Goal: Task Accomplishment & Management: Use online tool/utility

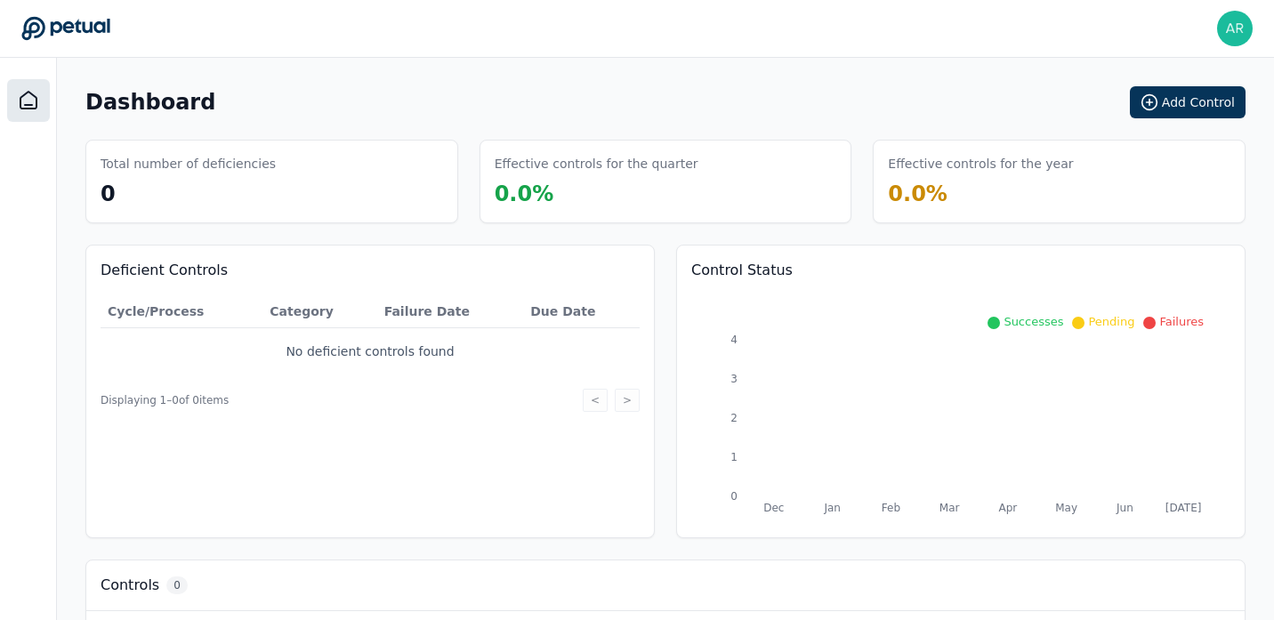
click at [867, 49] on header "Abishek Ravi abishek.ravi@doordash.com Sign out" at bounding box center [637, 29] width 1274 height 58
click at [1183, 100] on button "Add Control" at bounding box center [1188, 102] width 116 height 32
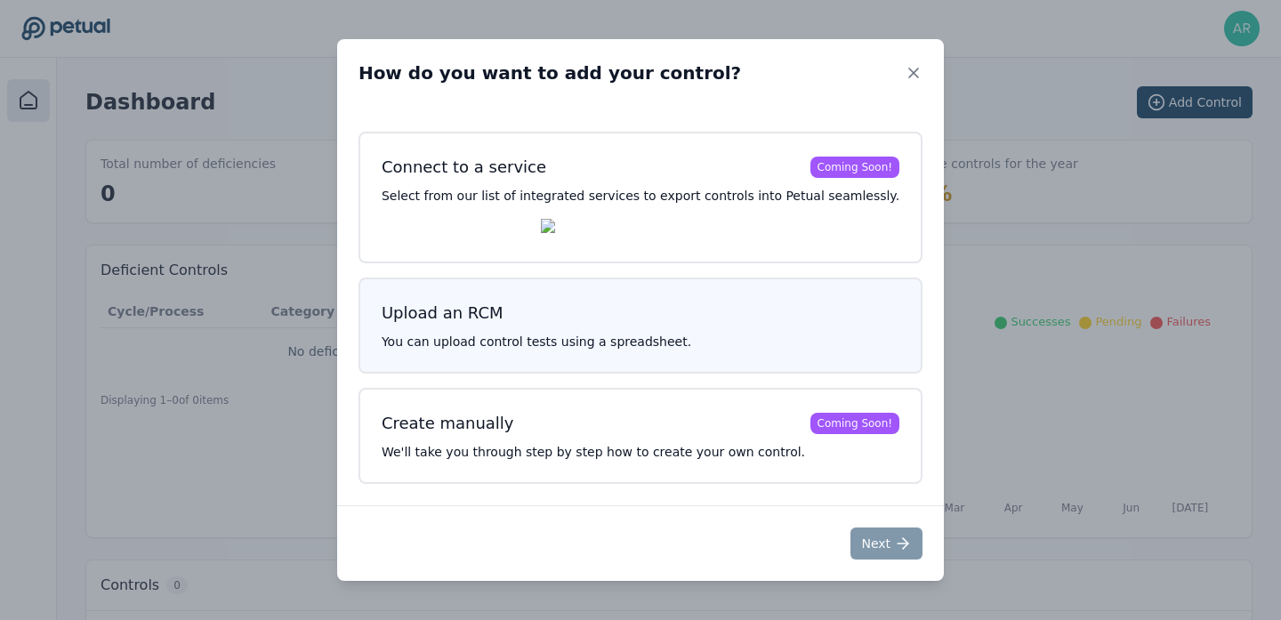
click at [820, 319] on h3 "Upload an RCM" at bounding box center [641, 313] width 518 height 25
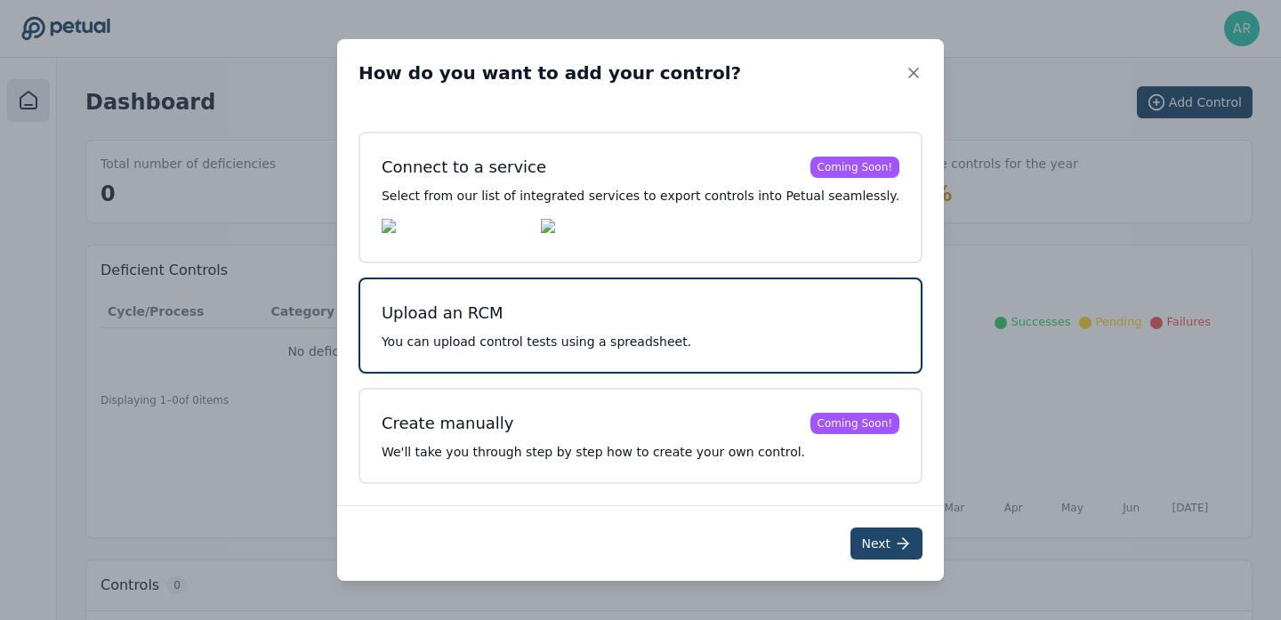
click at [870, 553] on button "Next" at bounding box center [887, 544] width 72 height 32
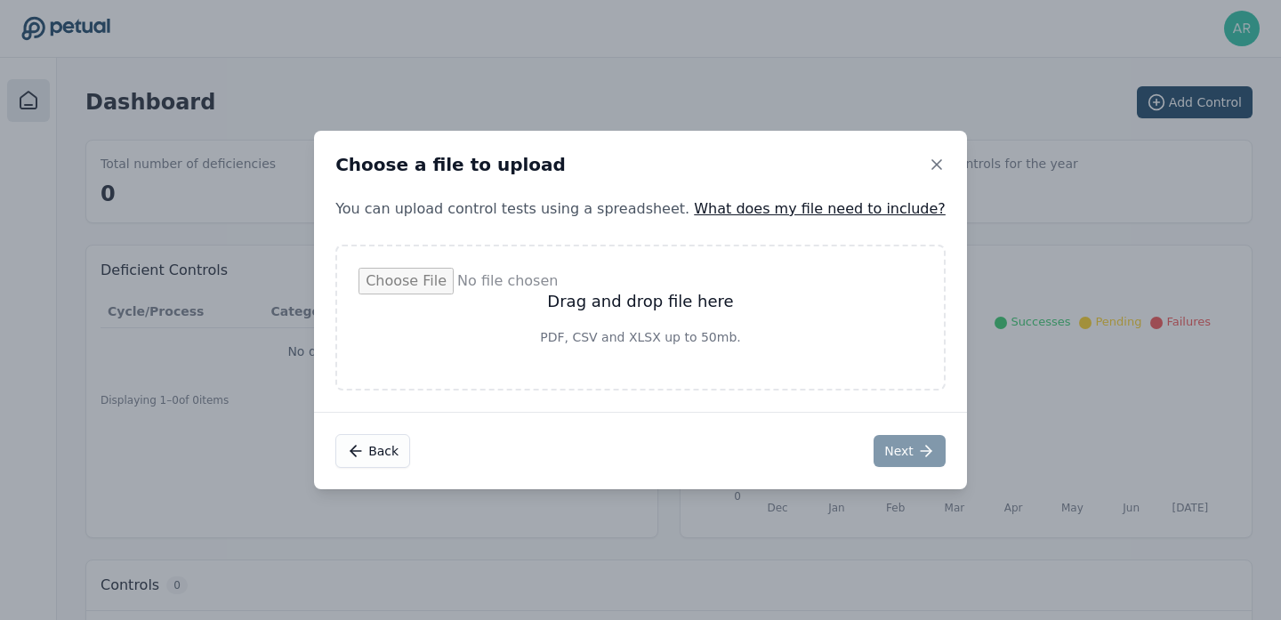
click at [653, 310] on input "file" at bounding box center [641, 318] width 564 height 100
type input "**********"
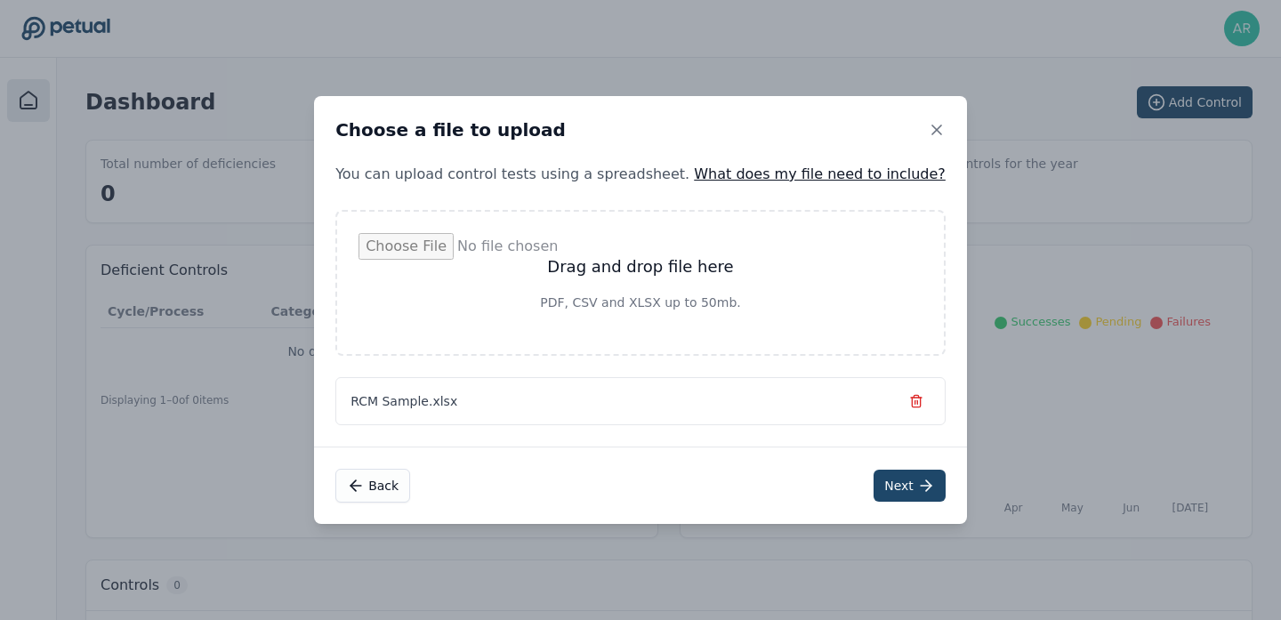
click at [874, 481] on button "Next" at bounding box center [910, 486] width 72 height 32
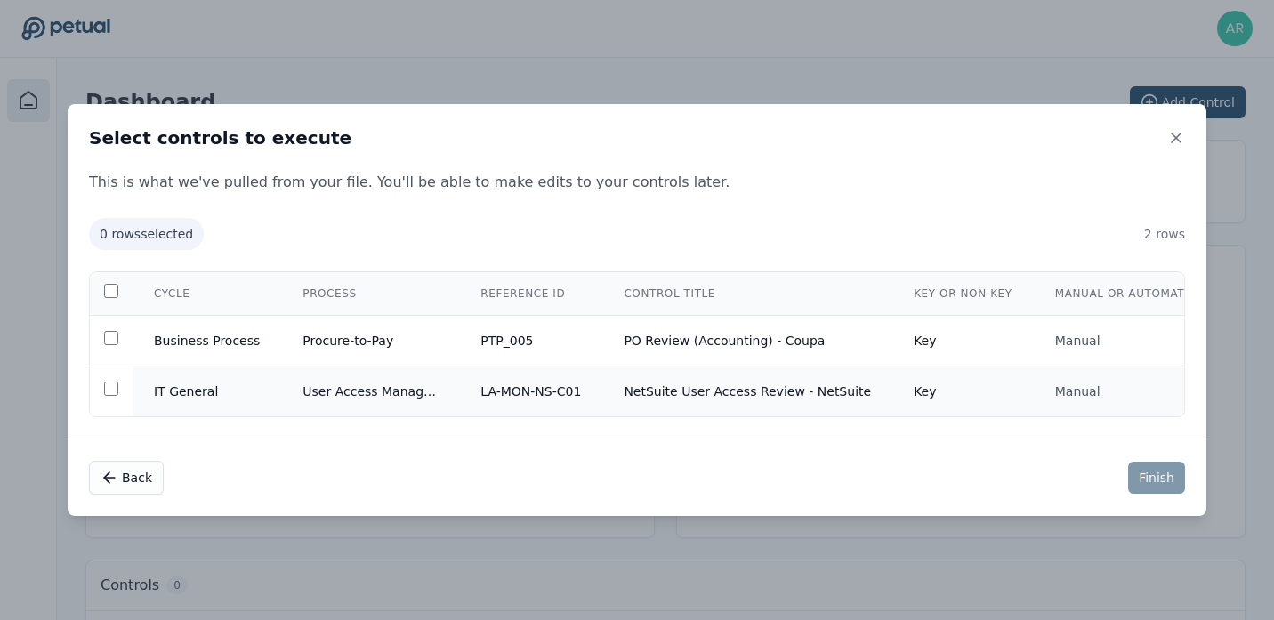
click at [171, 386] on td "IT General" at bounding box center [207, 392] width 149 height 51
click at [1152, 480] on button "Finish" at bounding box center [1156, 478] width 57 height 32
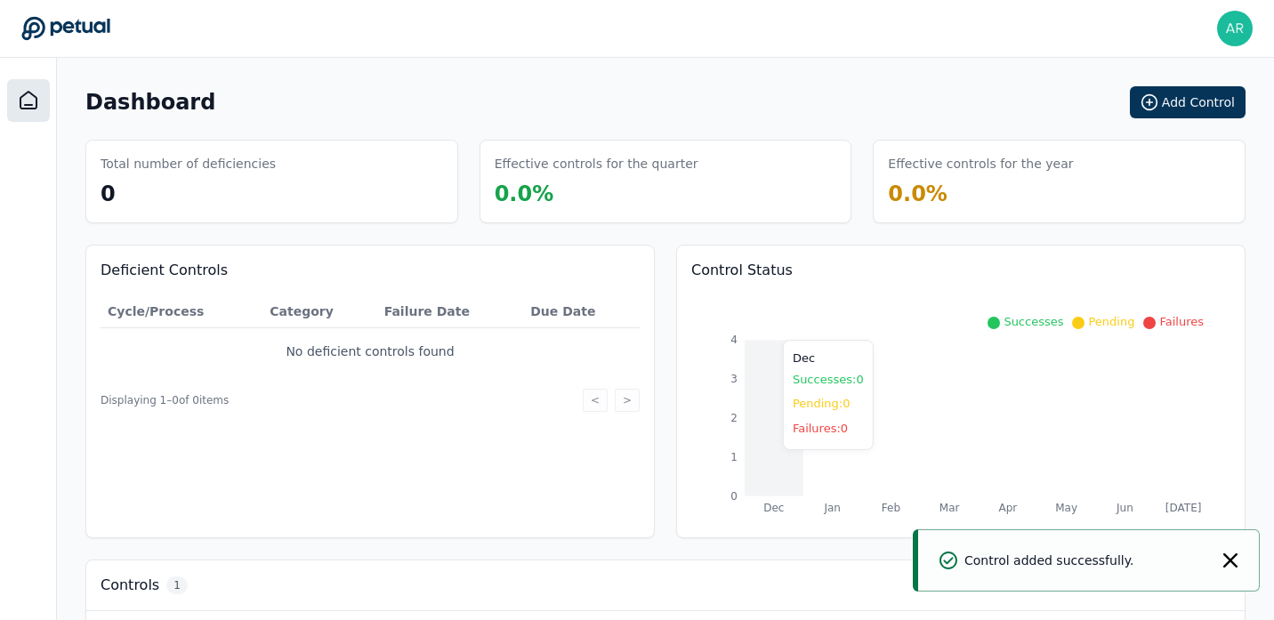
scroll to position [177, 0]
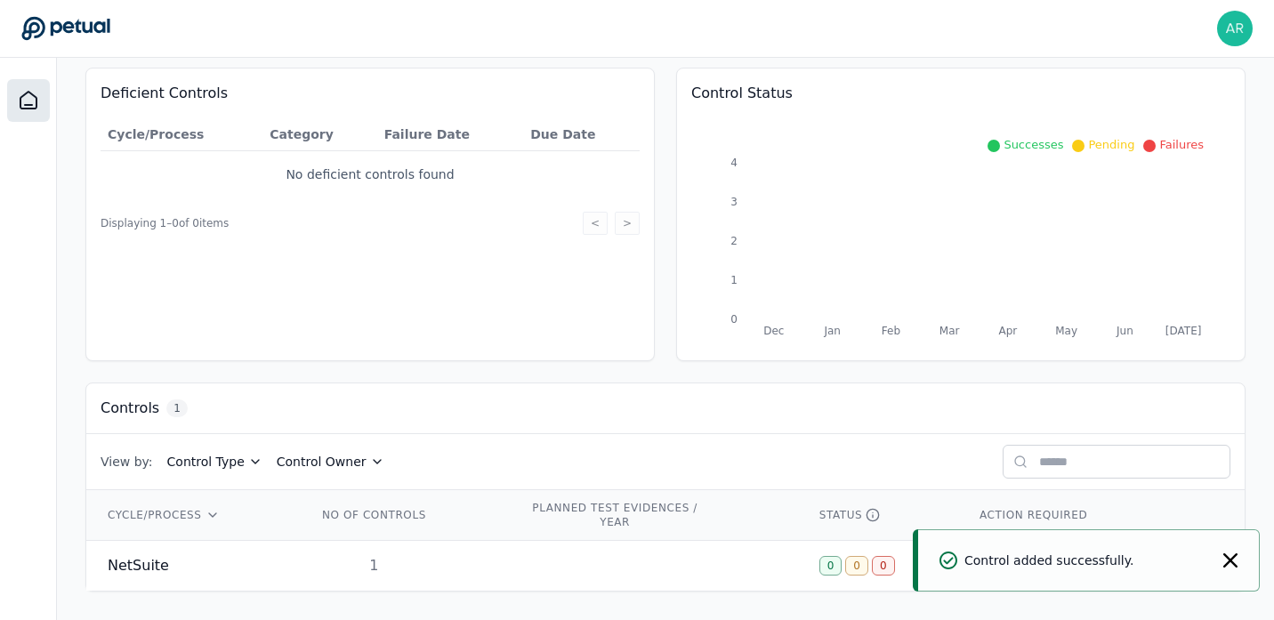
click at [1231, 560] on icon "Notifications (F8)" at bounding box center [1230, 560] width 14 height 14
click at [934, 571] on div "0 0 0" at bounding box center [877, 566] width 117 height 20
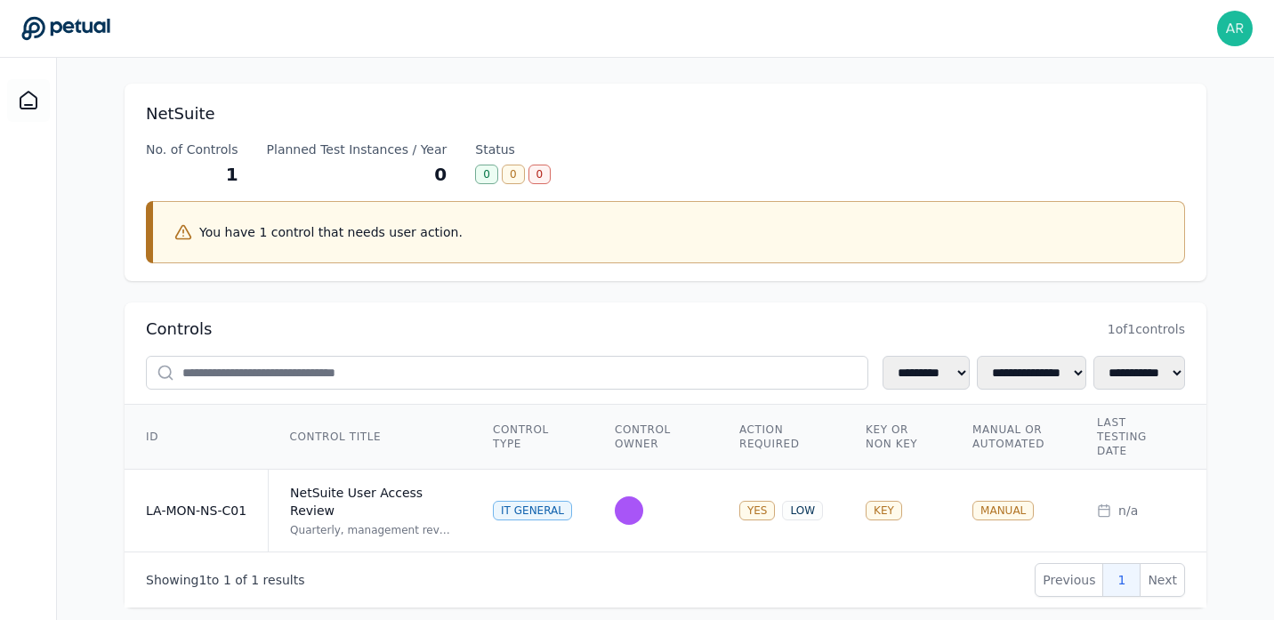
scroll to position [93, 0]
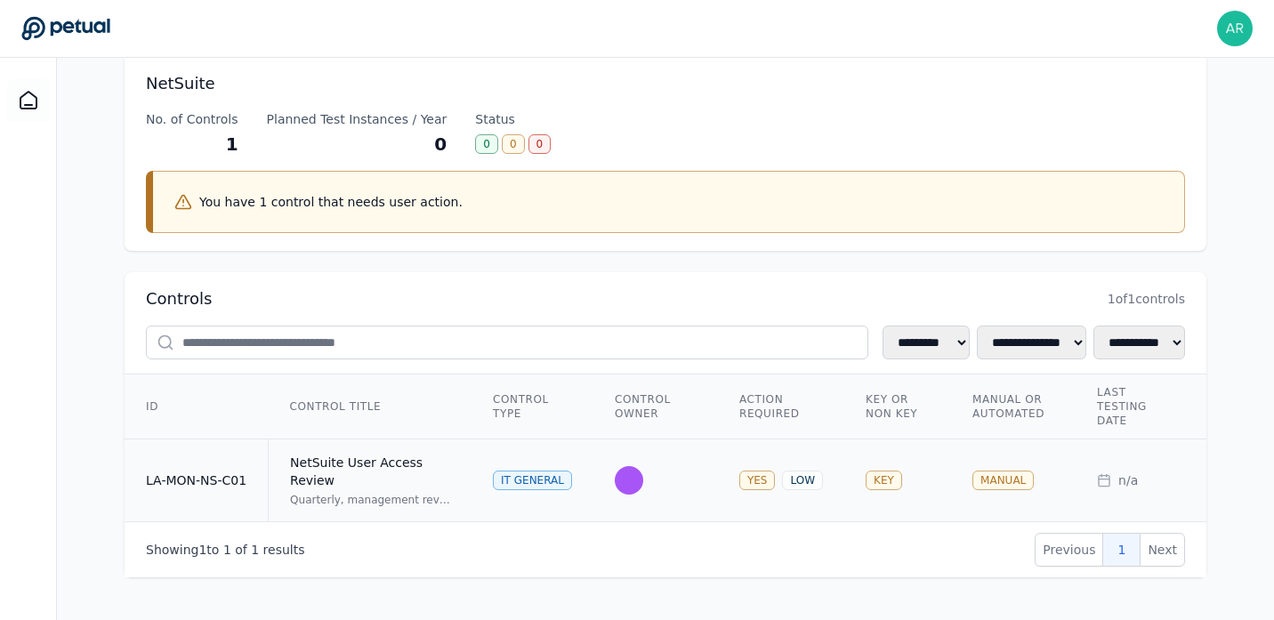
click at [1000, 473] on div "MANUAL" at bounding box center [1002, 481] width 61 height 20
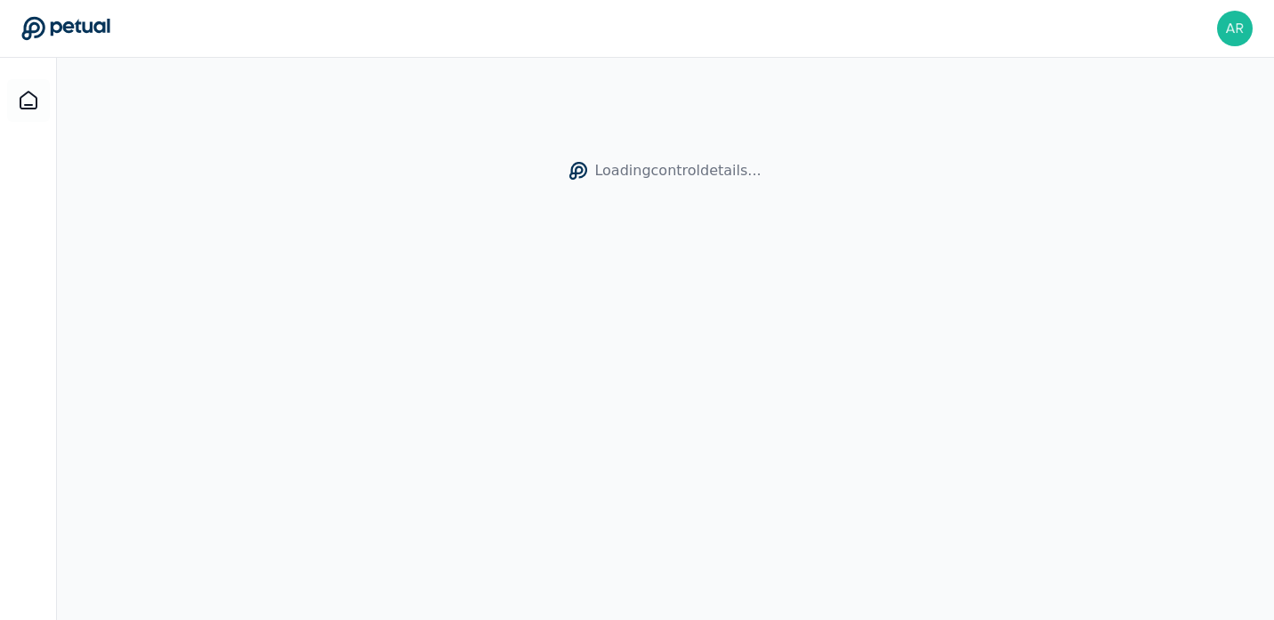
scroll to position [58, 0]
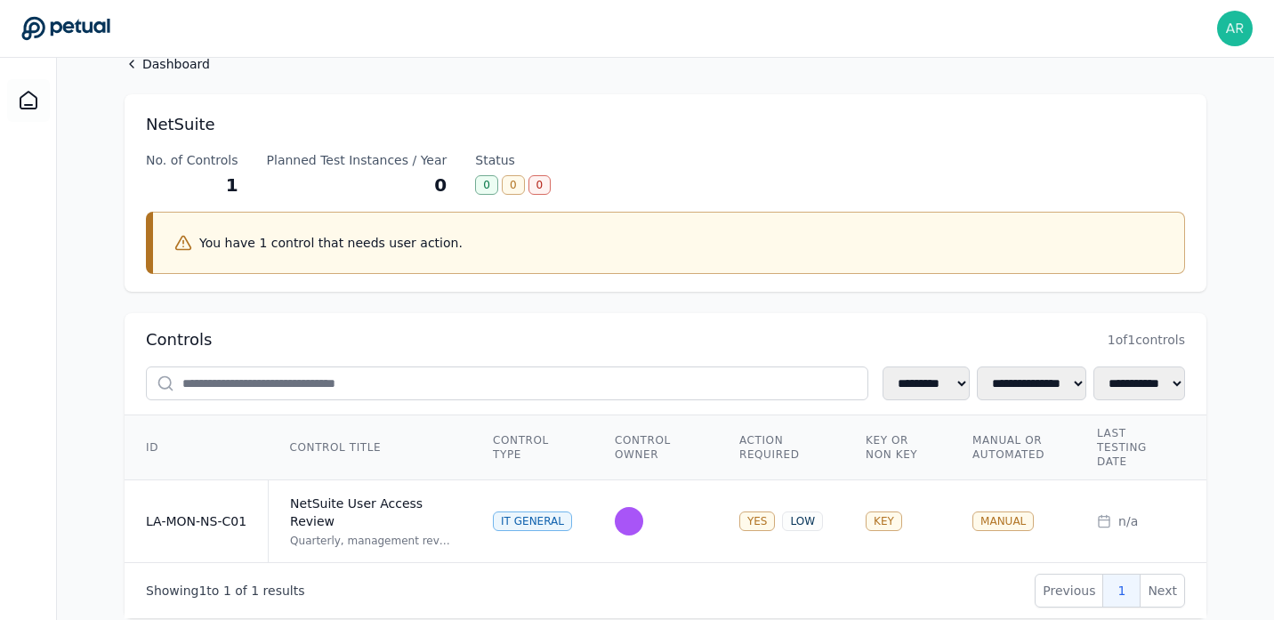
scroll to position [93, 0]
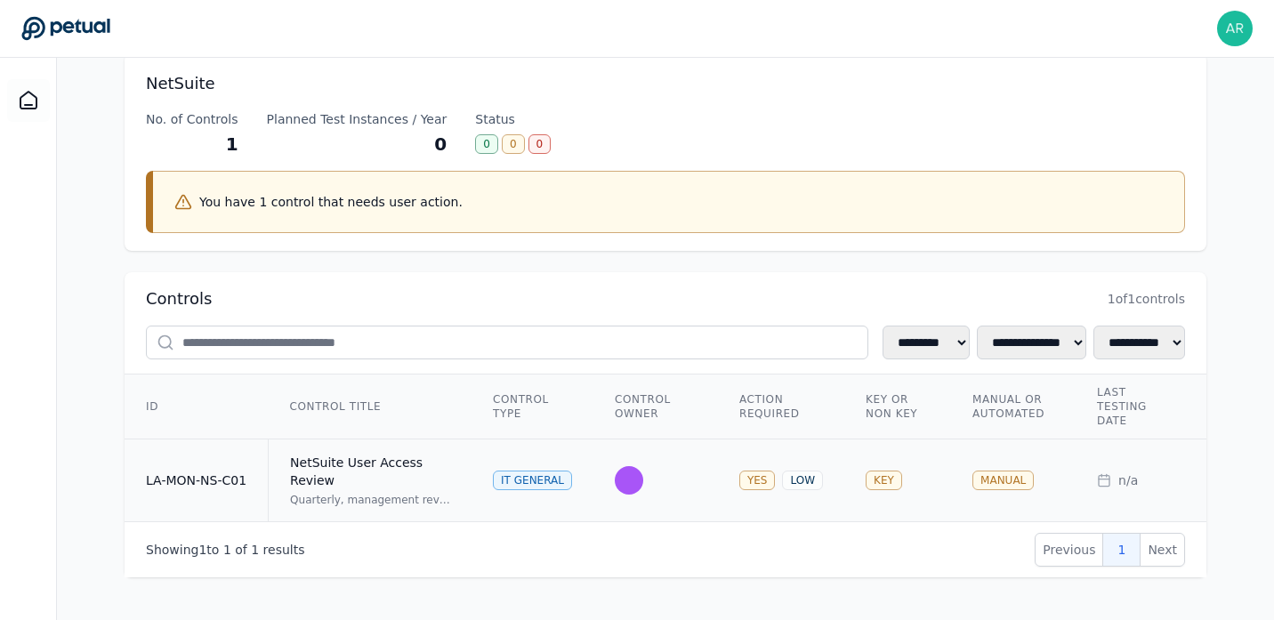
click at [312, 458] on div "NetSuite User Access Review" at bounding box center [370, 472] width 160 height 36
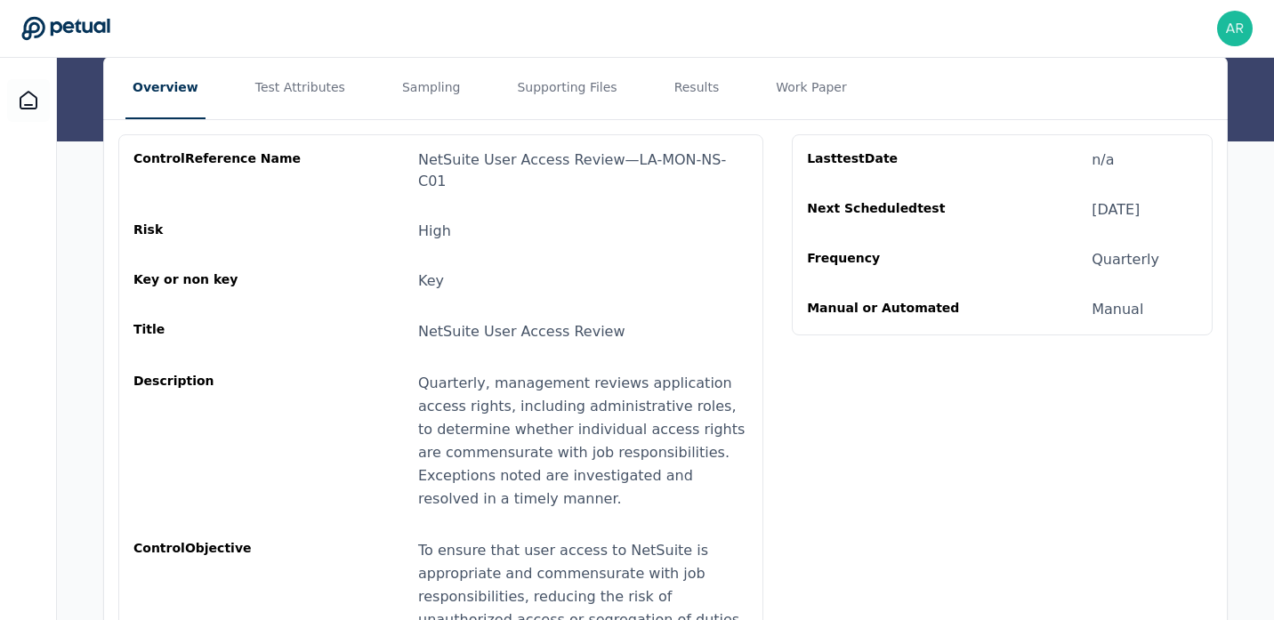
scroll to position [165, 0]
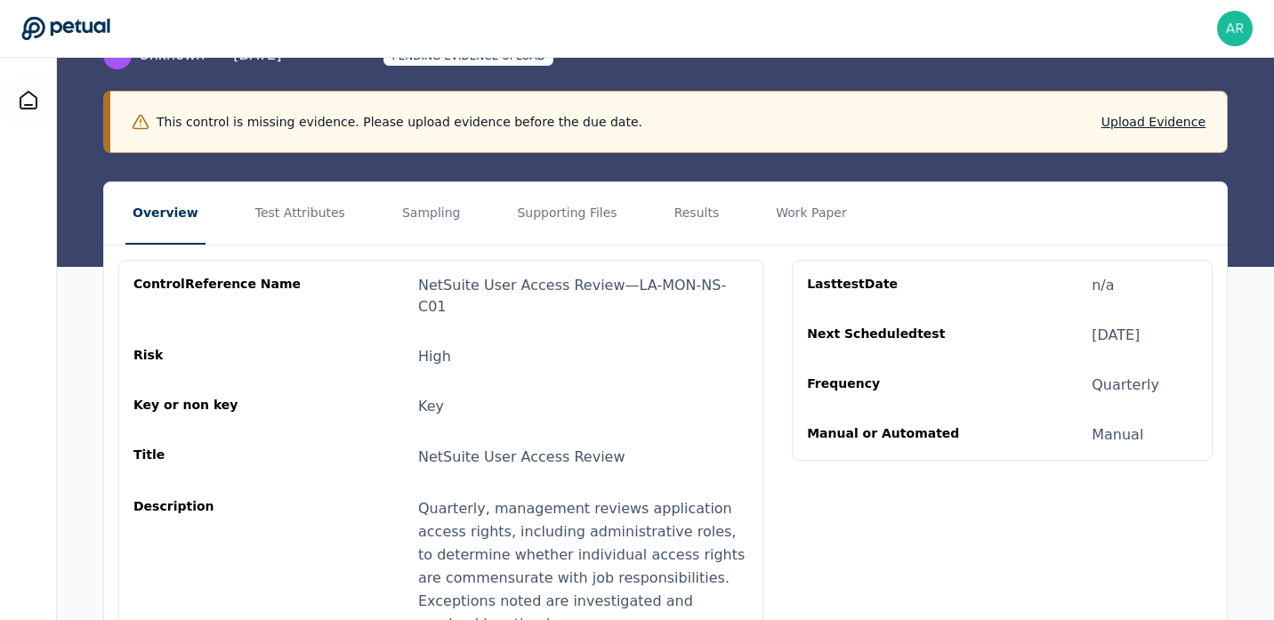
click at [1123, 436] on div "Manual" at bounding box center [1118, 434] width 52 height 21
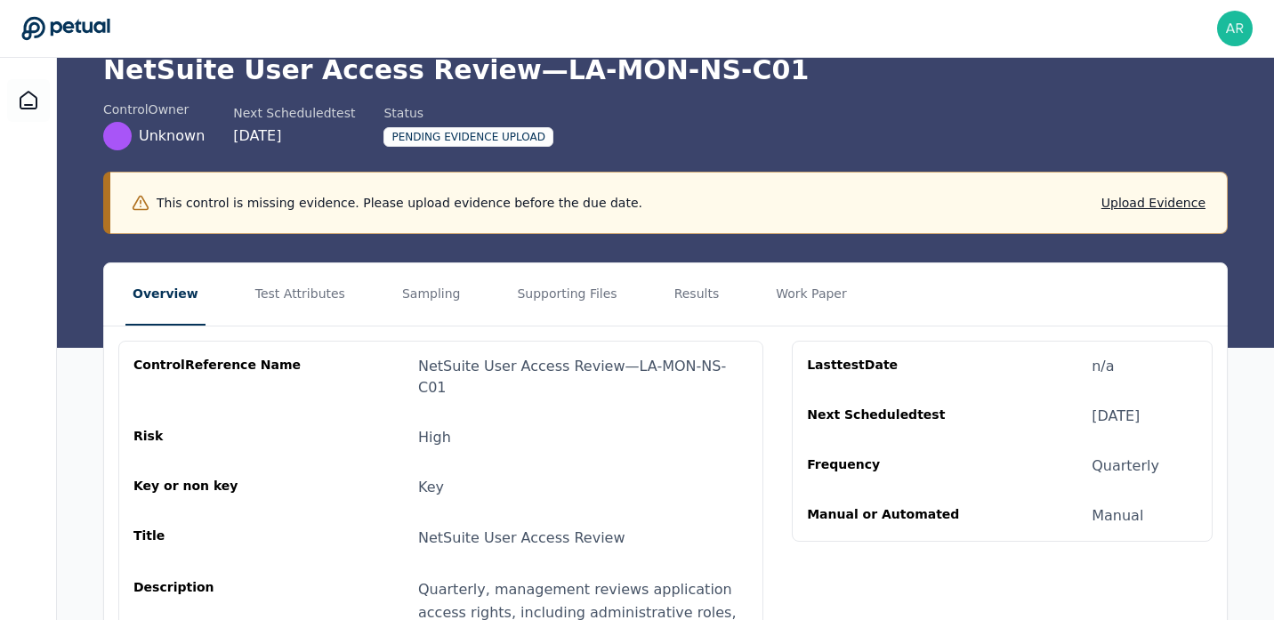
scroll to position [0, 0]
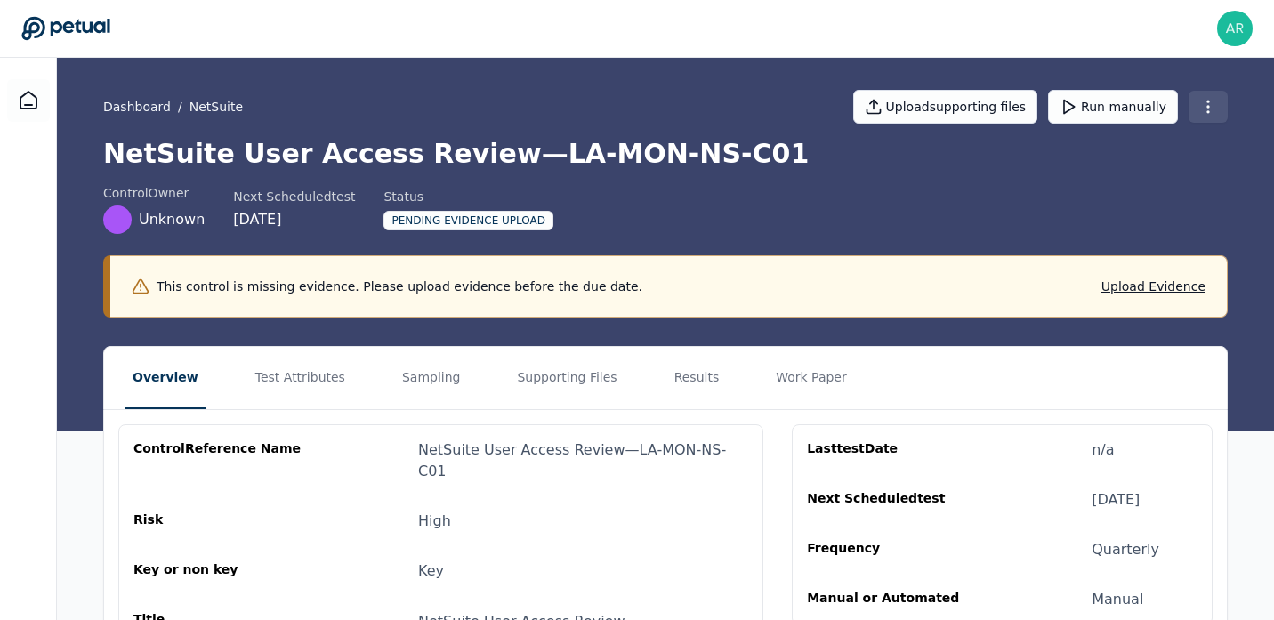
click at [1196, 109] on html "Abishek Ravi abishek.ravi@doordash.com Sign out Dashboard / NetSuite Upload sup…" at bounding box center [637, 516] width 1274 height 1032
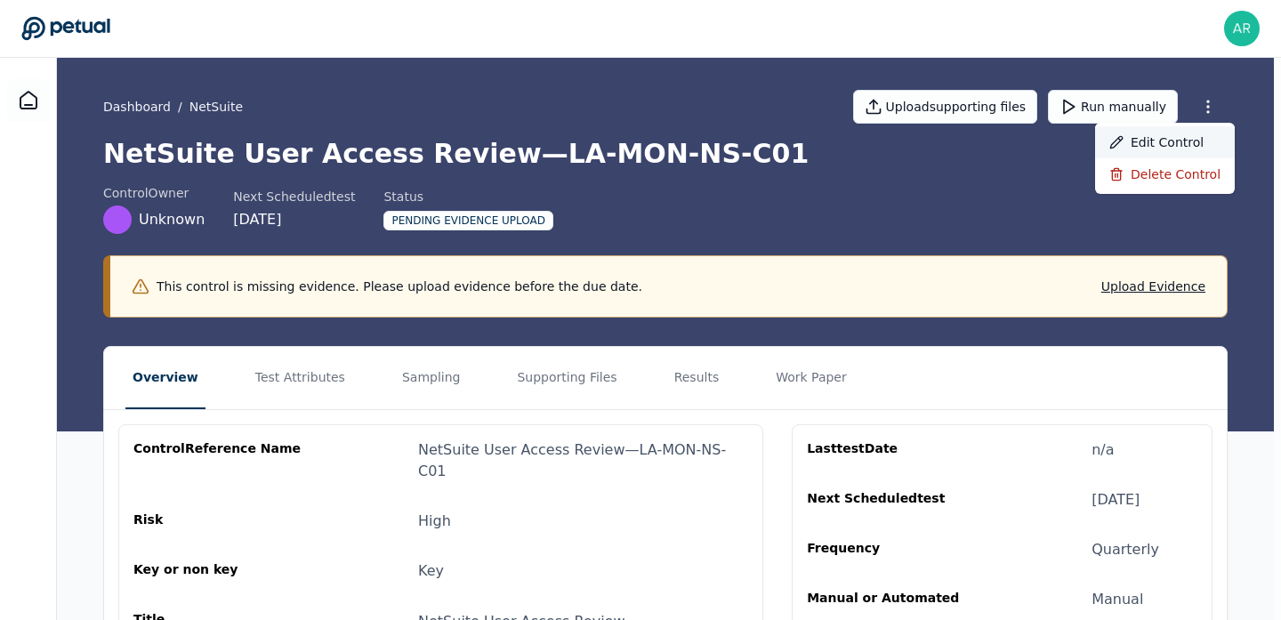
click at [1164, 153] on div "Edit control" at bounding box center [1165, 142] width 140 height 32
click at [1203, 117] on html "**********" at bounding box center [640, 520] width 1281 height 1041
click at [1165, 151] on div "Edit control" at bounding box center [1165, 142] width 140 height 32
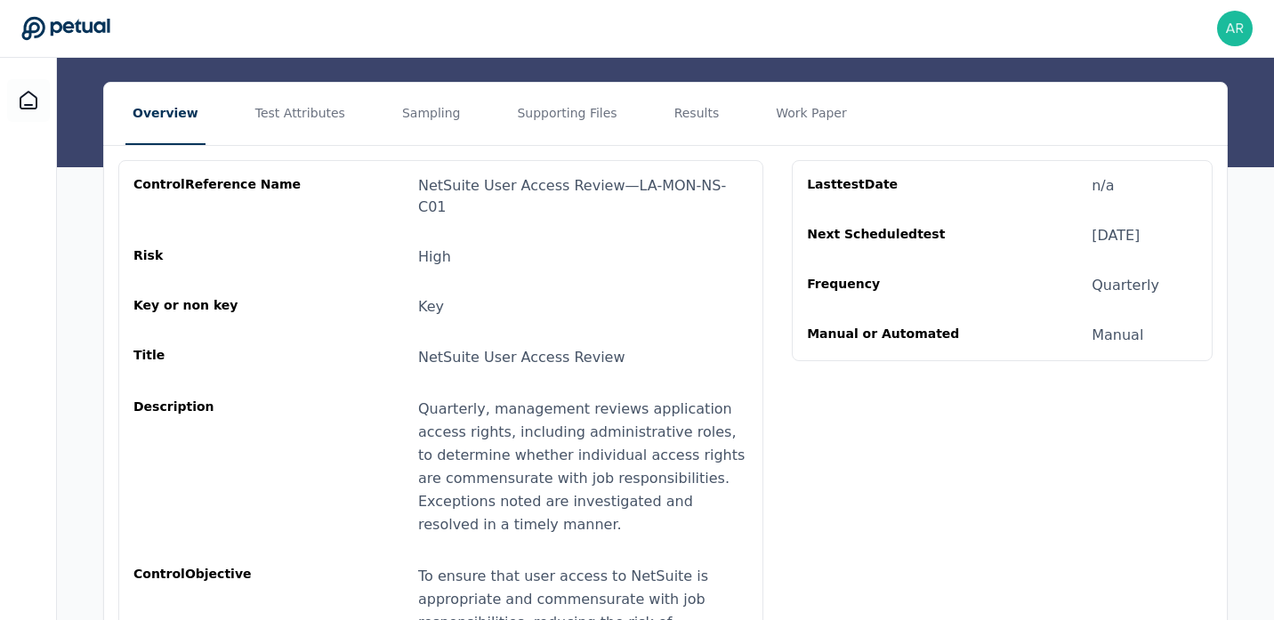
scroll to position [329, 0]
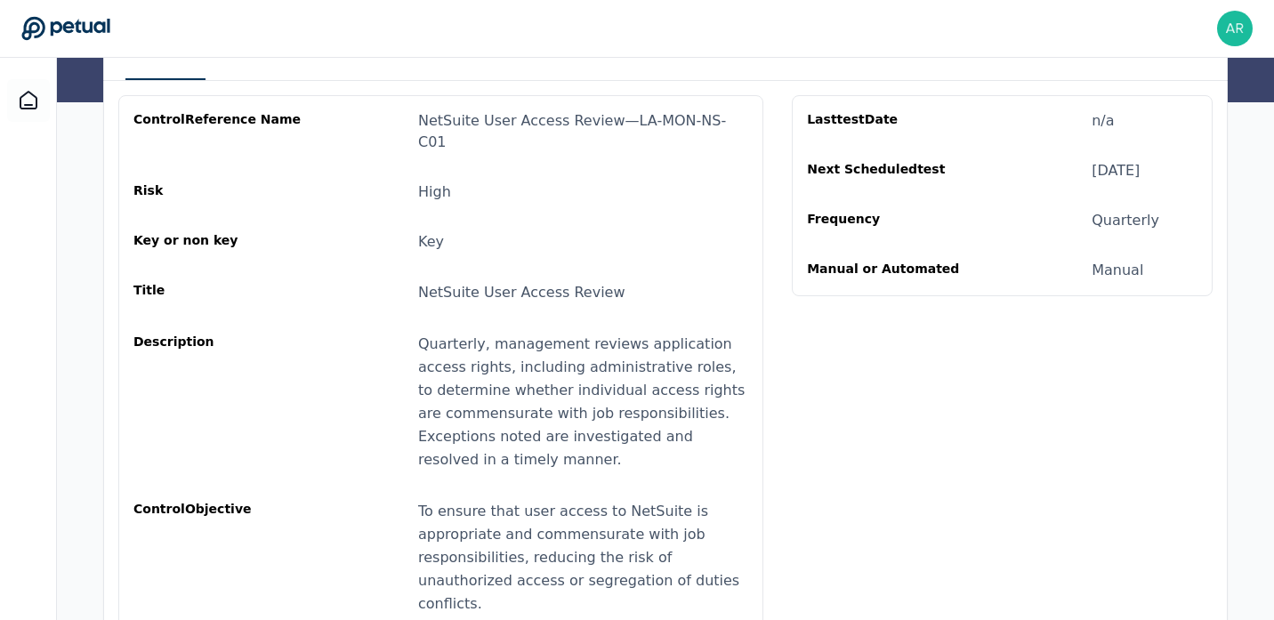
click at [1112, 270] on div "Manual" at bounding box center [1118, 270] width 52 height 21
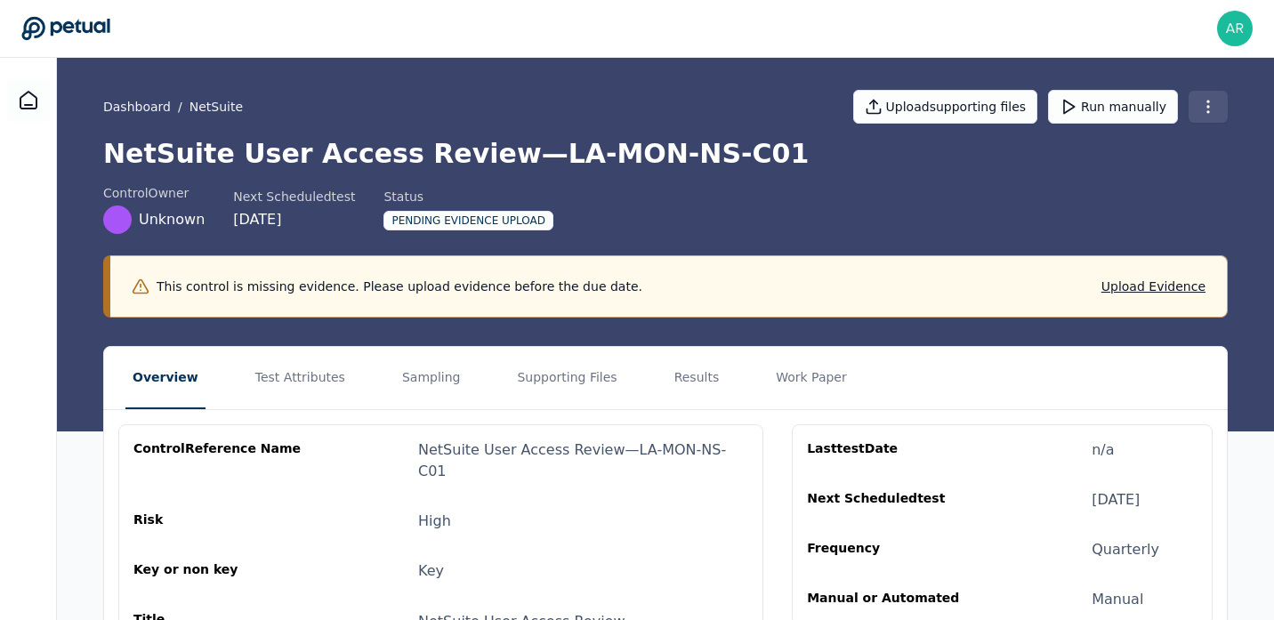
click at [1193, 109] on html "Abishek Ravi abishek.ravi@doordash.com Sign out Dashboard / NetSuite Upload sup…" at bounding box center [637, 516] width 1274 height 1032
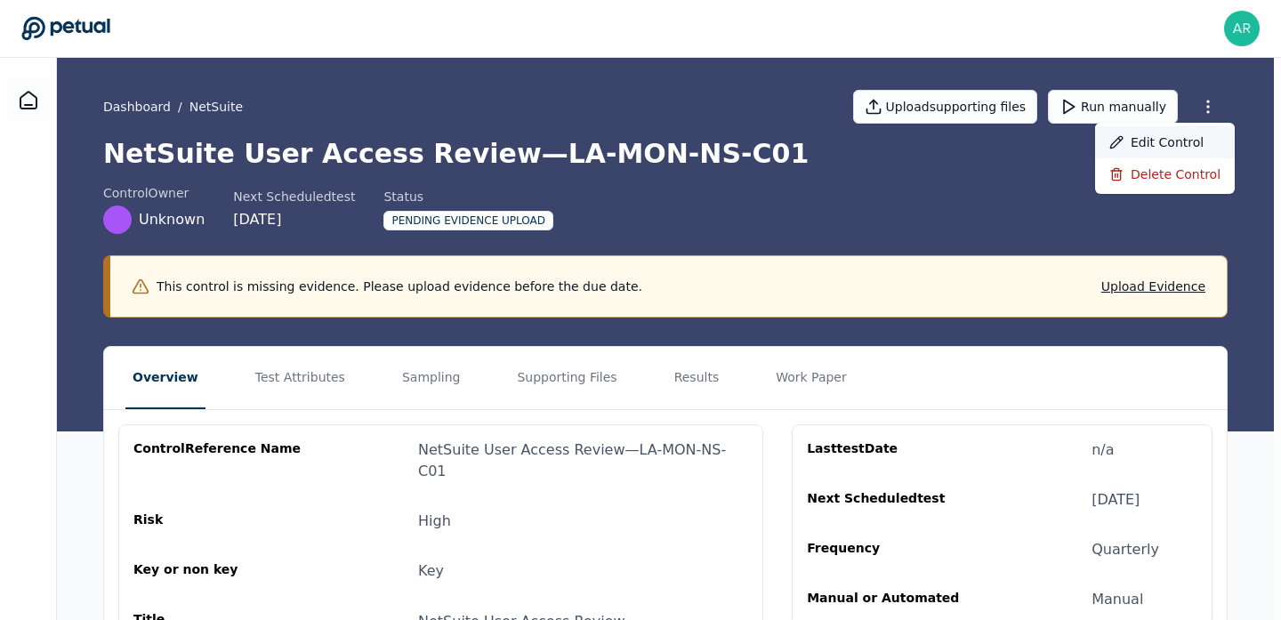
click at [1149, 145] on div "Edit control" at bounding box center [1165, 142] width 140 height 32
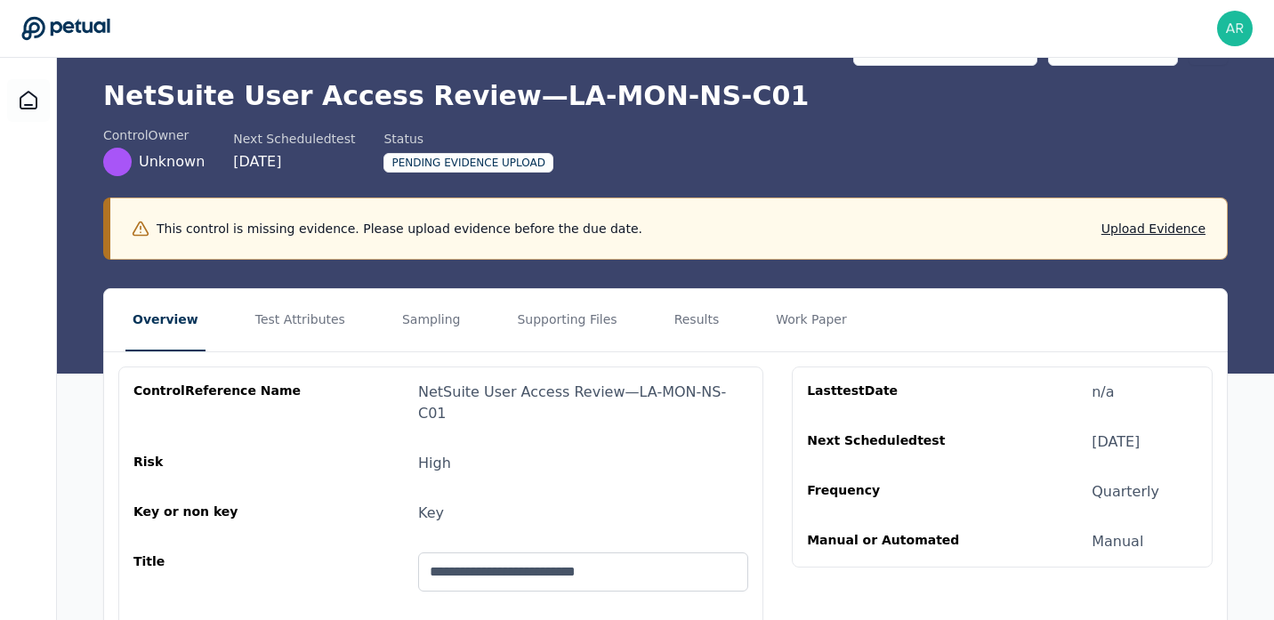
scroll to position [159, 0]
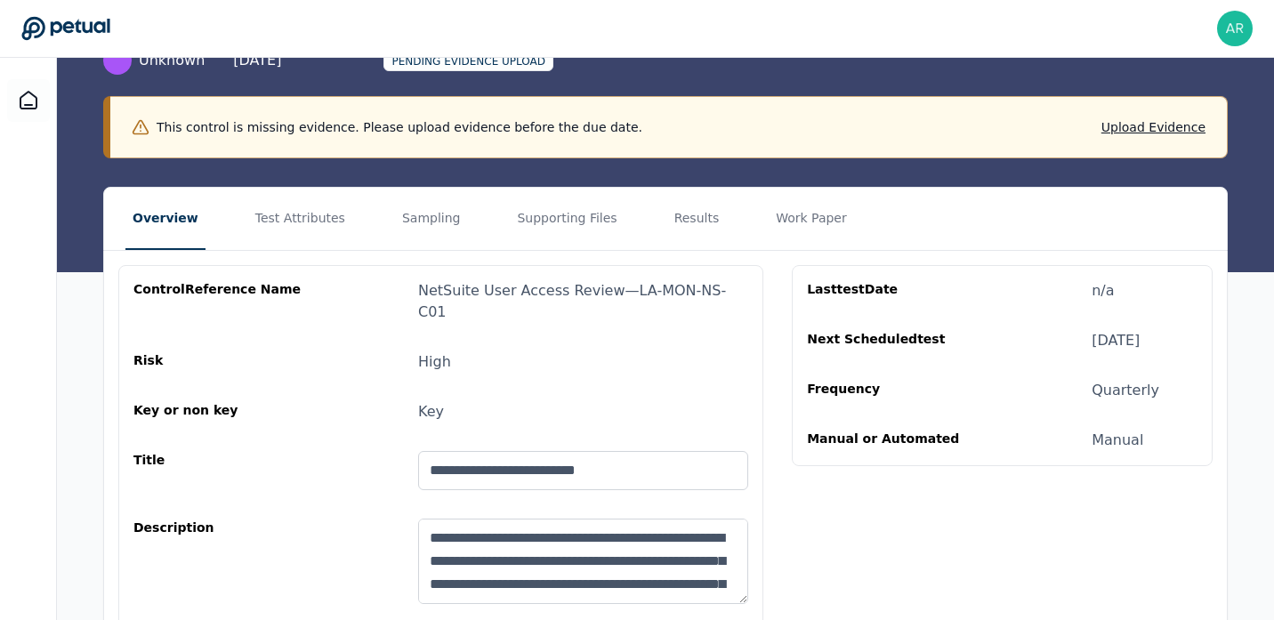
click at [621, 464] on input "**********" at bounding box center [583, 470] width 330 height 39
click at [361, 519] on div "**********" at bounding box center [440, 565] width 615 height 93
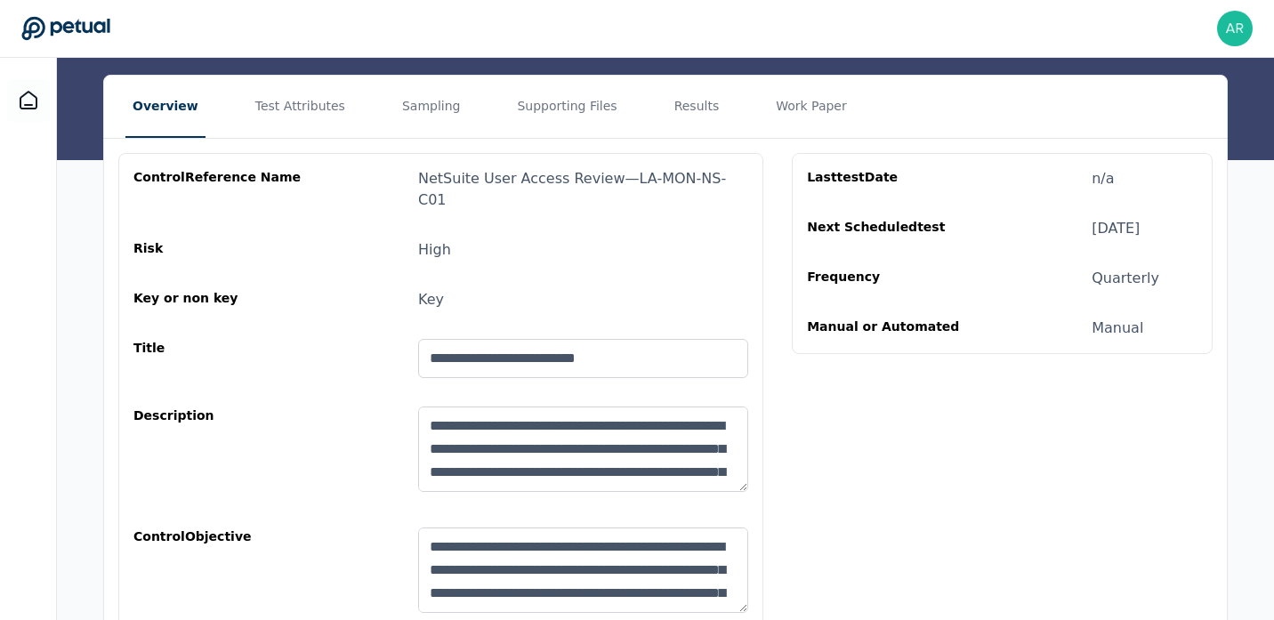
scroll to position [262, 0]
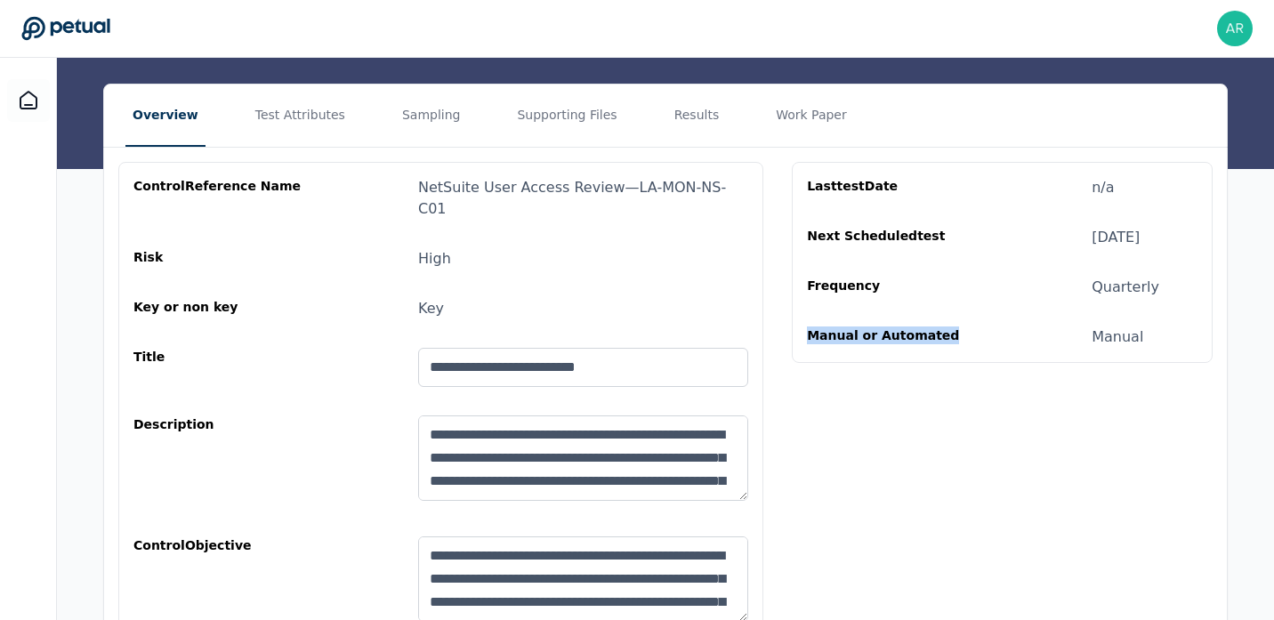
drag, startPoint x: 807, startPoint y: 332, endPoint x: 935, endPoint y: 331, distance: 128.1
click at [935, 331] on div "Manual or Automated" at bounding box center [892, 337] width 171 height 21
copy div "Manual or Automated"
click at [988, 362] on div "Last test Date n/a Next Scheduled test [DATE] Frequency Quarterly Manual or Aut…" at bounding box center [1002, 262] width 421 height 201
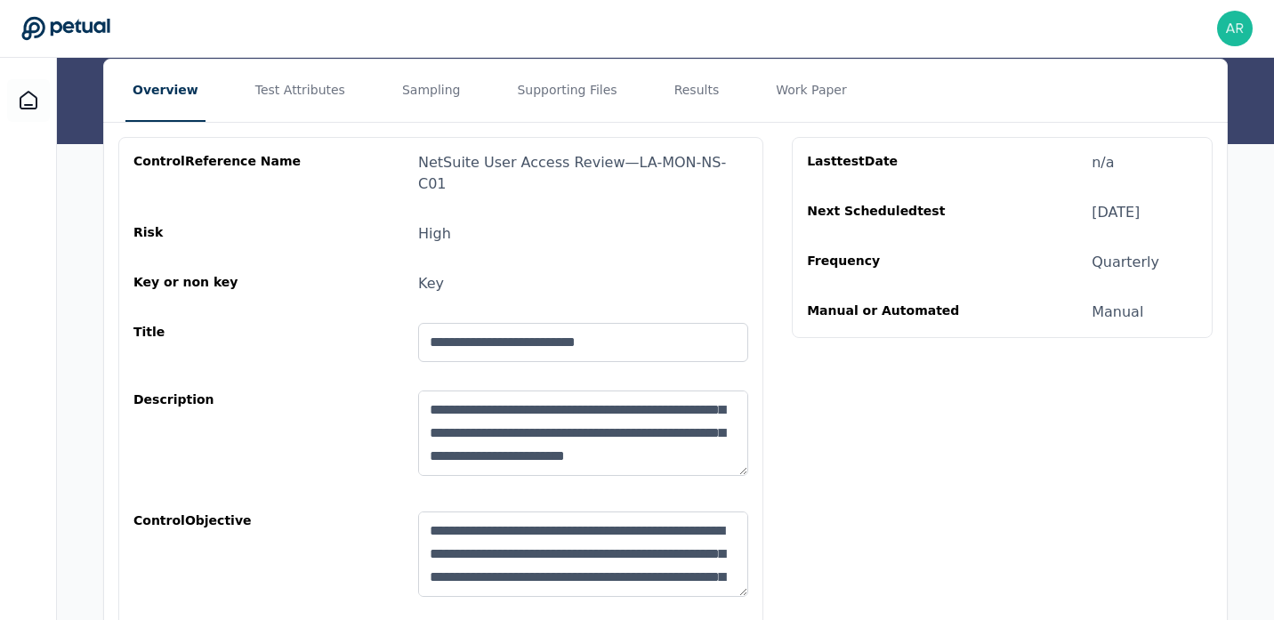
scroll to position [398, 0]
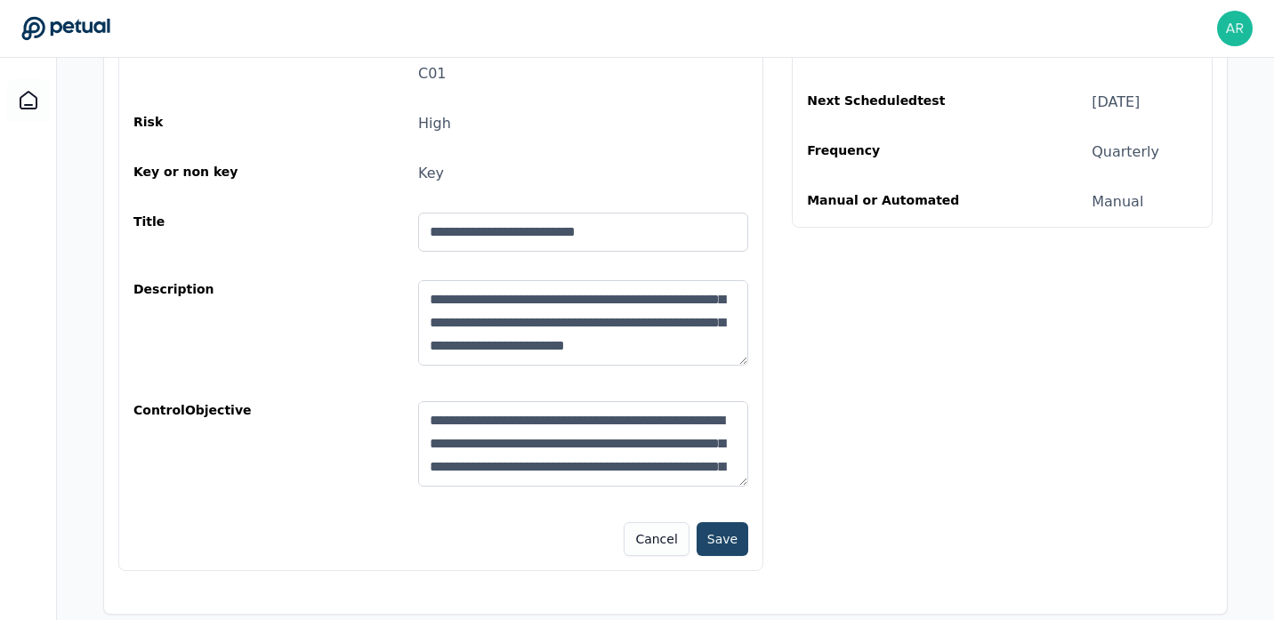
click at [726, 532] on button "Save" at bounding box center [723, 539] width 52 height 34
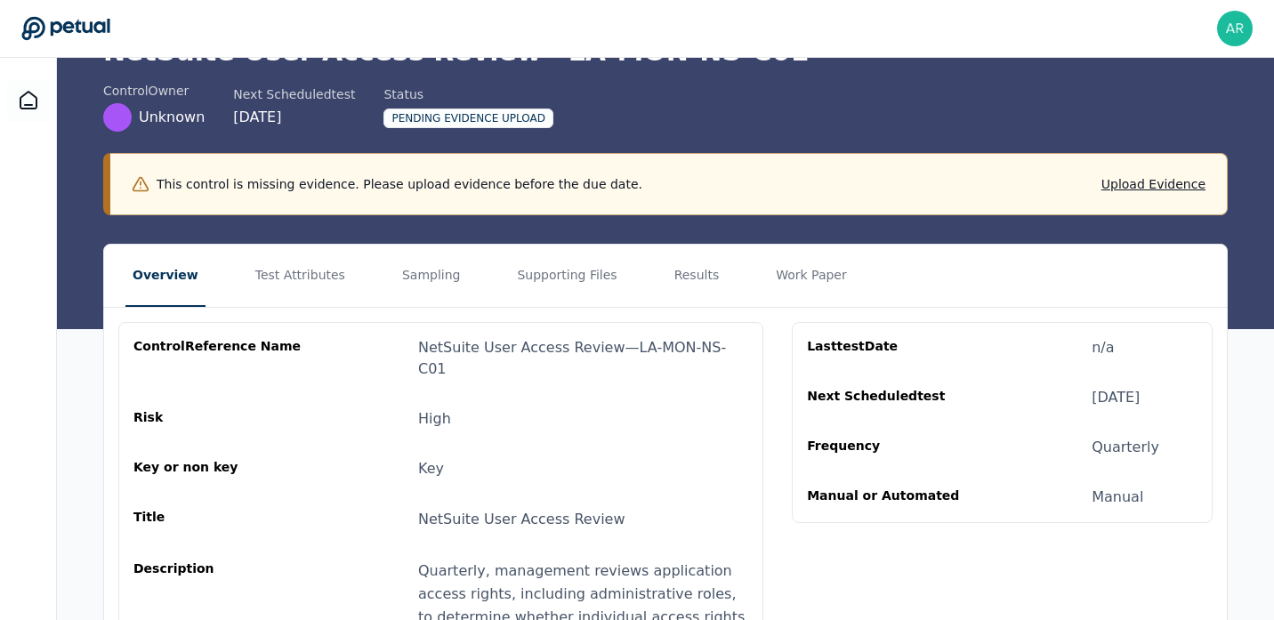
scroll to position [0, 0]
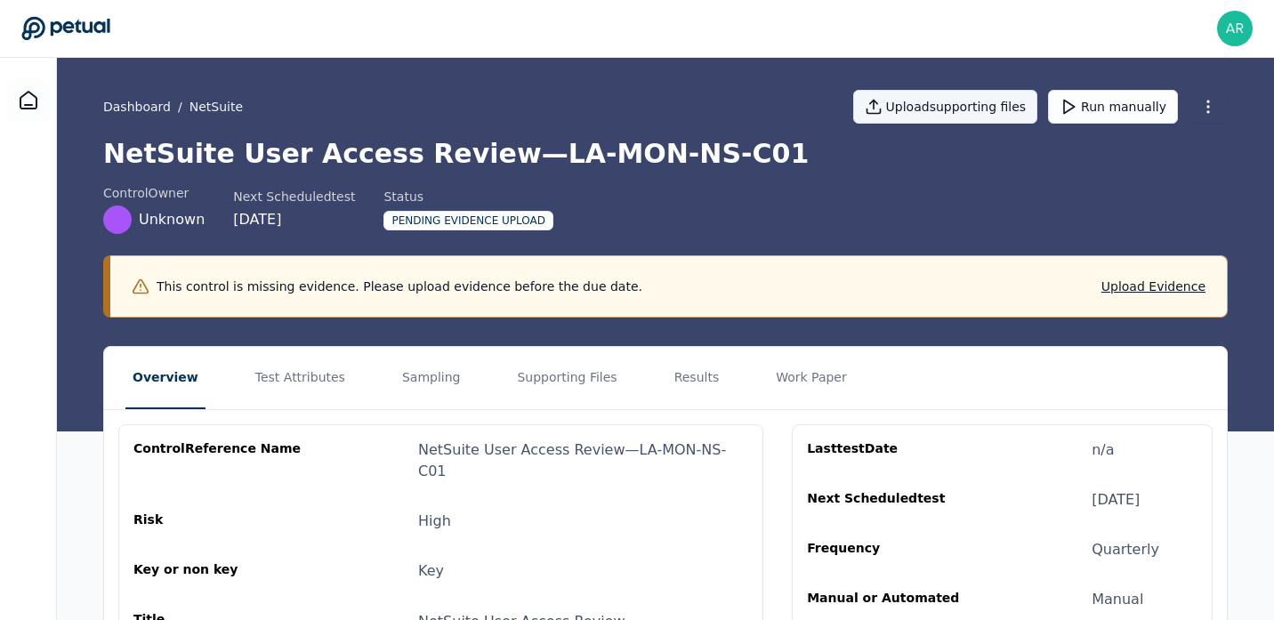
click at [987, 103] on button "Upload supporting files" at bounding box center [945, 107] width 185 height 34
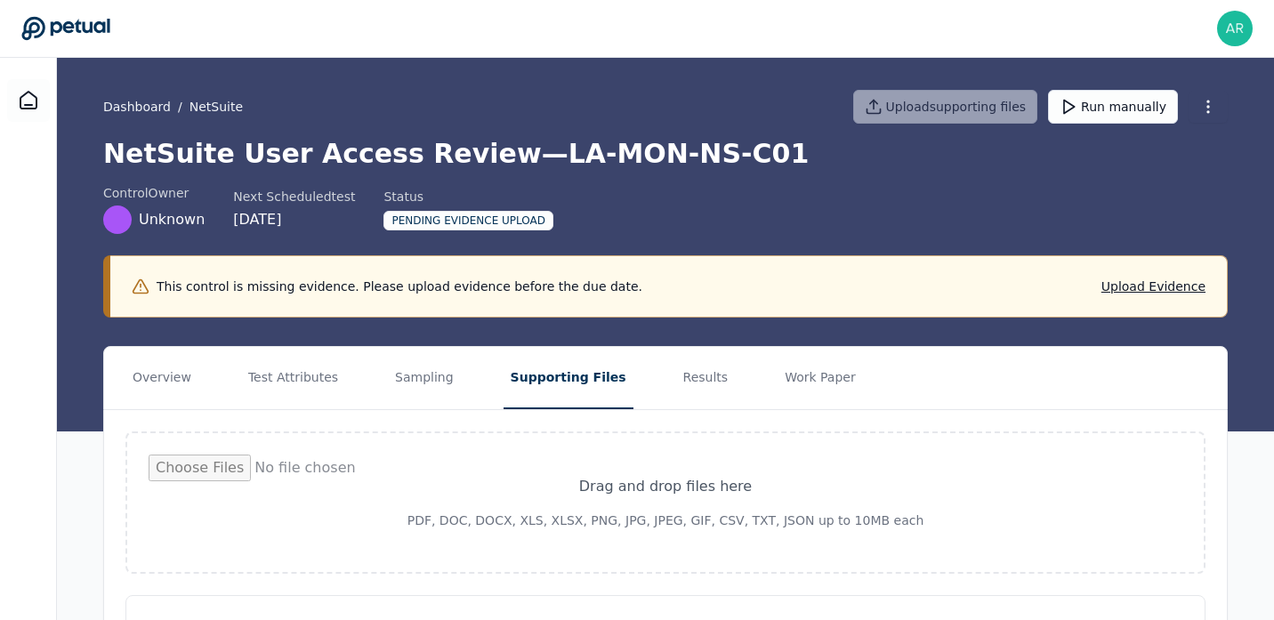
type input "**********"
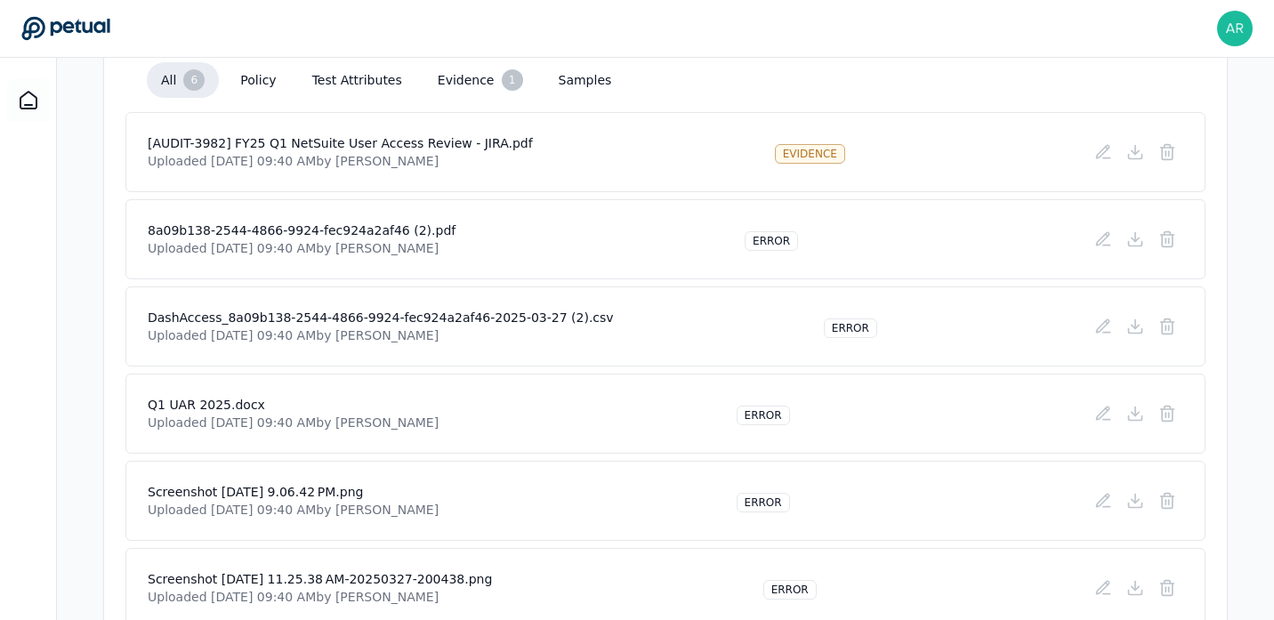
scroll to position [457, 0]
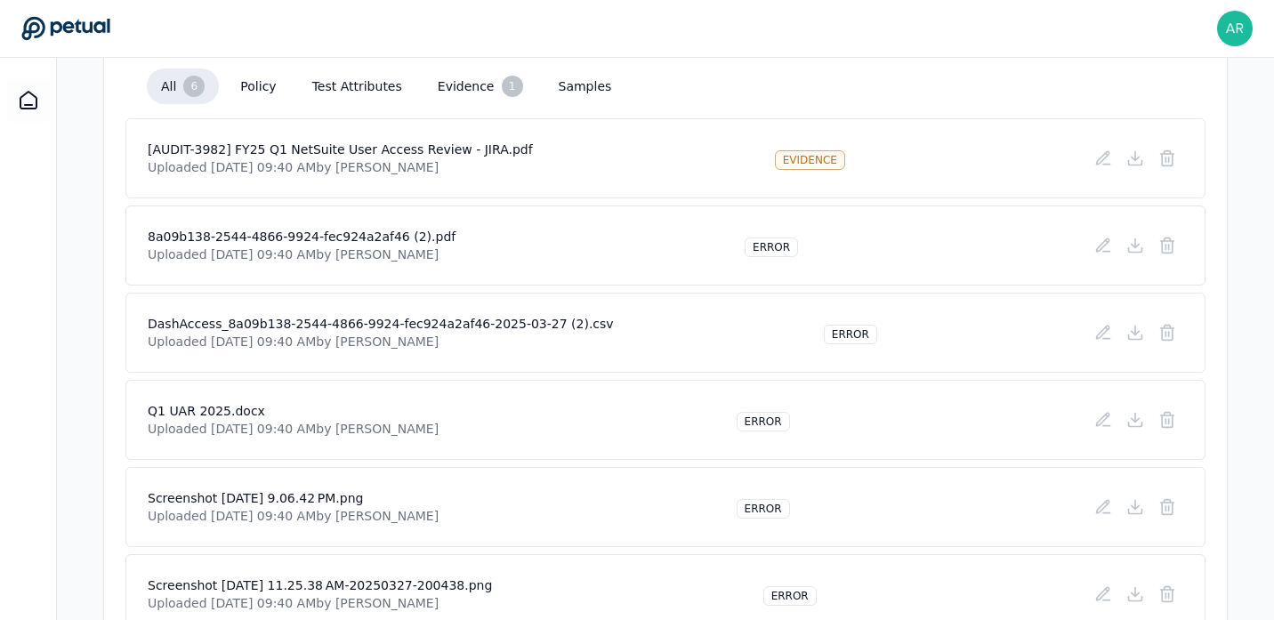
click at [455, 93] on button "evidence 1" at bounding box center [480, 87] width 114 height 36
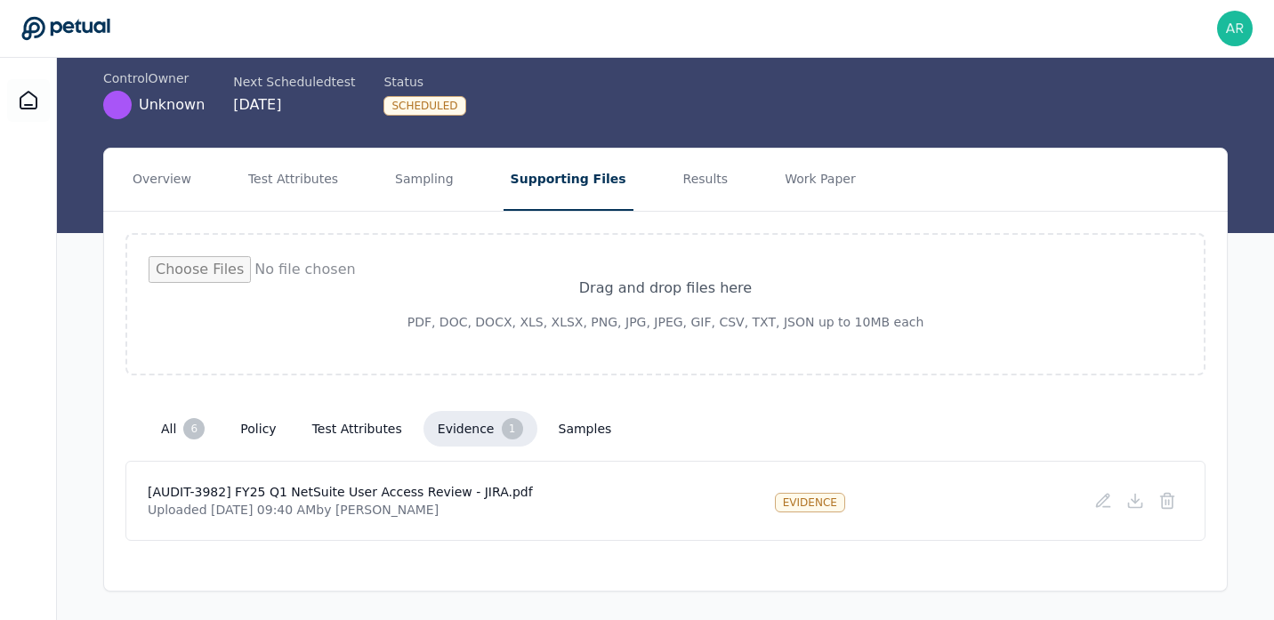
scroll to position [115, 0]
click at [181, 183] on button "Overview" at bounding box center [161, 180] width 73 height 62
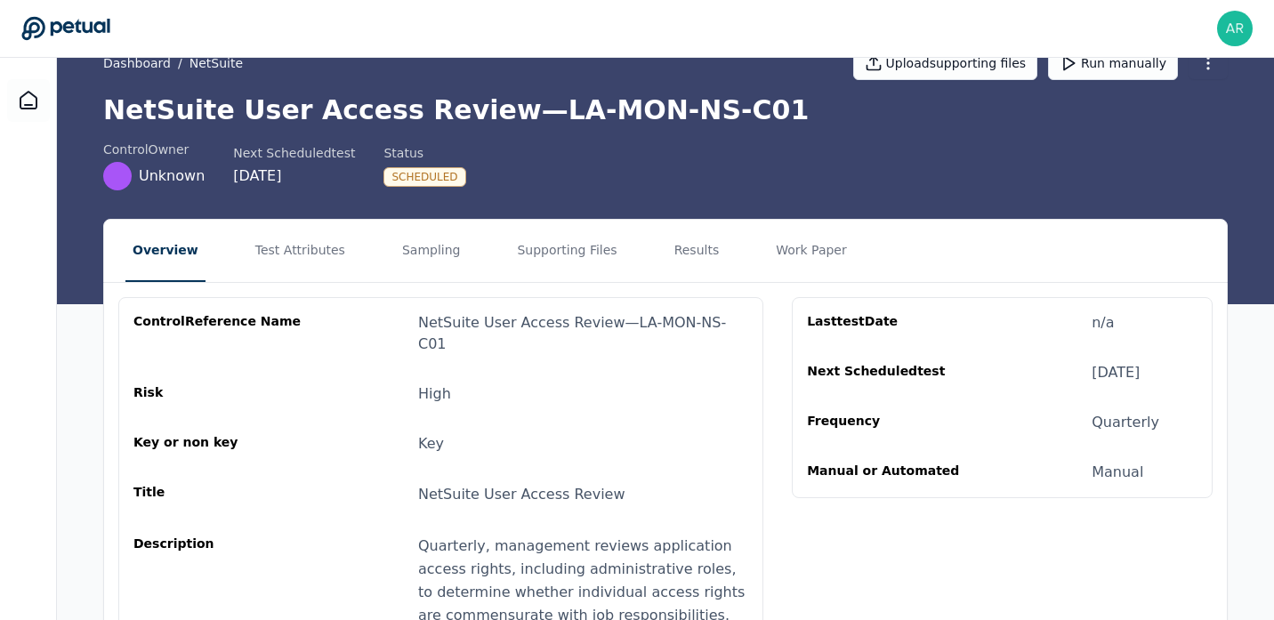
scroll to position [24, 0]
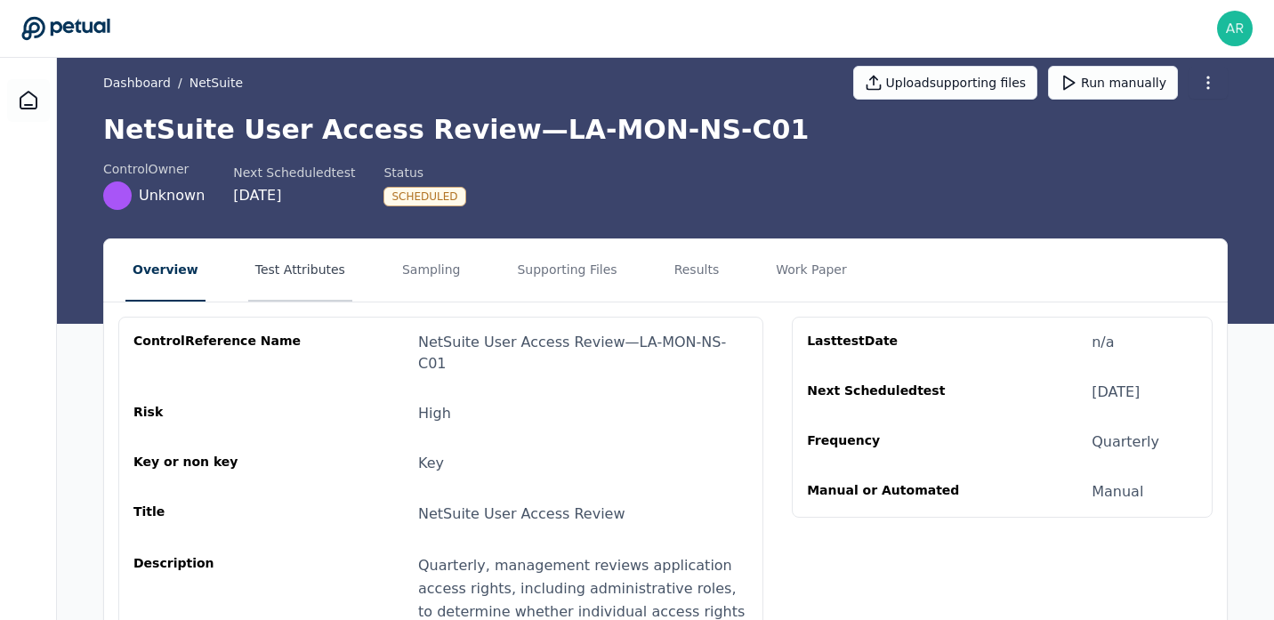
click at [303, 278] on button "Test Attributes" at bounding box center [300, 270] width 104 height 62
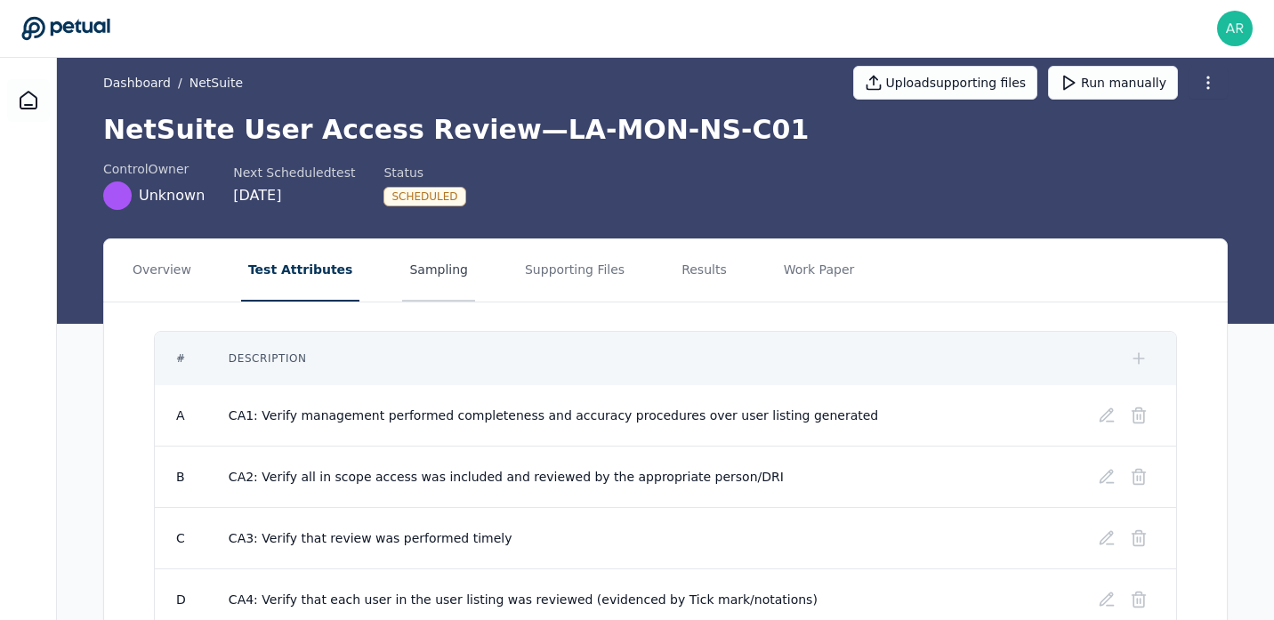
click at [425, 266] on button "Sampling" at bounding box center [438, 270] width 73 height 62
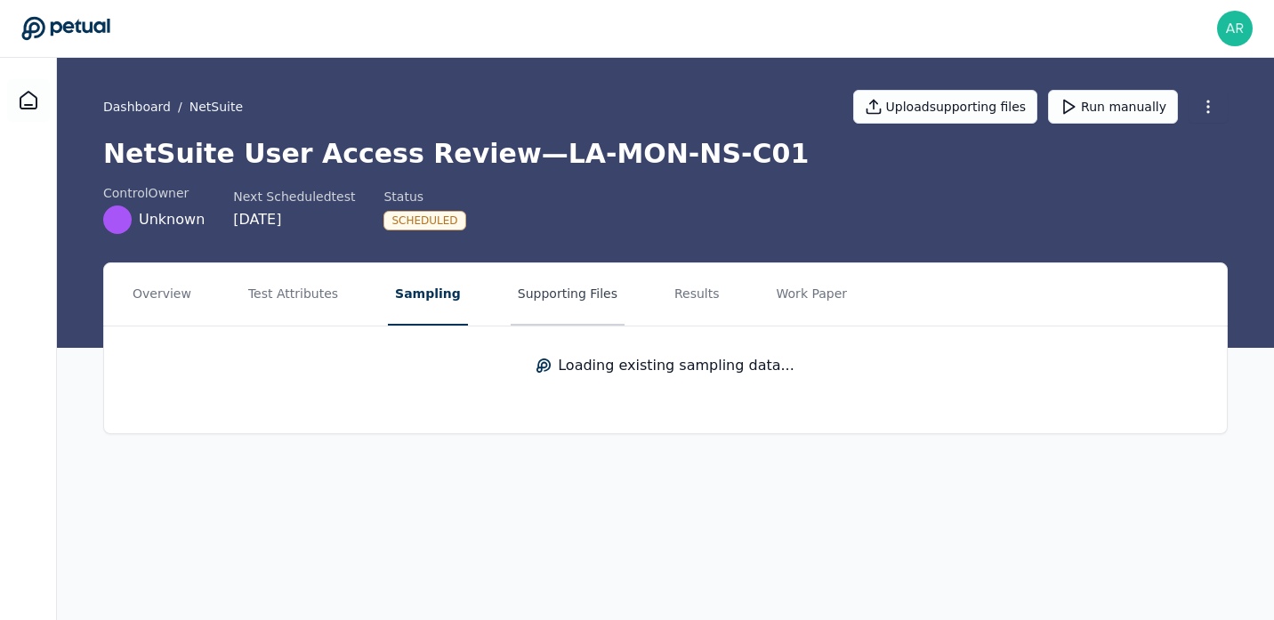
click at [544, 310] on button "Supporting Files" at bounding box center [568, 294] width 114 height 62
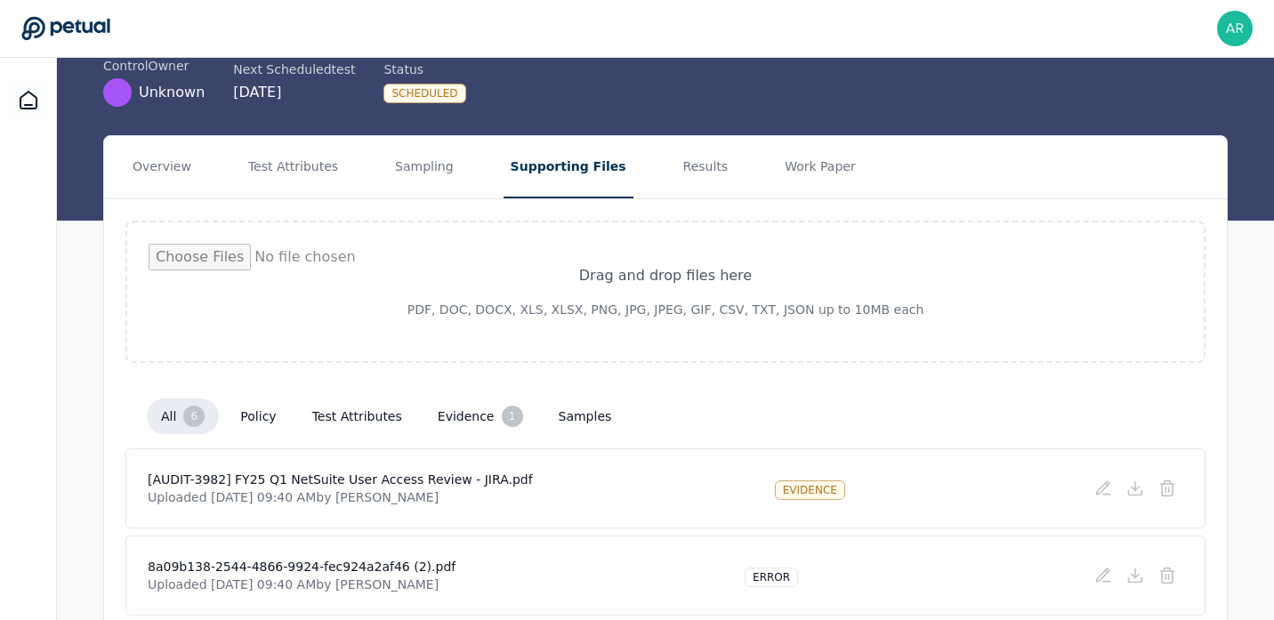
scroll to position [44, 0]
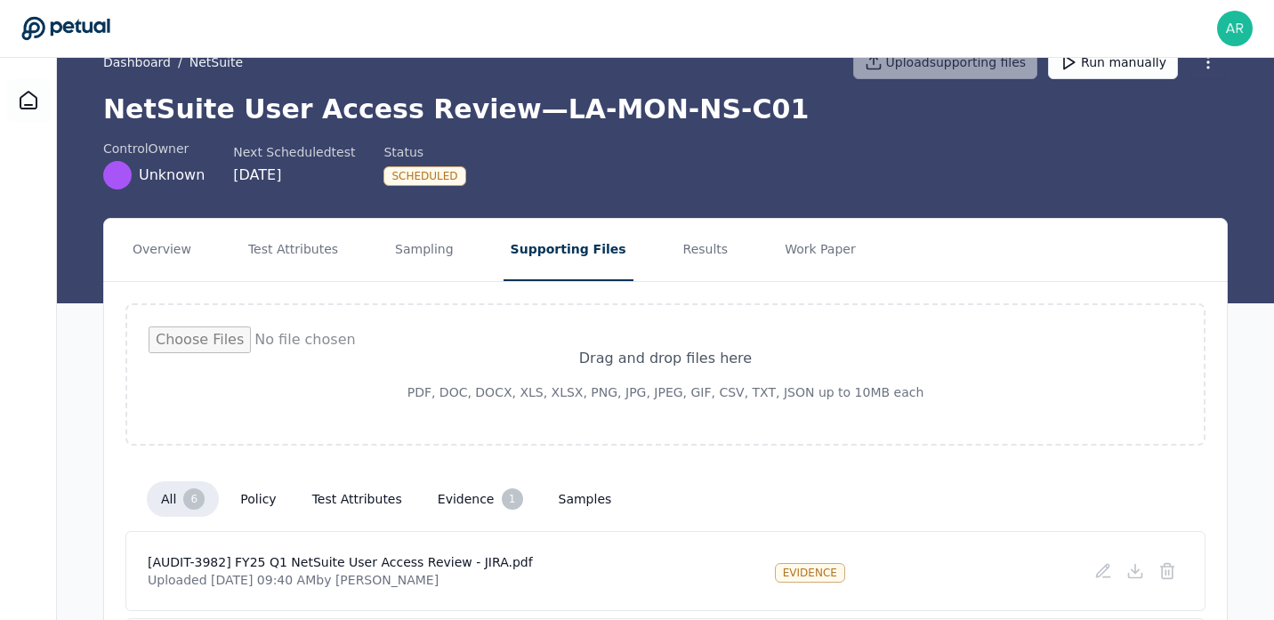
click at [181, 492] on button "all 6" at bounding box center [183, 499] width 72 height 36
click at [168, 248] on button "Overview" at bounding box center [161, 250] width 73 height 62
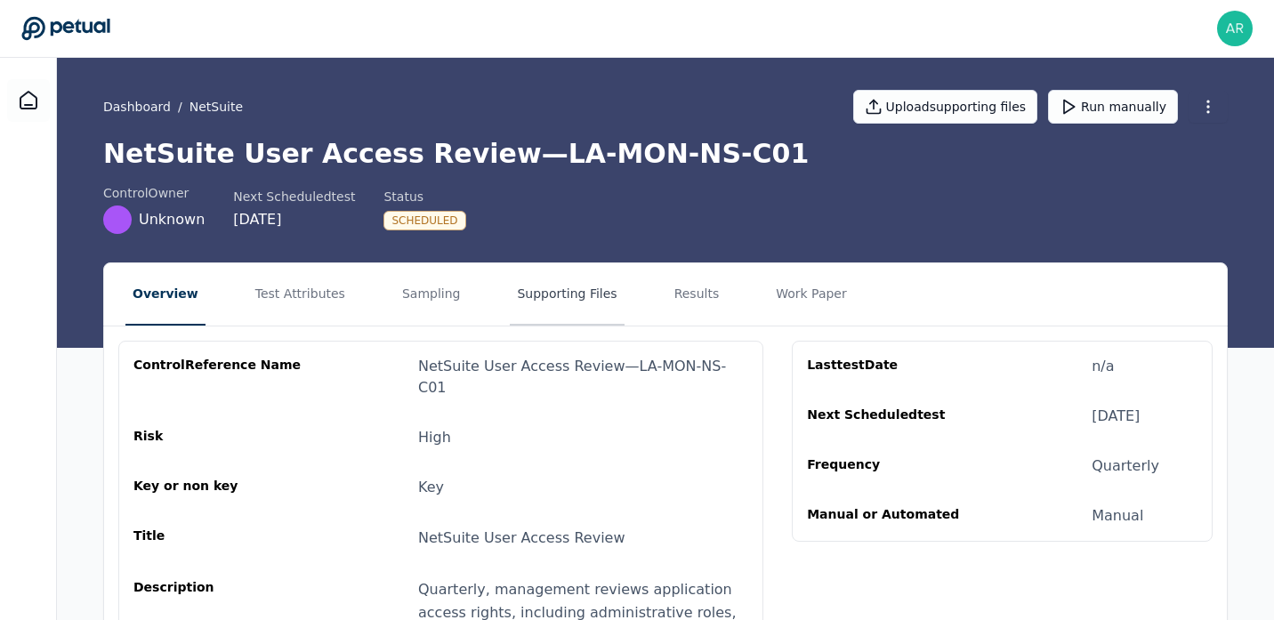
click at [557, 318] on button "Supporting Files" at bounding box center [567, 294] width 114 height 62
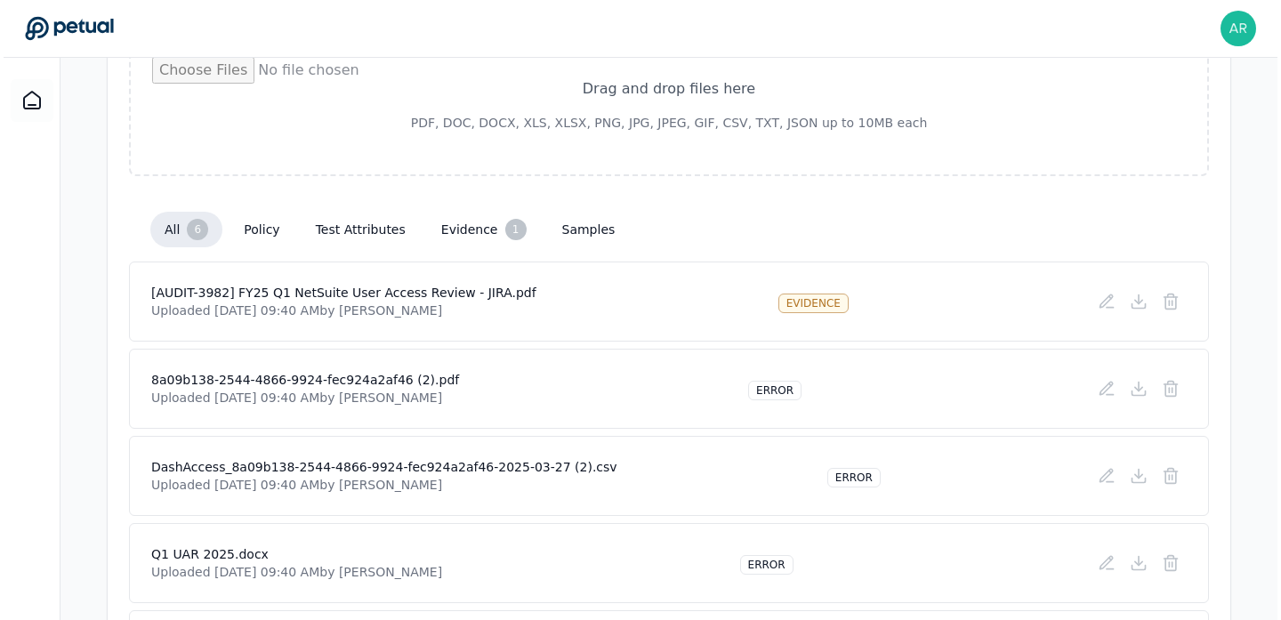
scroll to position [412, 0]
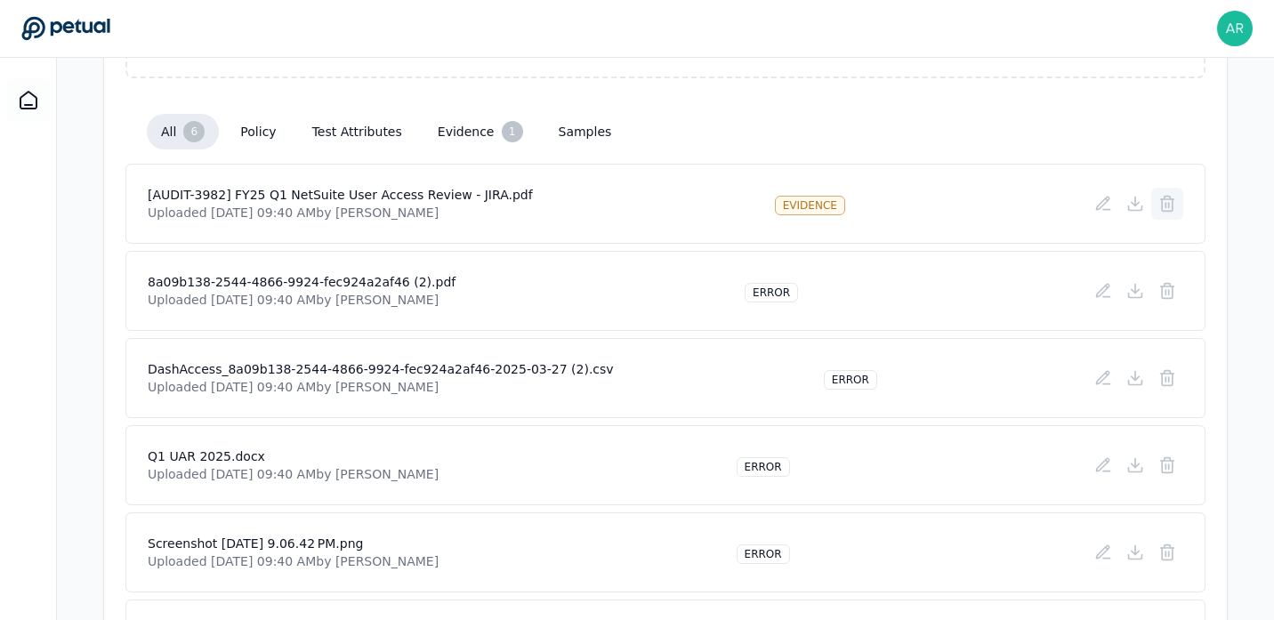
click at [1173, 209] on icon at bounding box center [1167, 205] width 11 height 12
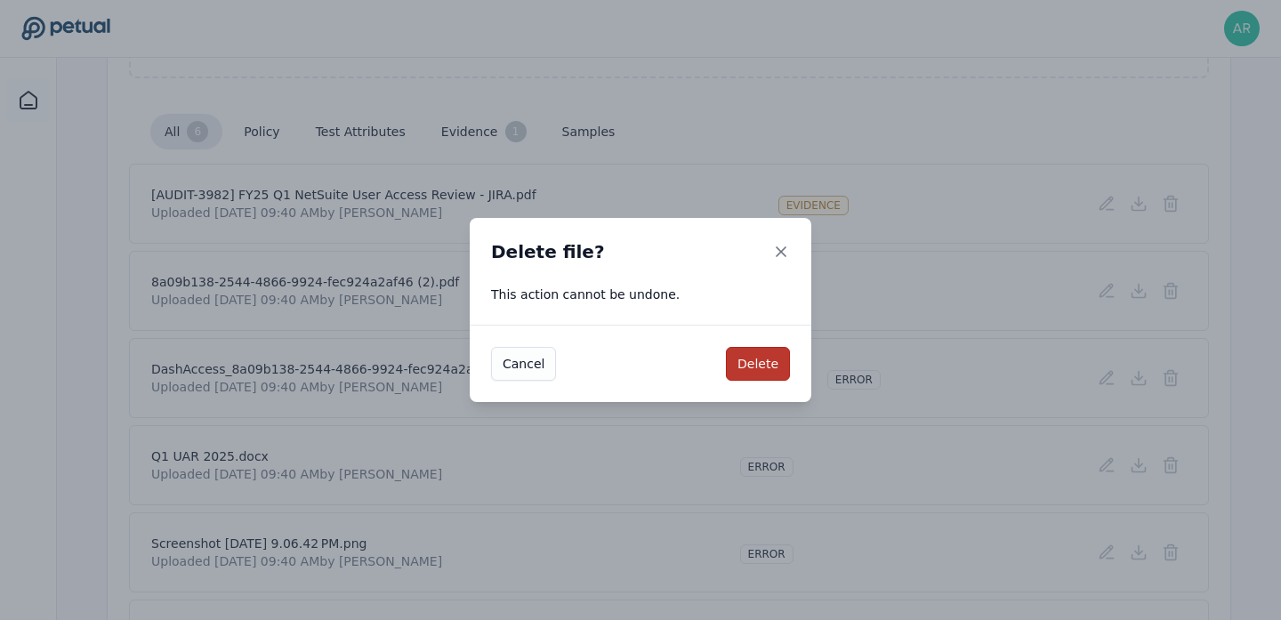
click at [774, 374] on button "Delete" at bounding box center [758, 364] width 64 height 34
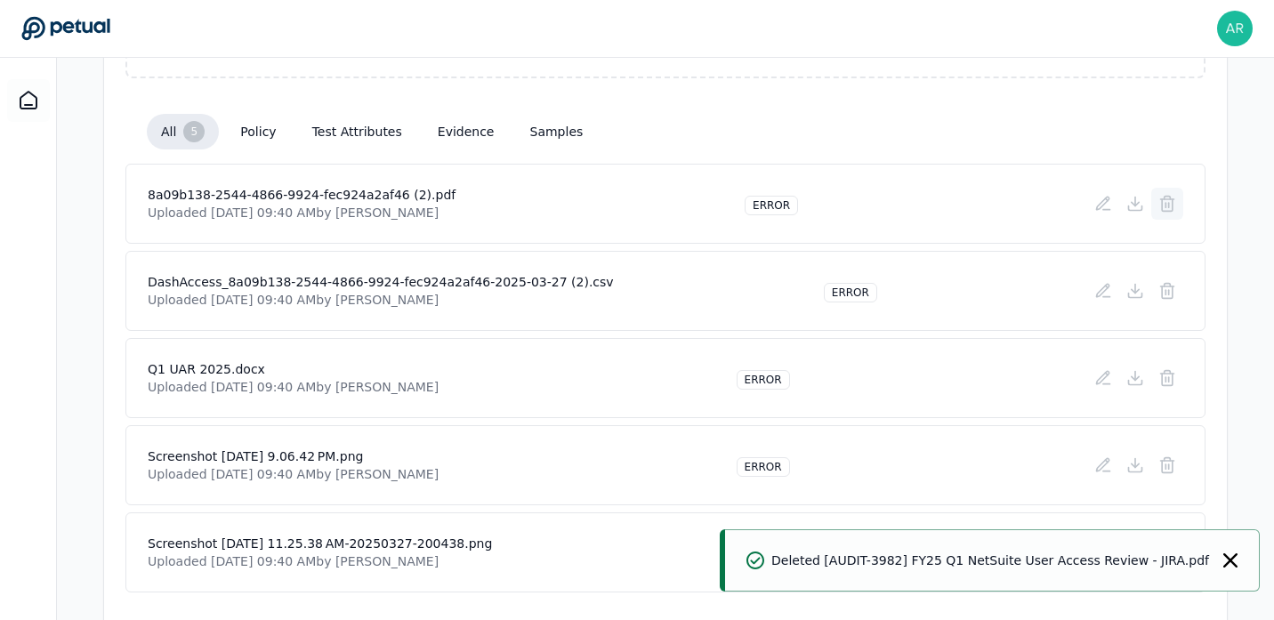
click at [1154, 214] on button at bounding box center [1167, 204] width 32 height 32
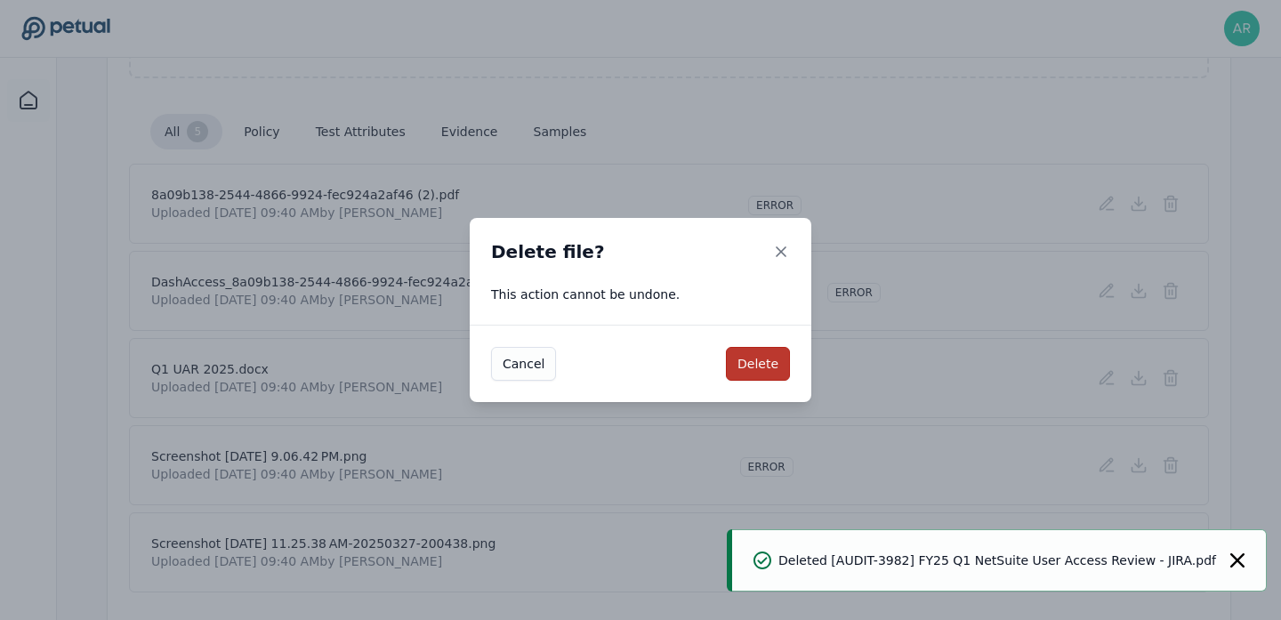
click at [756, 365] on button "Delete" at bounding box center [758, 364] width 64 height 34
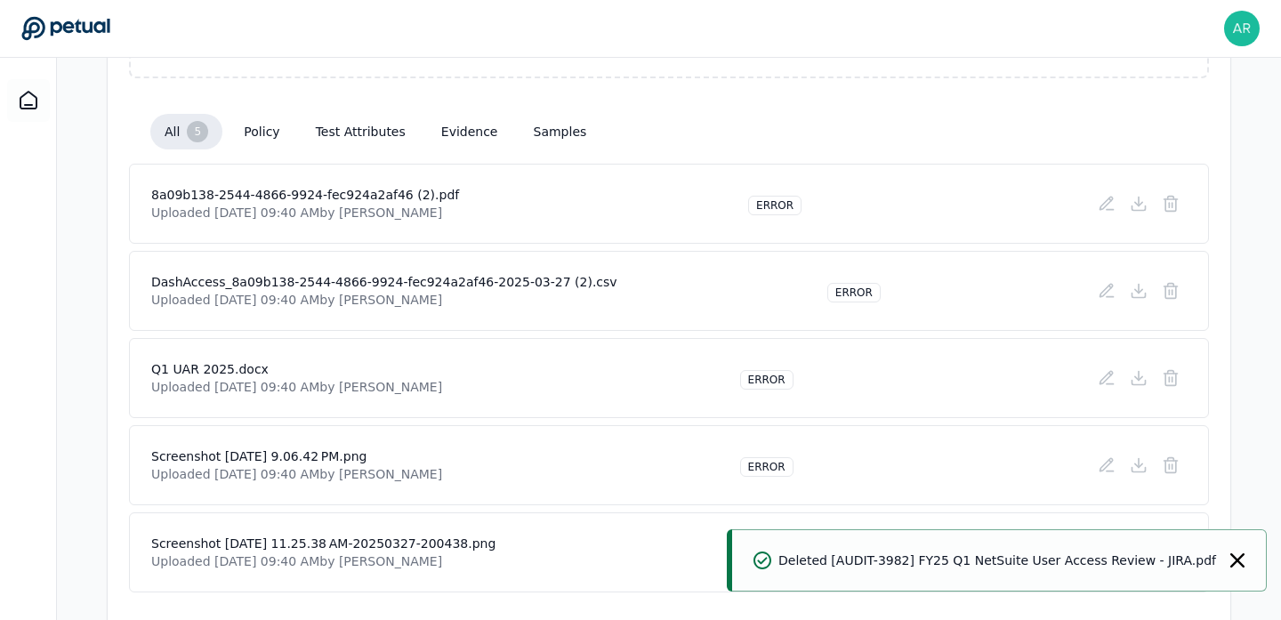
scroll to position [376, 0]
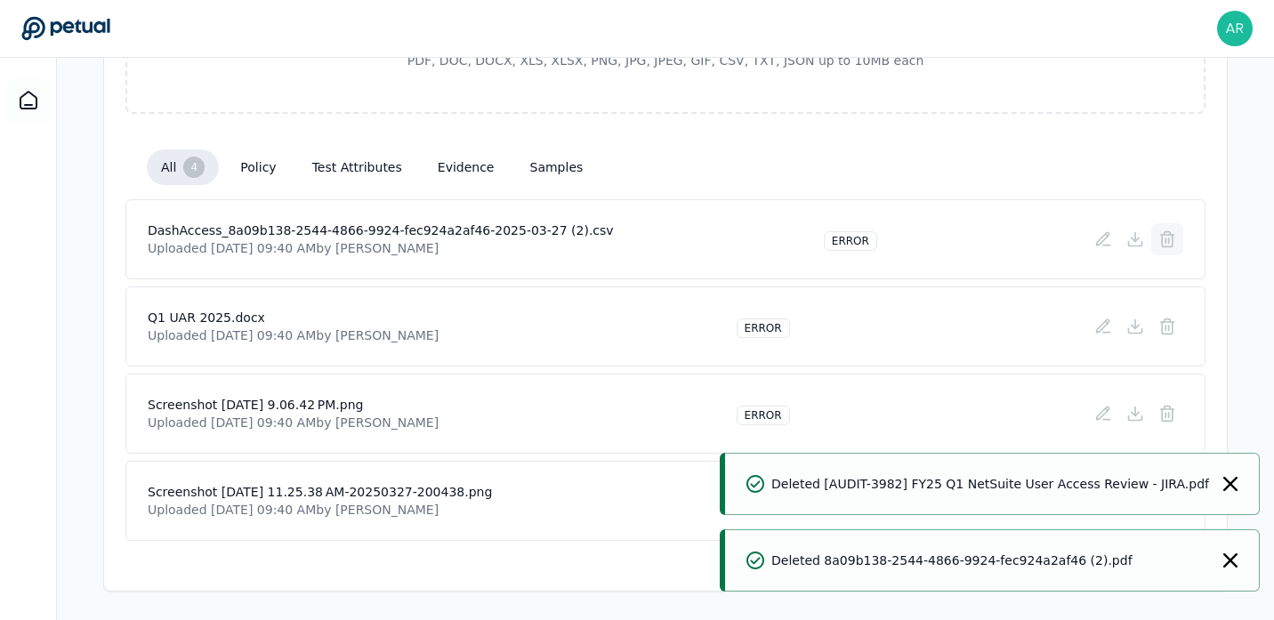
click at [1165, 232] on icon at bounding box center [1168, 233] width 6 height 3
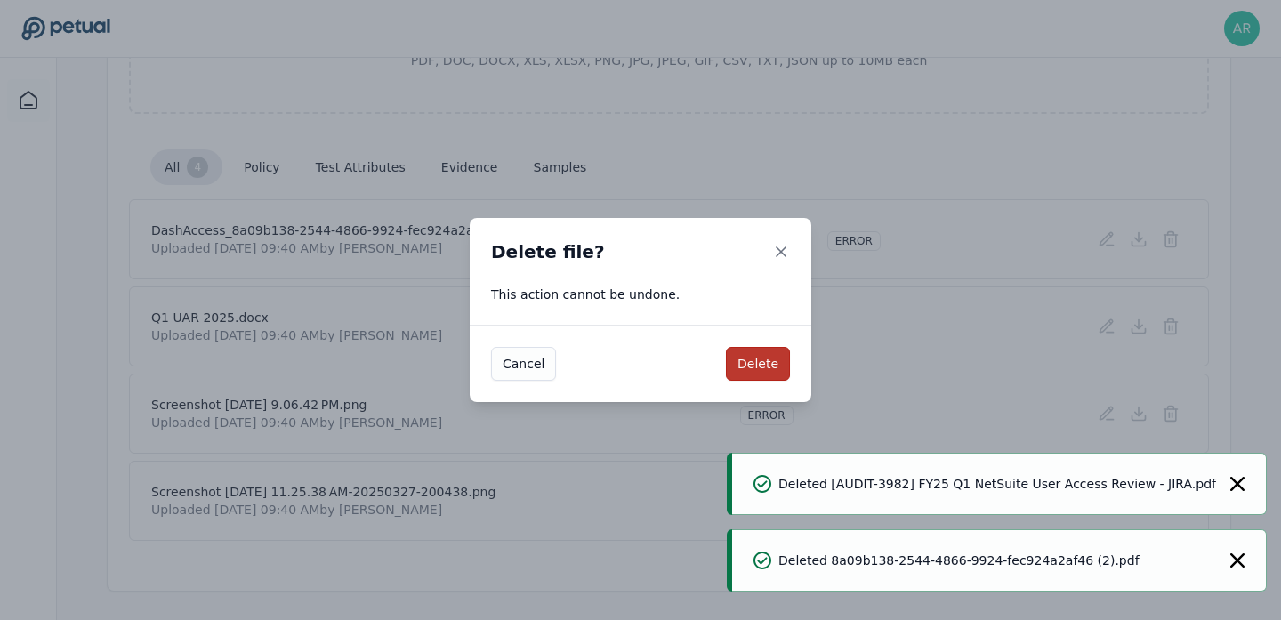
click at [761, 374] on button "Delete" at bounding box center [758, 364] width 64 height 34
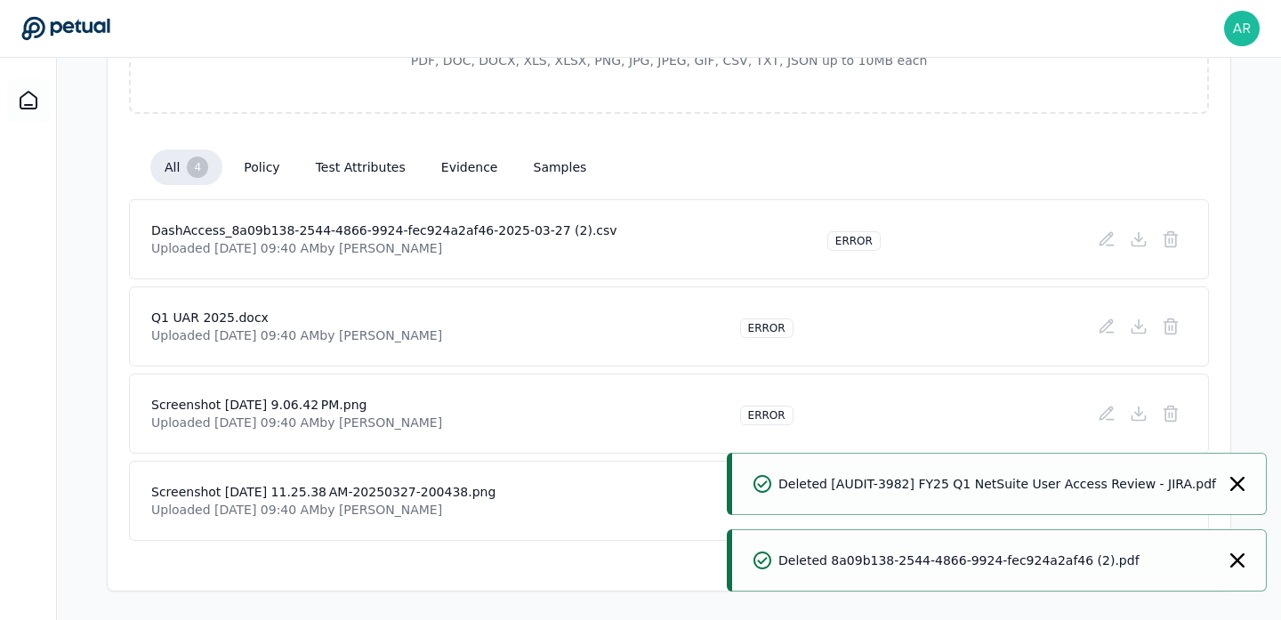
scroll to position [289, 0]
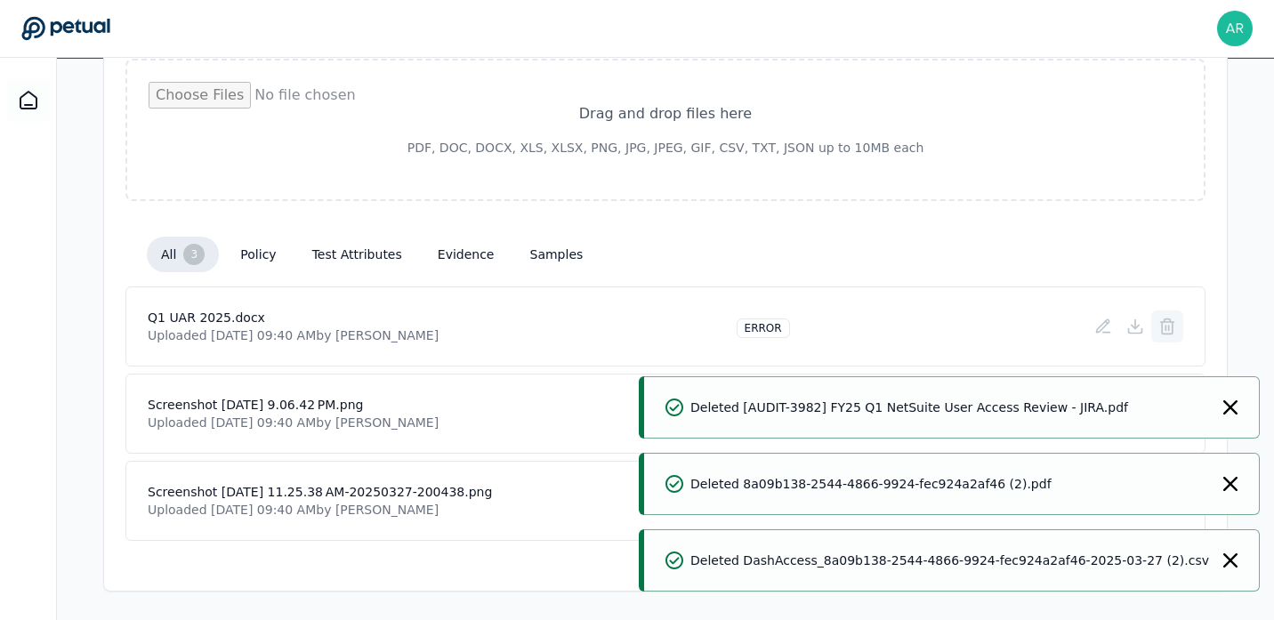
click at [1166, 341] on button at bounding box center [1167, 326] width 32 height 32
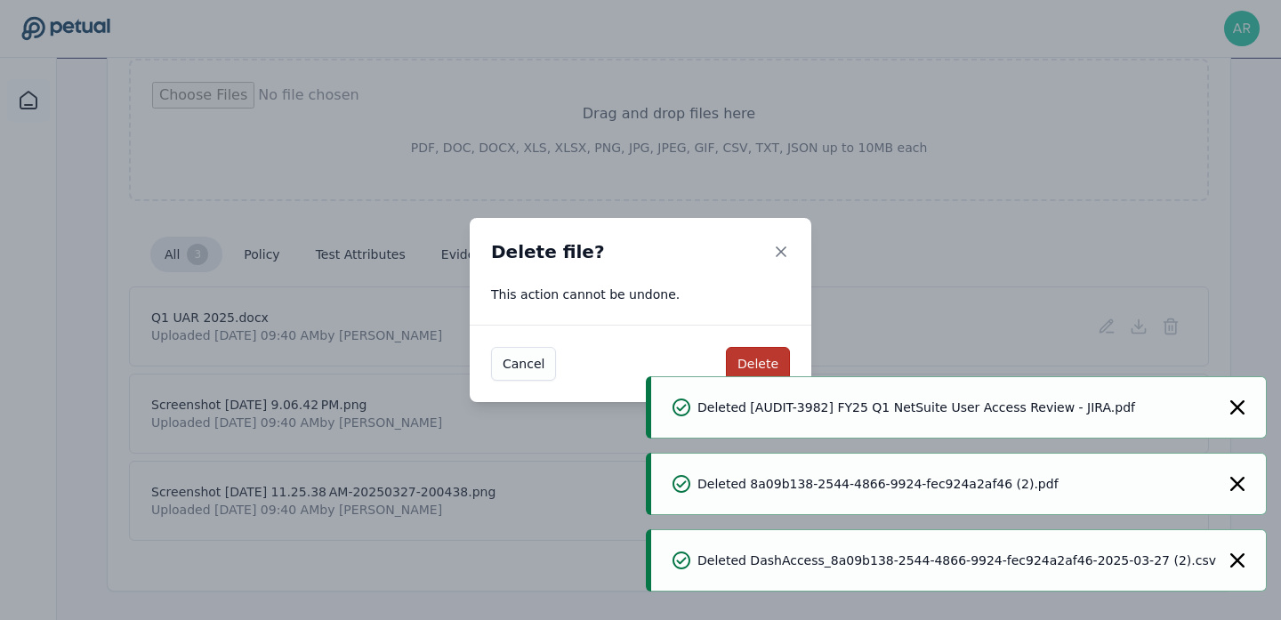
click at [759, 361] on button "Delete" at bounding box center [758, 364] width 64 height 34
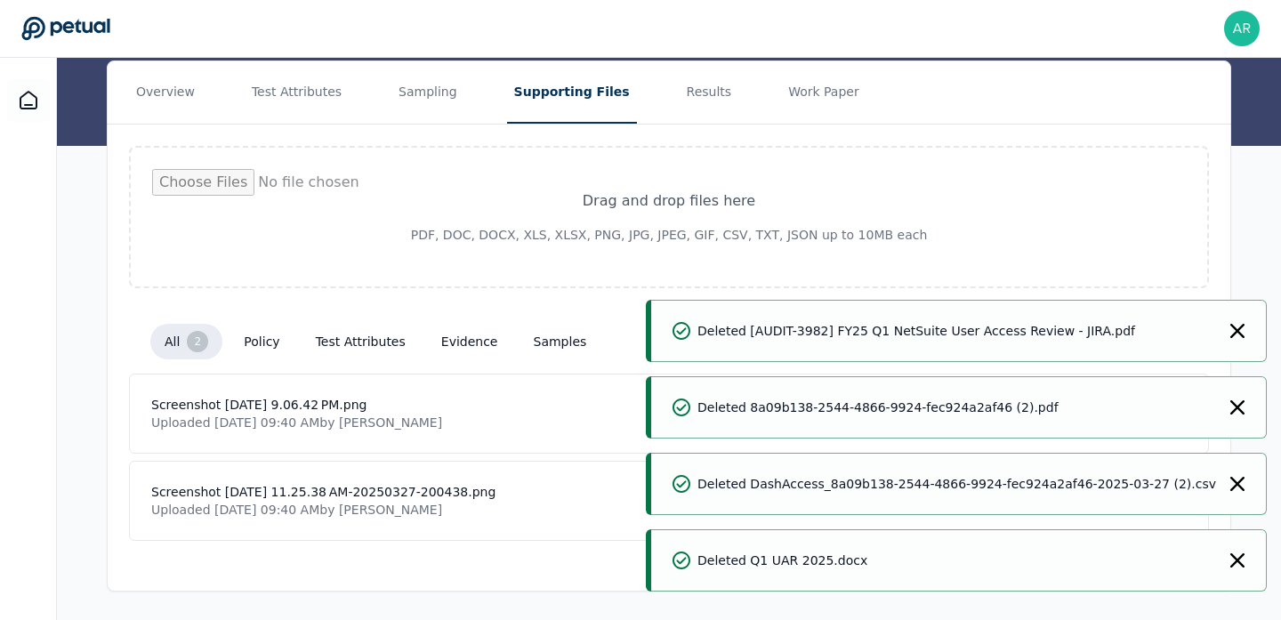
scroll to position [202, 0]
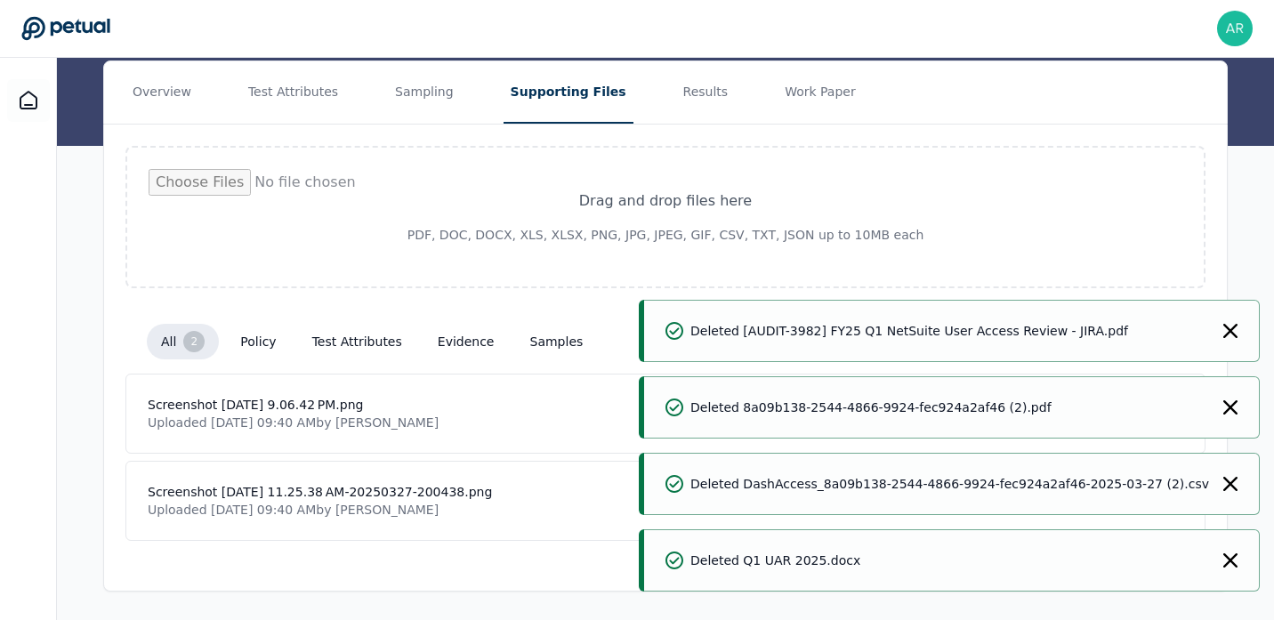
click at [1230, 336] on icon "Notifications (F8)" at bounding box center [1230, 331] width 14 height 14
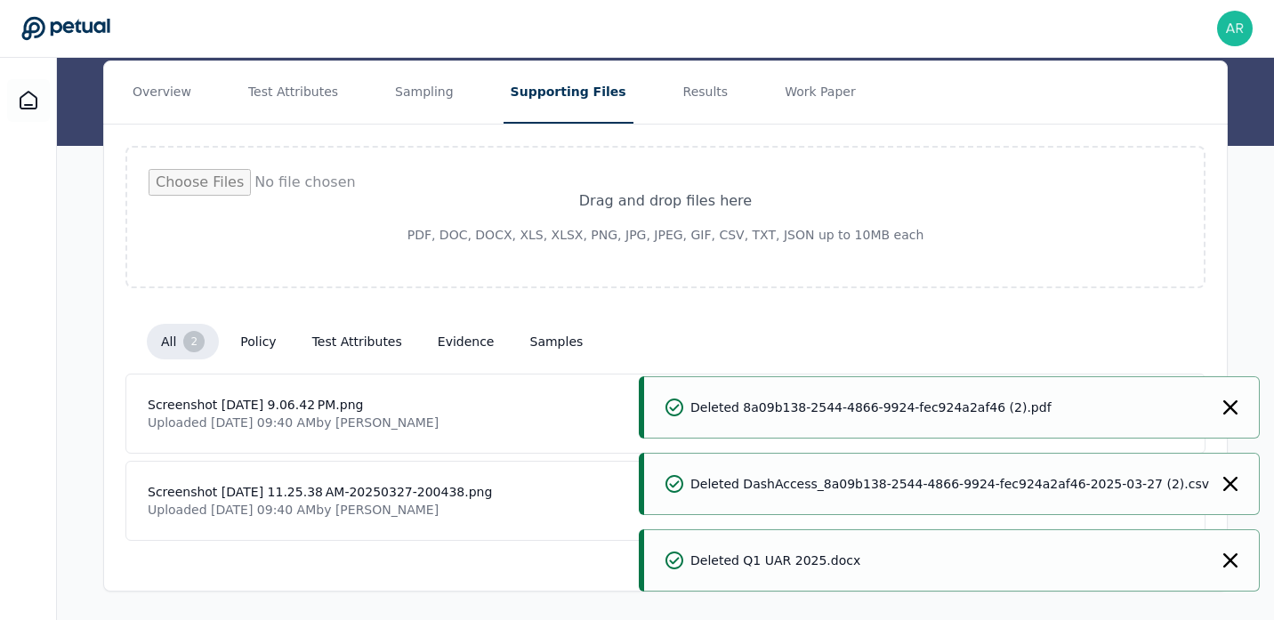
click at [1218, 399] on div "Deleted 8a09b138-2544-4866-9924-fec924a2af46 (2).pdf" at bounding box center [952, 407] width 616 height 62
click at [1223, 407] on icon "Notifications (F8)" at bounding box center [1230, 407] width 14 height 14
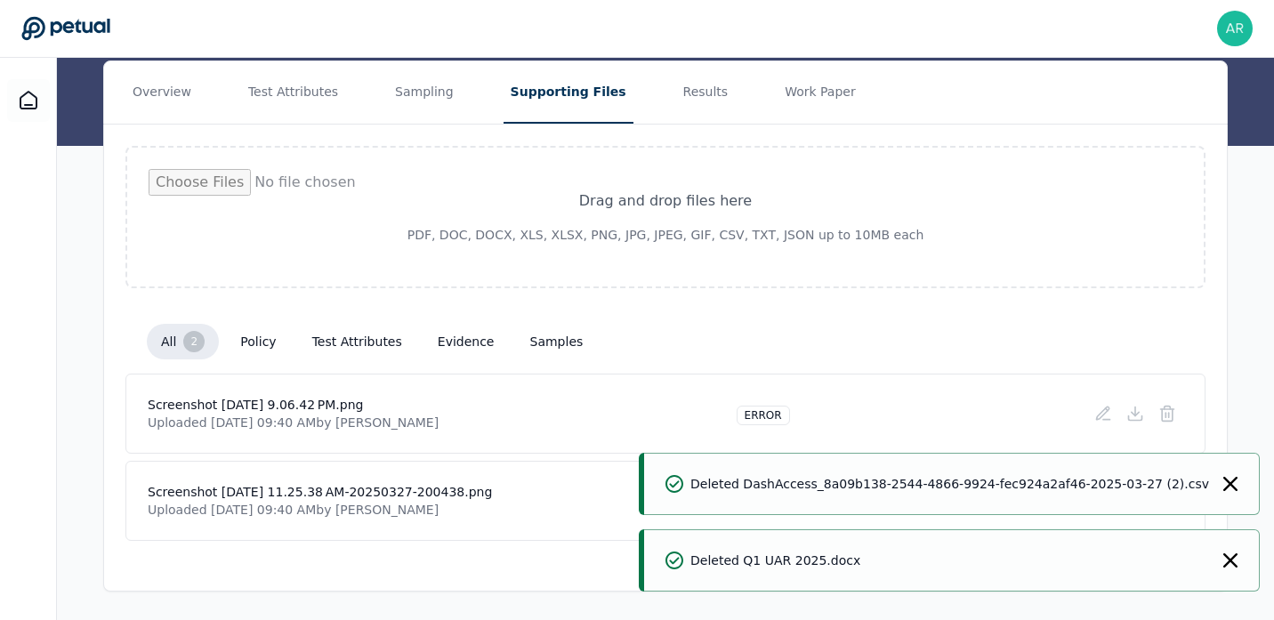
click at [1227, 479] on icon "Notifications (F8)" at bounding box center [1230, 484] width 14 height 14
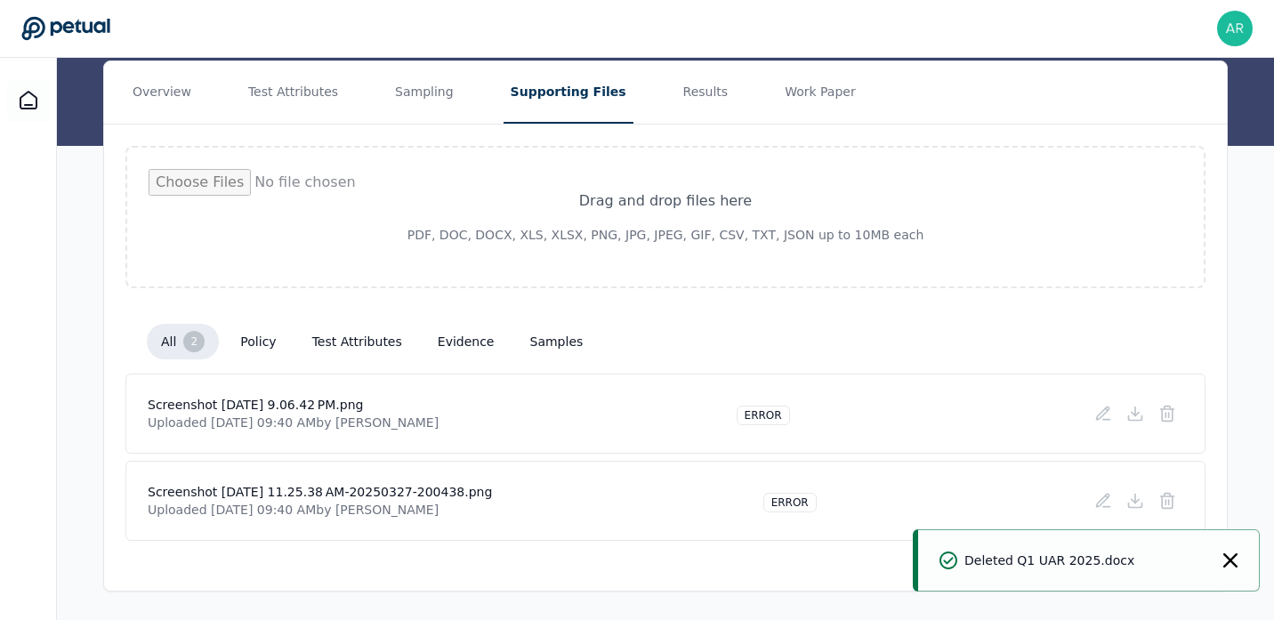
click at [1230, 554] on icon "Notifications (F8)" at bounding box center [1230, 560] width 14 height 14
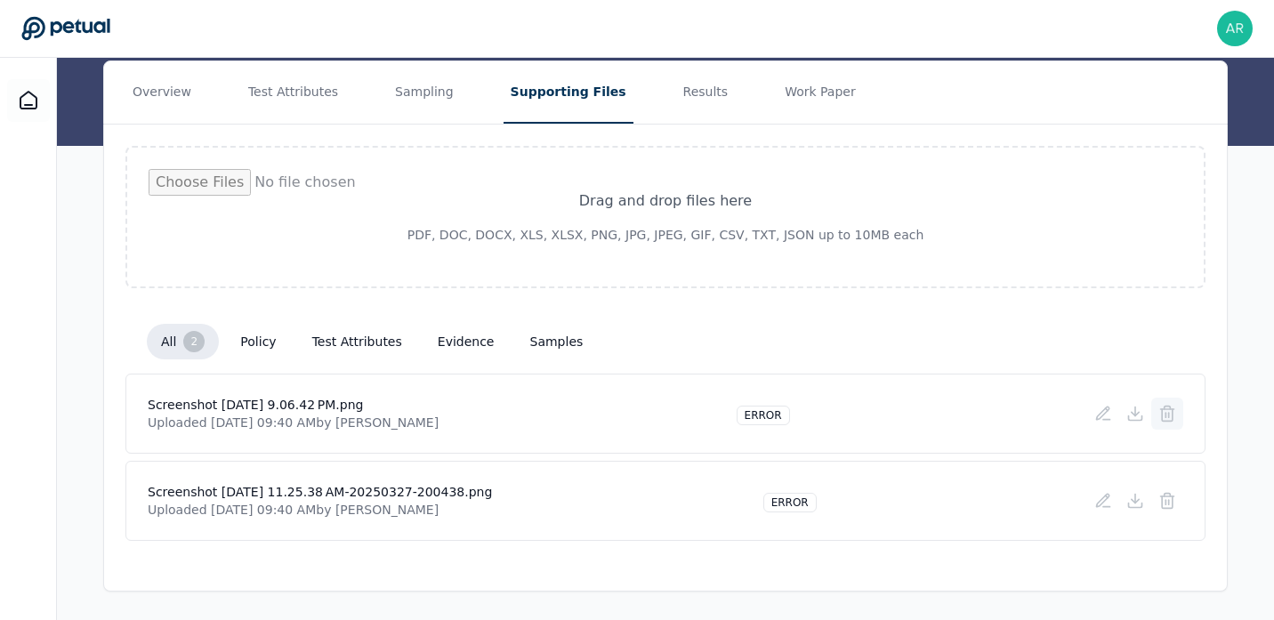
click at [1170, 411] on icon at bounding box center [1167, 414] width 18 height 18
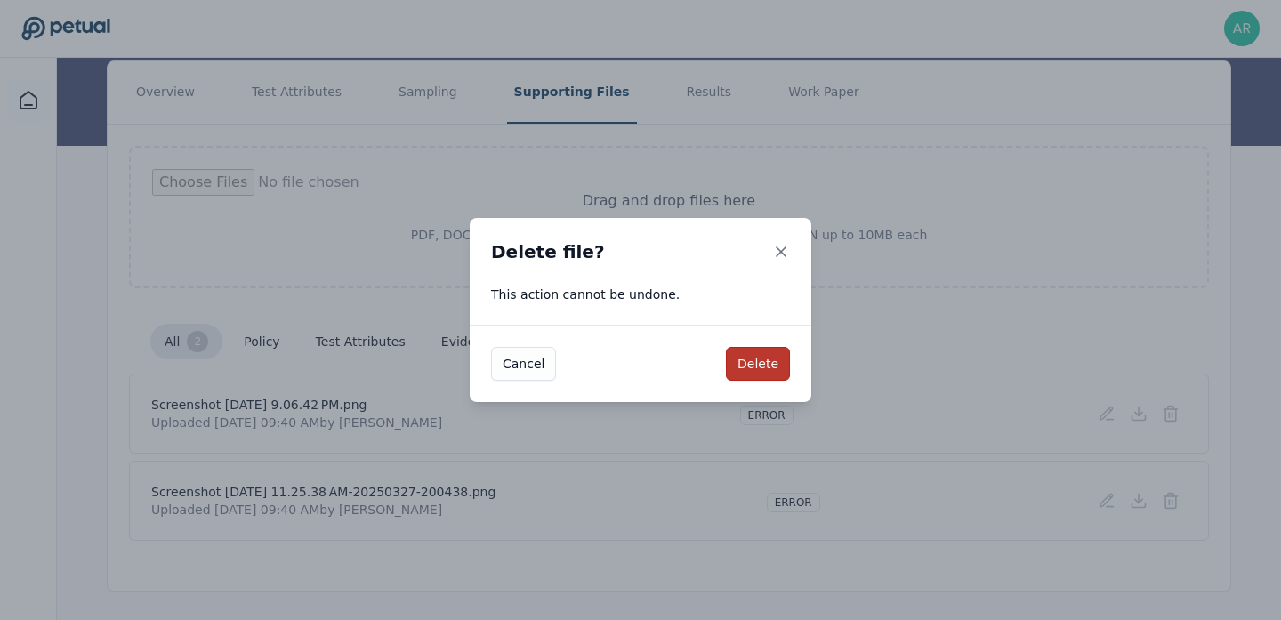
click at [755, 367] on button "Delete" at bounding box center [758, 364] width 64 height 34
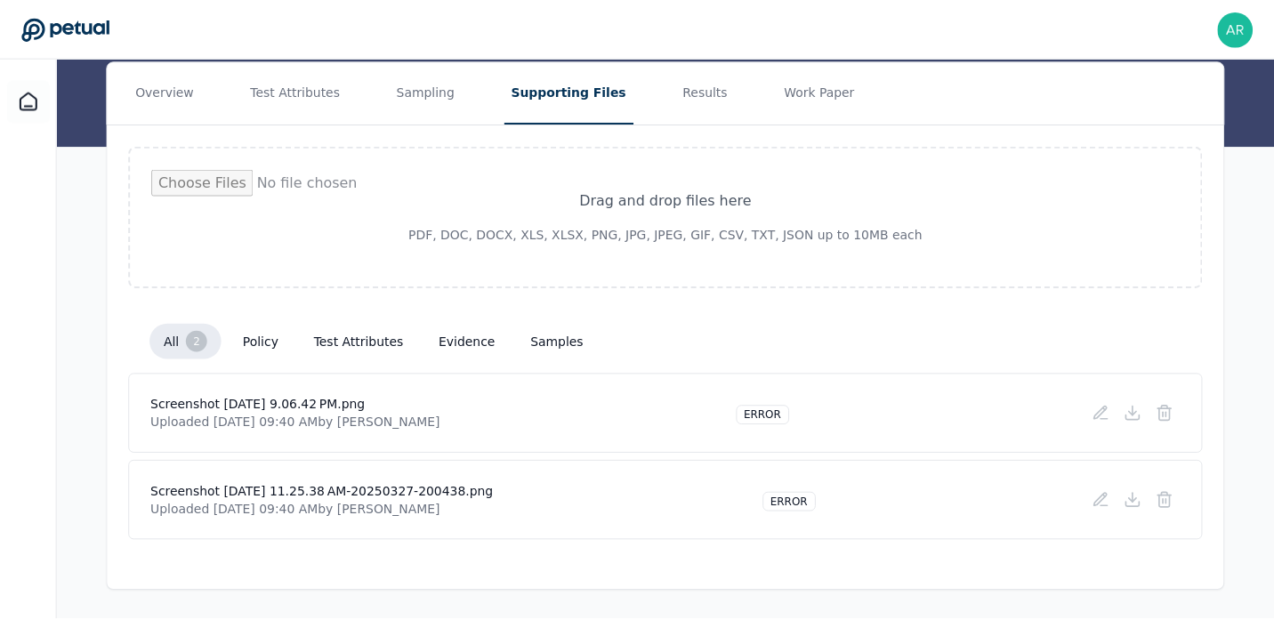
scroll to position [115, 0]
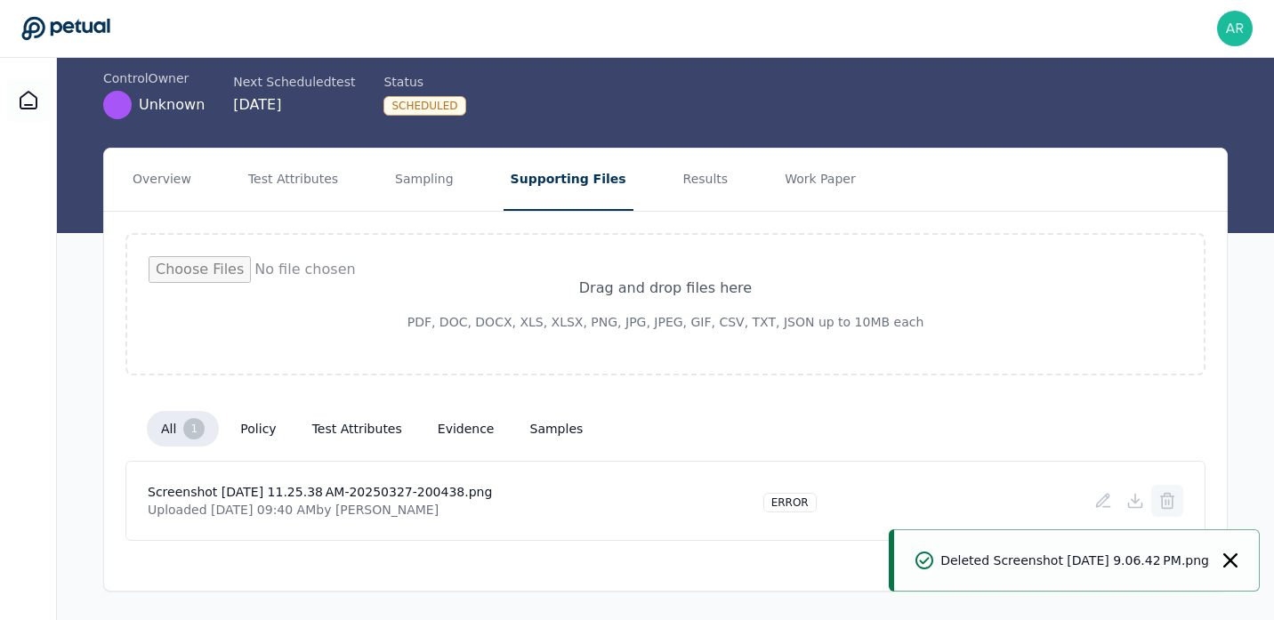
click at [1162, 503] on icon at bounding box center [1167, 502] width 11 height 12
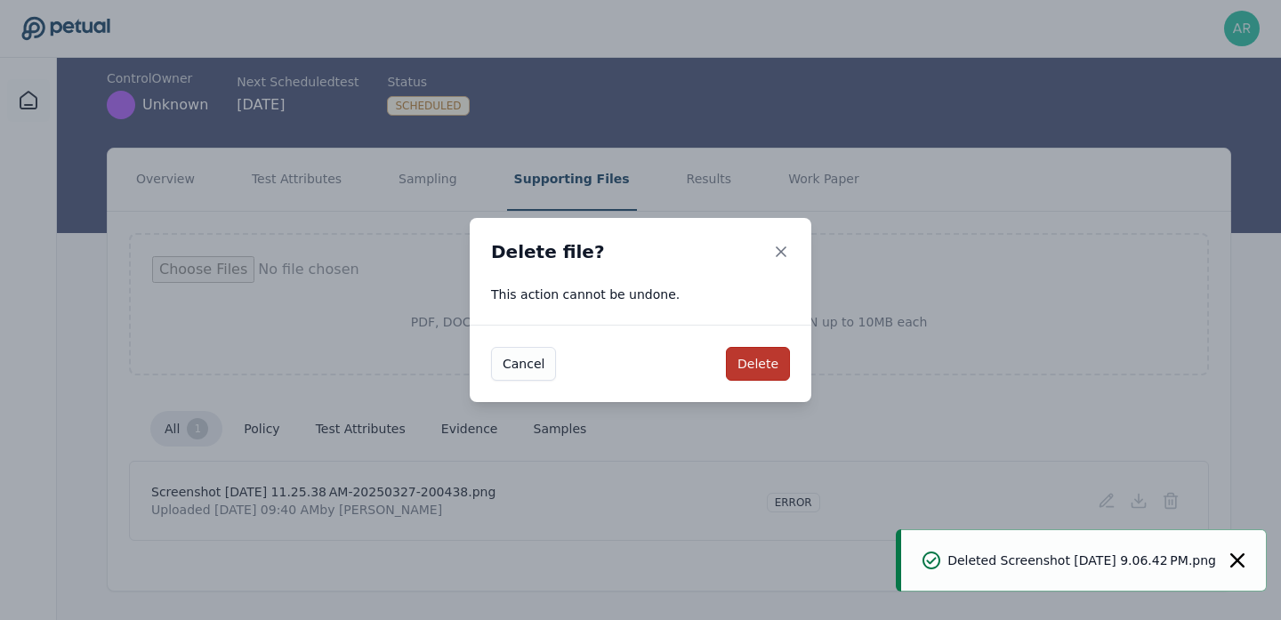
click at [736, 367] on button "Delete" at bounding box center [758, 364] width 64 height 34
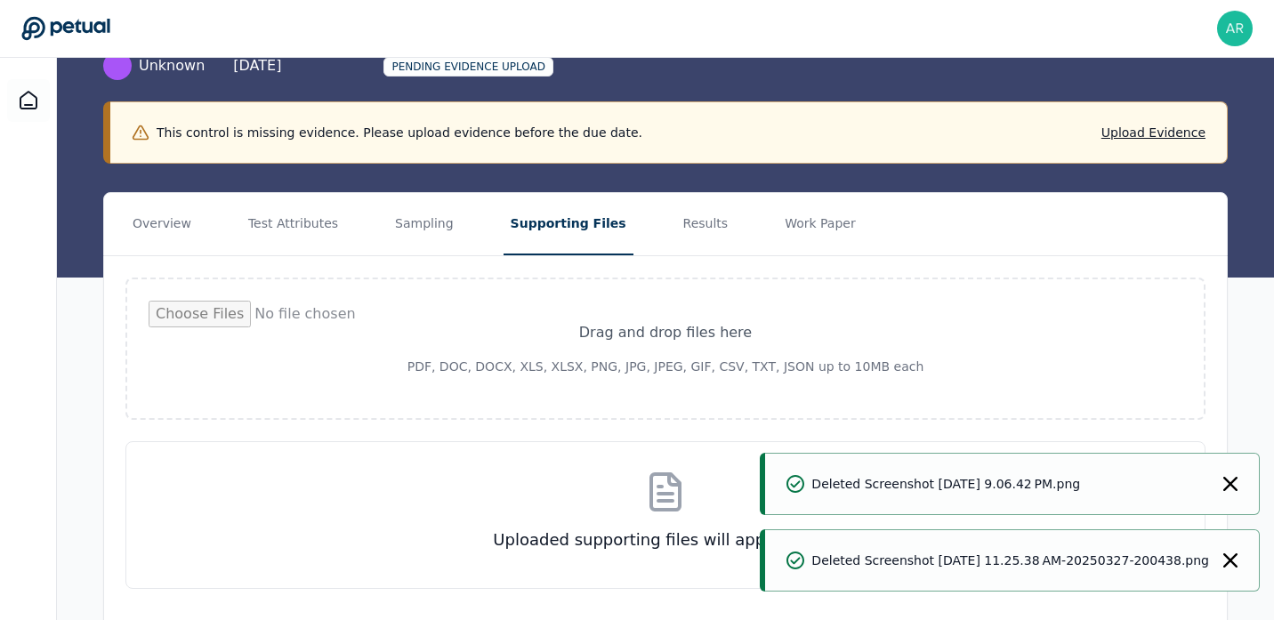
scroll to position [202, 0]
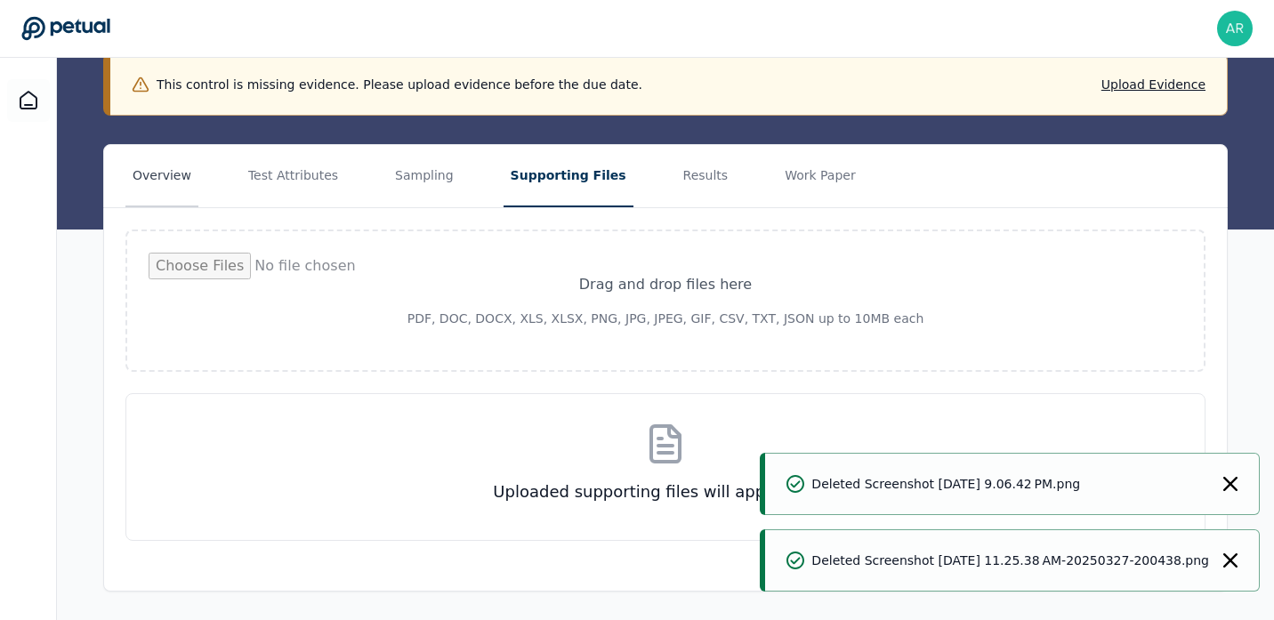
click at [175, 189] on button "Overview" at bounding box center [161, 176] width 73 height 62
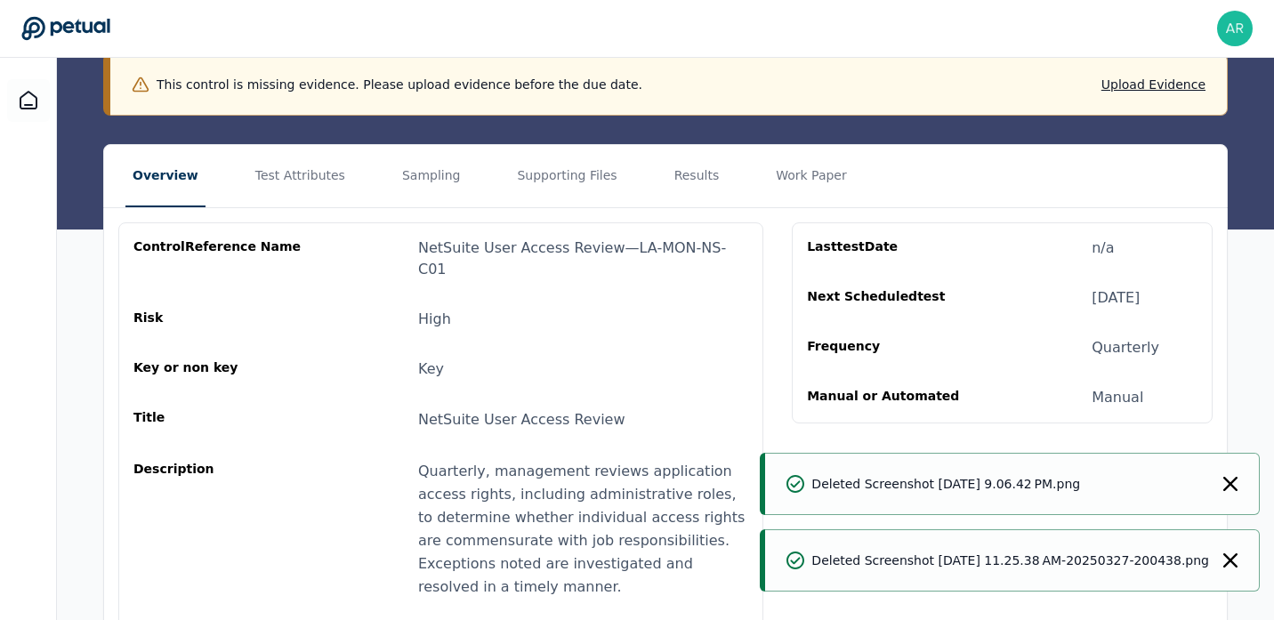
click at [1236, 472] on div "Deleted Screenshot [DATE] 9.06.42 PM.png" at bounding box center [1012, 484] width 495 height 62
click at [1234, 479] on icon "Notifications (F8)" at bounding box center [1230, 484] width 14 height 14
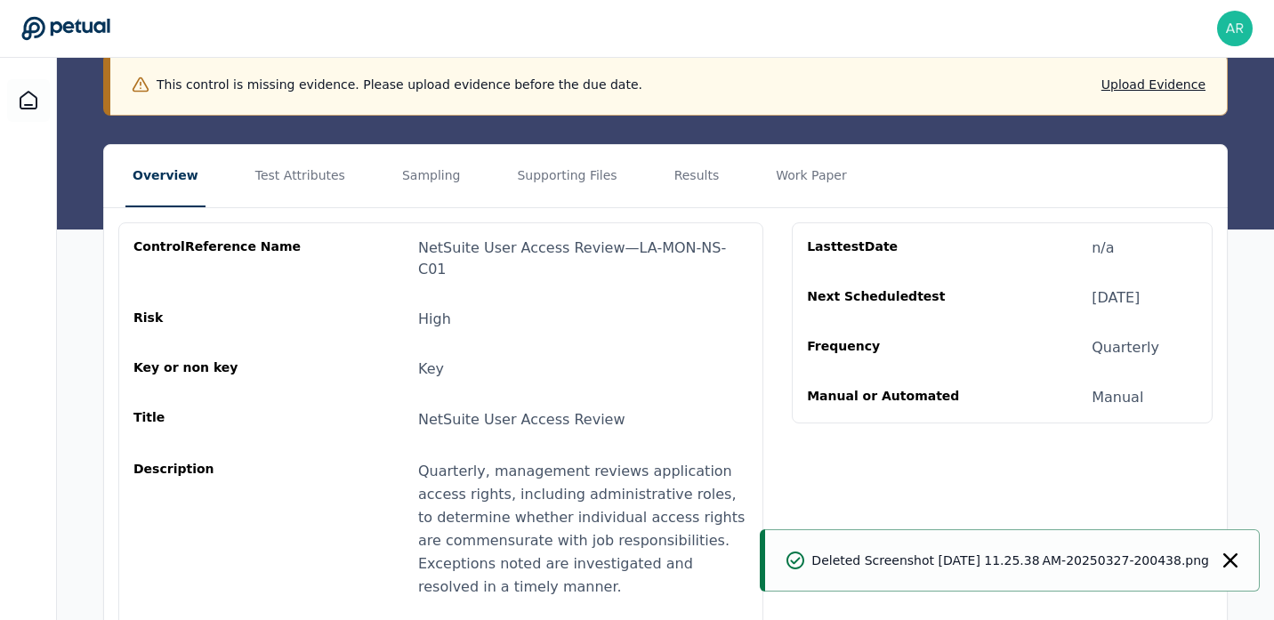
click at [1223, 542] on div "Deleted Screenshot [DATE] 11.25.38 AM-20250327-200438.png" at bounding box center [1012, 560] width 495 height 62
click at [1225, 555] on icon "Notifications (F8)" at bounding box center [1230, 560] width 14 height 14
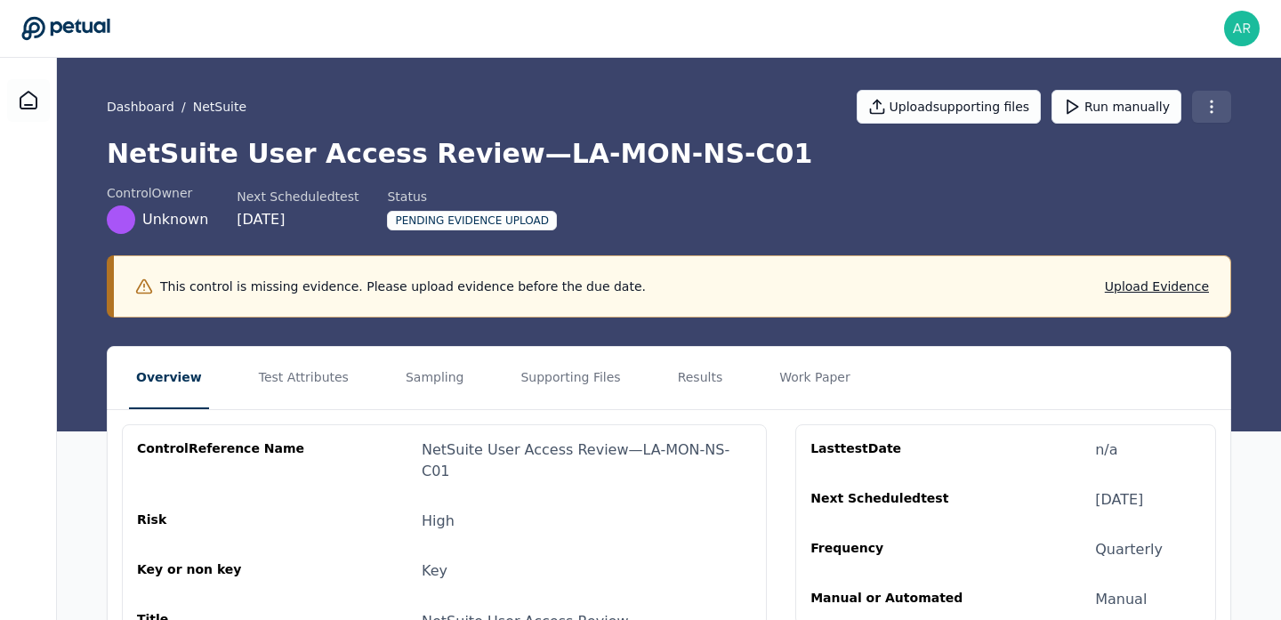
click at [1213, 114] on html "Abishek Ravi abishek.ravi@doordash.com Sign out Dashboard / NetSuite Upload sup…" at bounding box center [640, 516] width 1281 height 1032
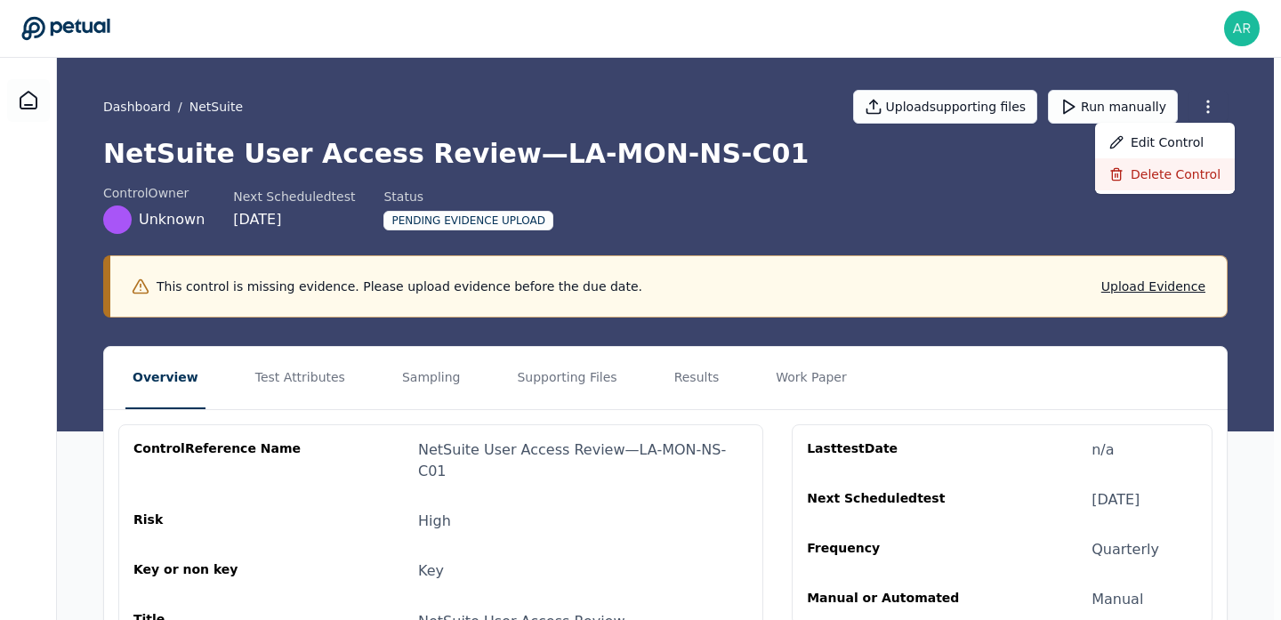
click at [1173, 179] on div "Delete control" at bounding box center [1165, 174] width 140 height 32
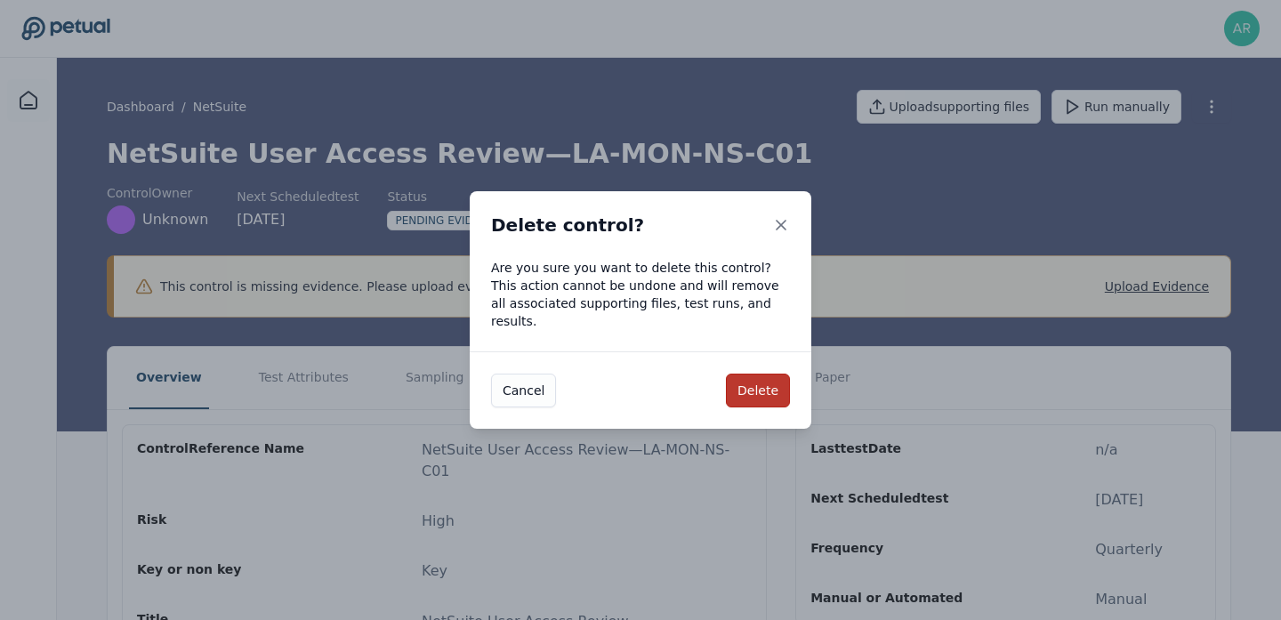
click at [762, 383] on button "Delete" at bounding box center [758, 391] width 64 height 34
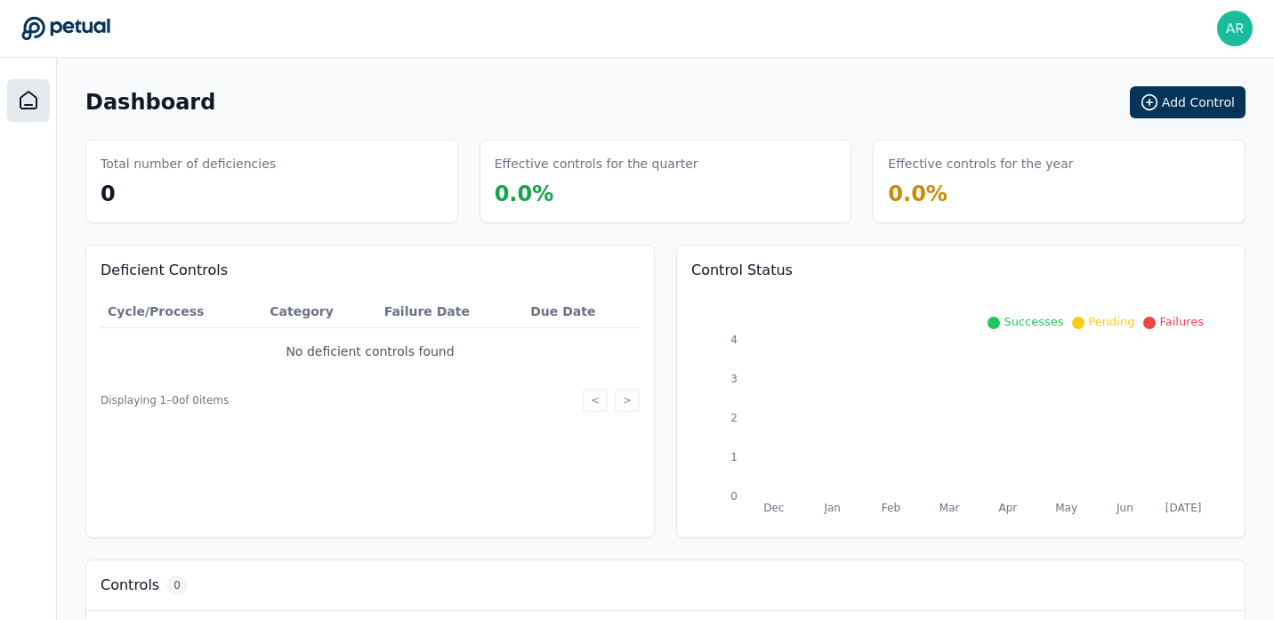
click at [595, 94] on div "Dashboard Add Control" at bounding box center [665, 102] width 1160 height 32
click at [1212, 102] on button "Add Control" at bounding box center [1188, 102] width 116 height 32
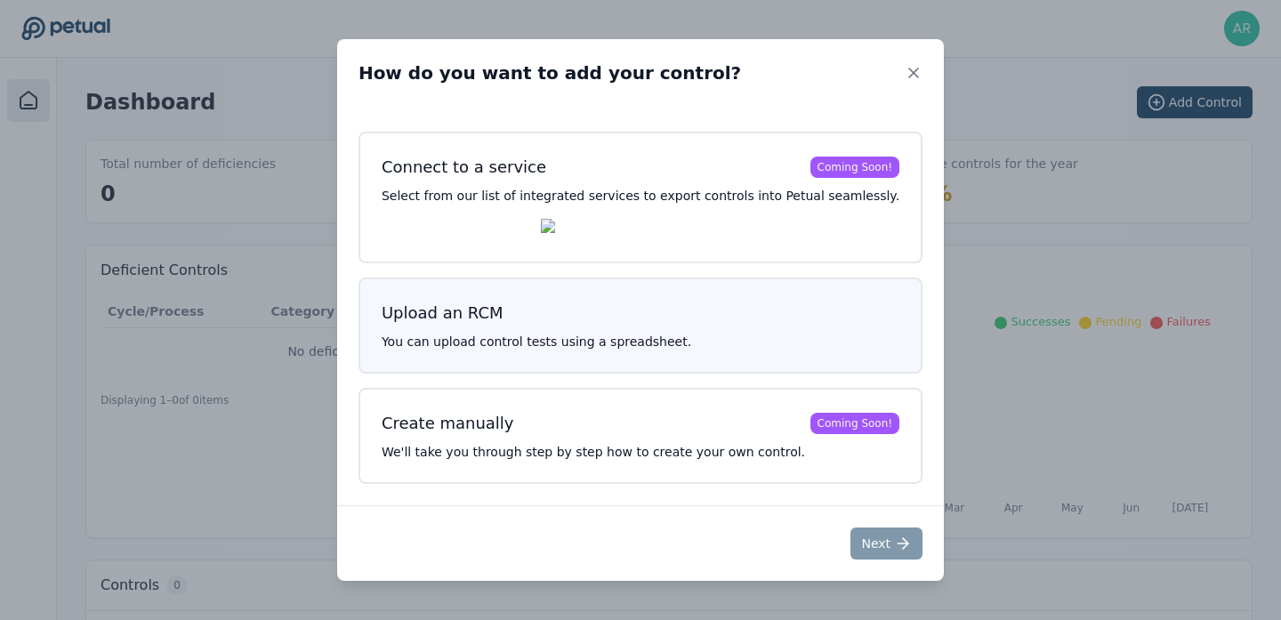
click at [658, 326] on h3 "Upload an RCM" at bounding box center [641, 313] width 518 height 25
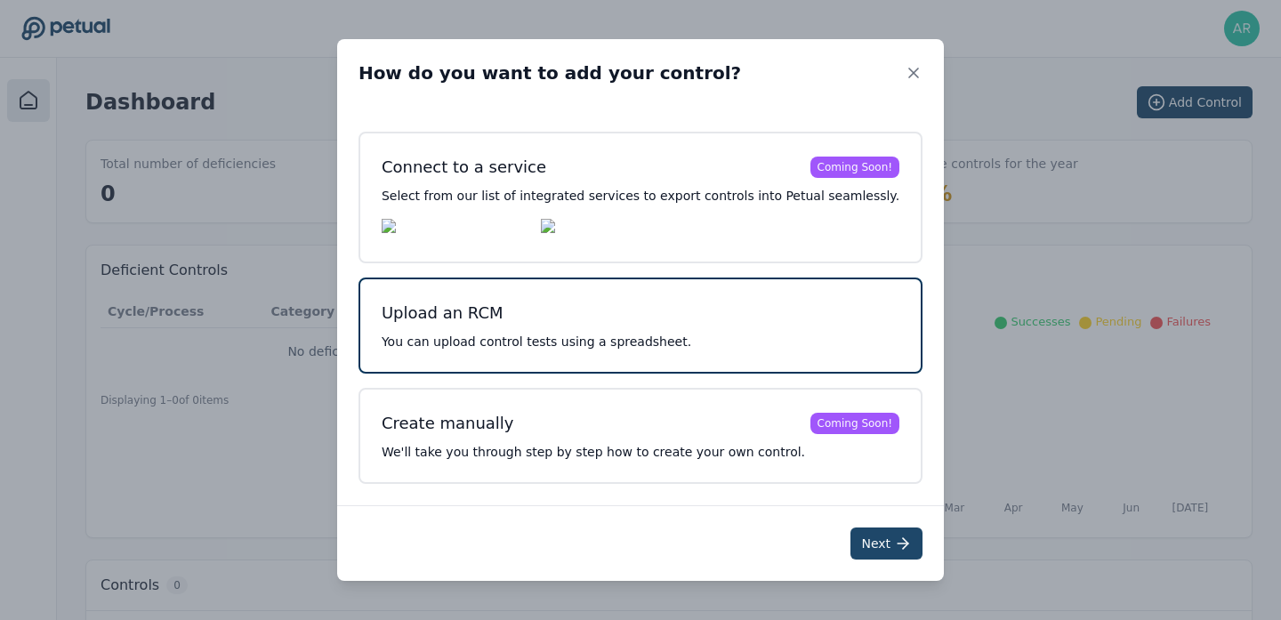
click at [894, 552] on icon at bounding box center [903, 544] width 18 height 18
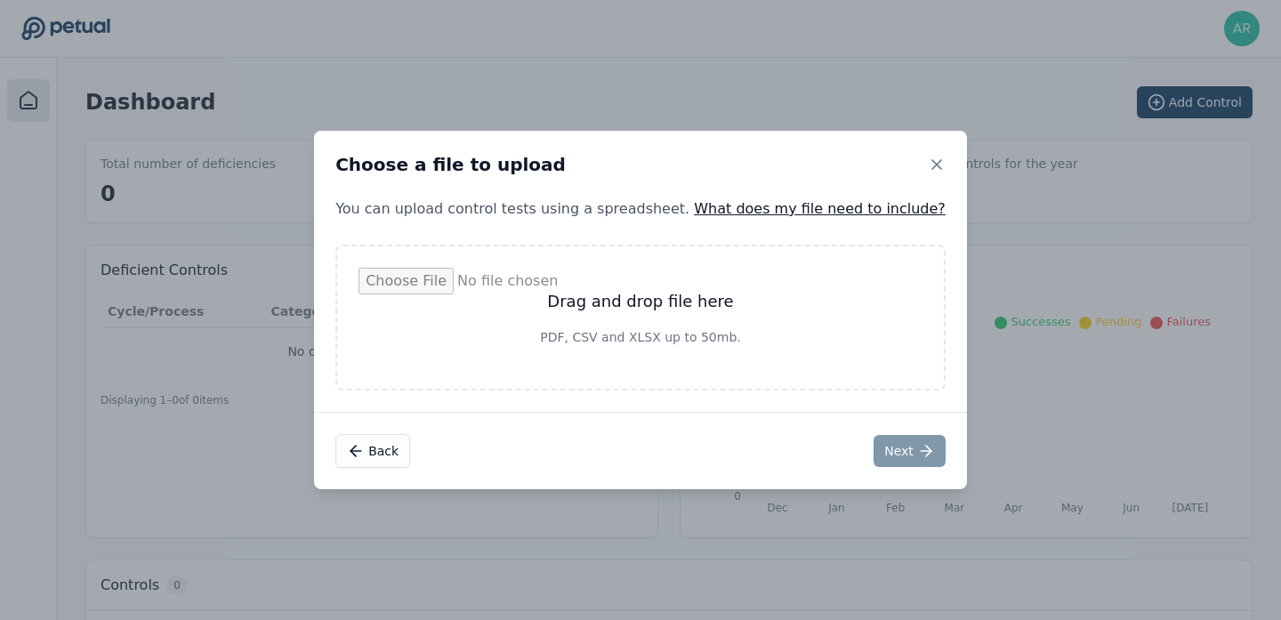
click at [663, 316] on input "file" at bounding box center [641, 318] width 564 height 100
type input "**********"
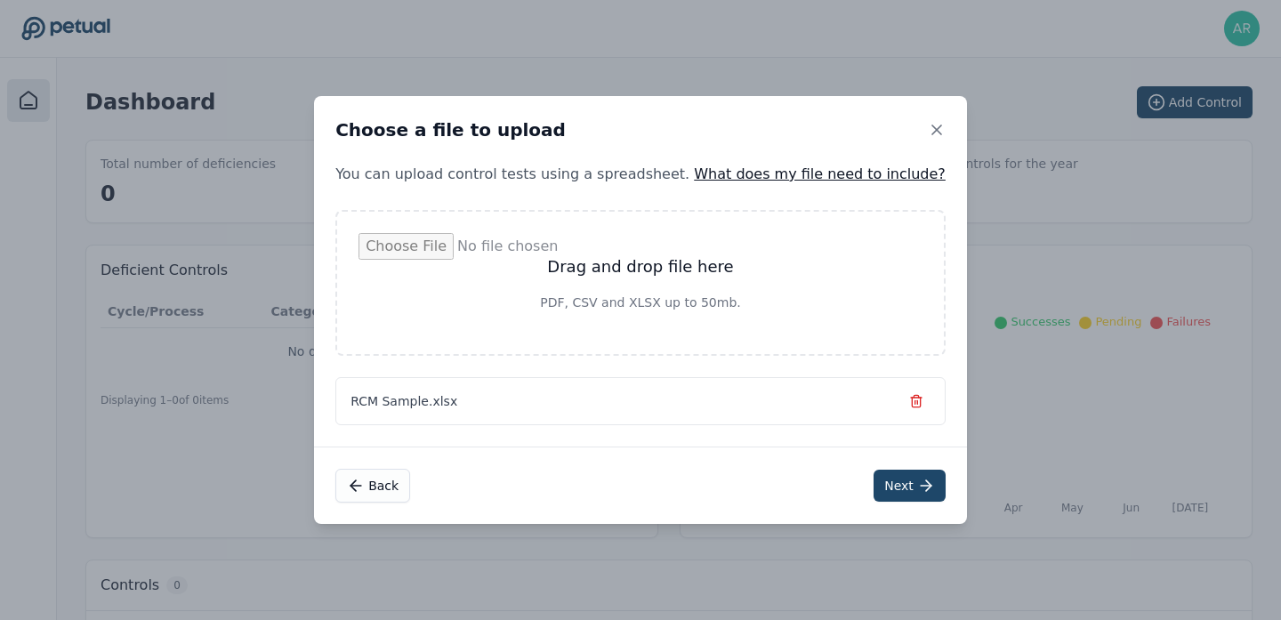
click at [884, 484] on button "Next" at bounding box center [910, 486] width 72 height 32
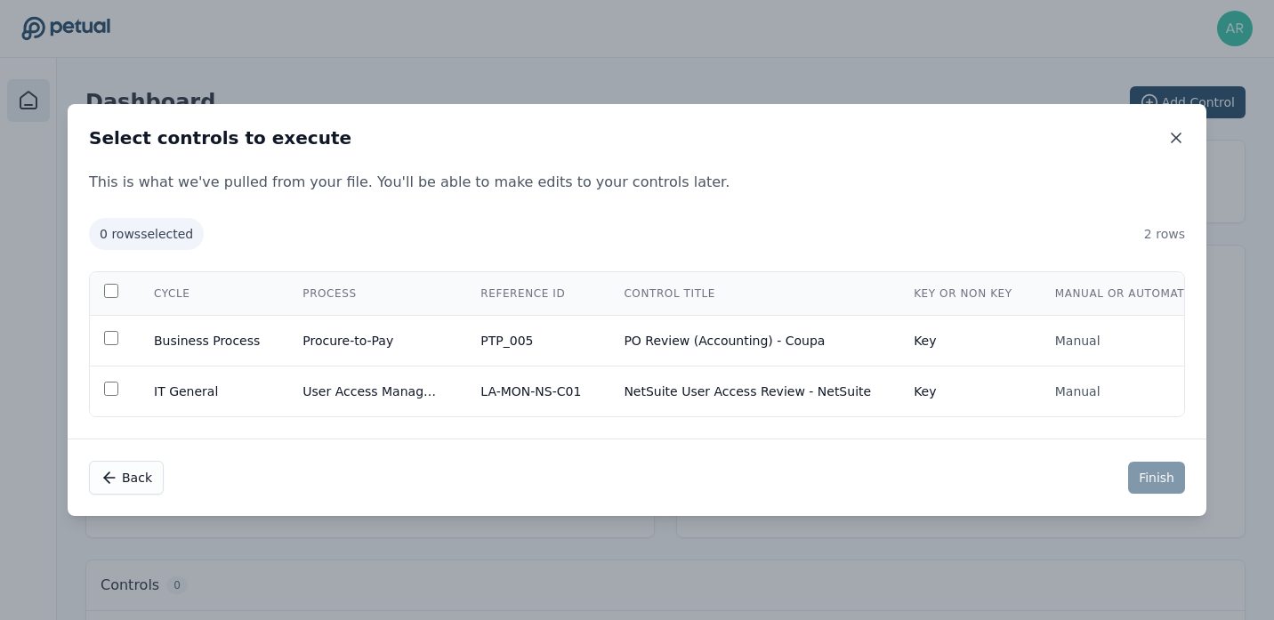
click at [1174, 135] on icon at bounding box center [1176, 137] width 9 height 9
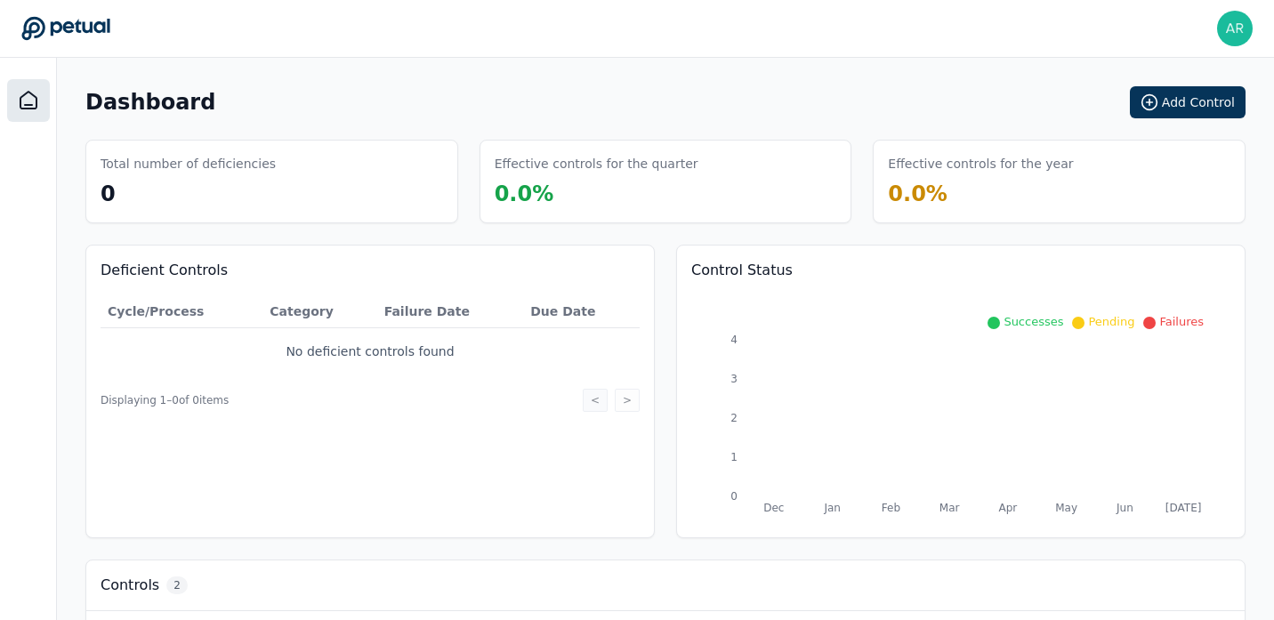
scroll to position [229, 0]
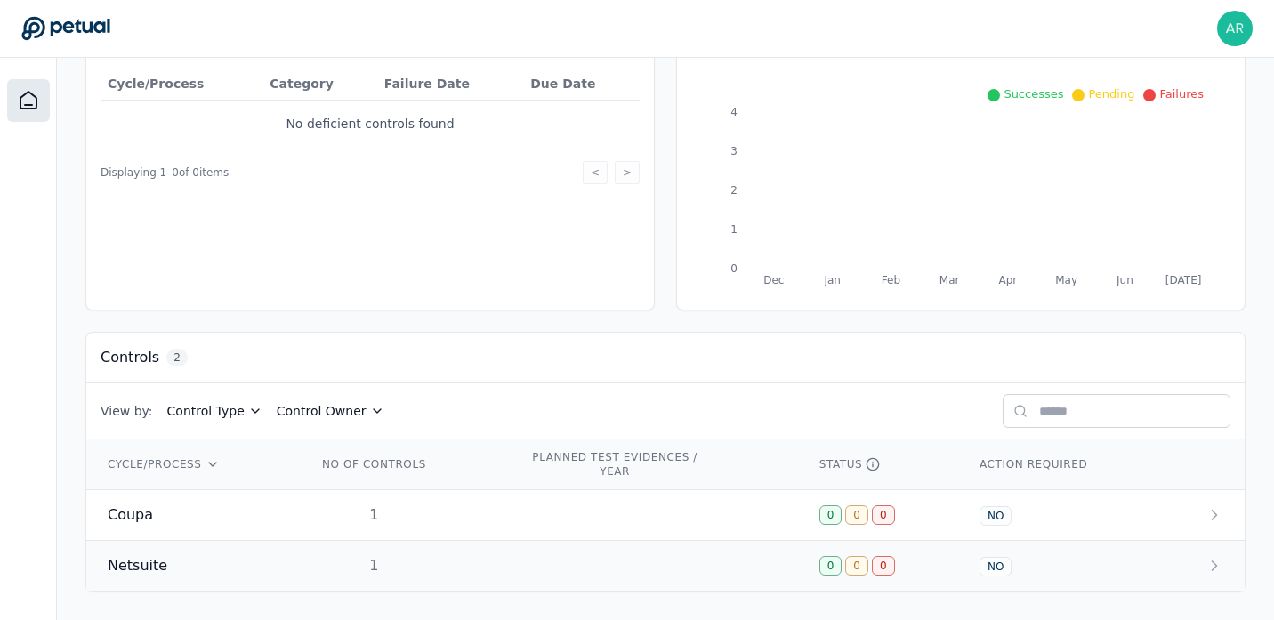
click at [181, 567] on div "Netsuite" at bounding box center [191, 565] width 166 height 21
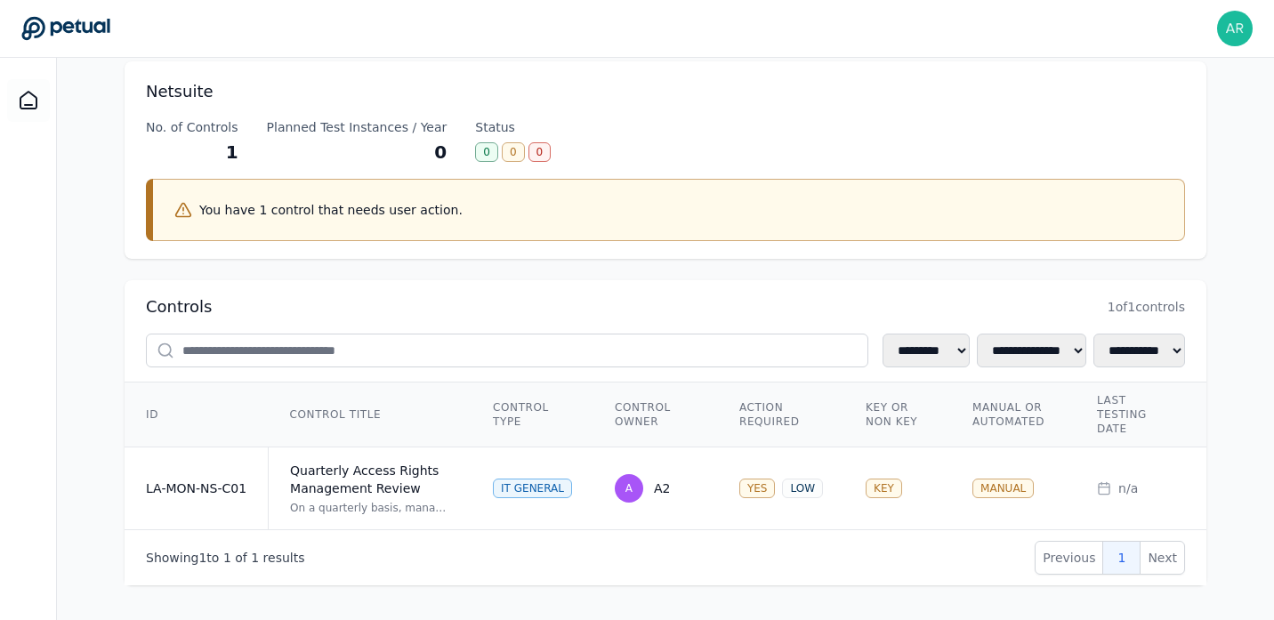
scroll to position [93, 0]
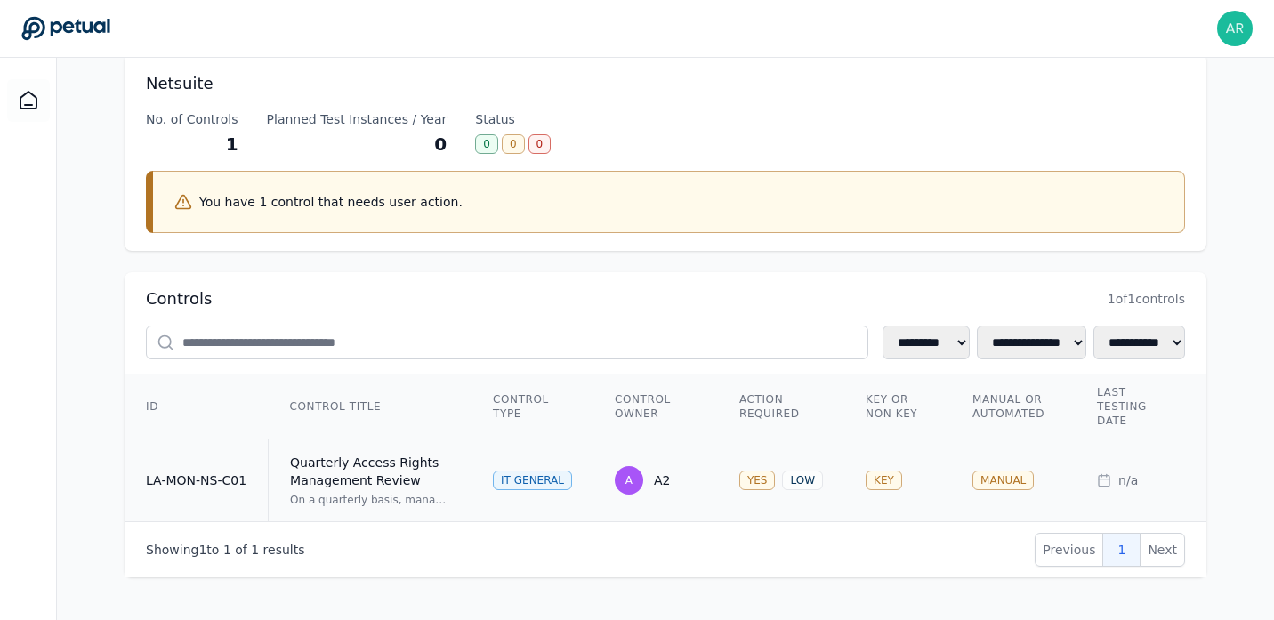
click at [219, 482] on td "LA-MON-NS-C01" at bounding box center [197, 480] width 144 height 83
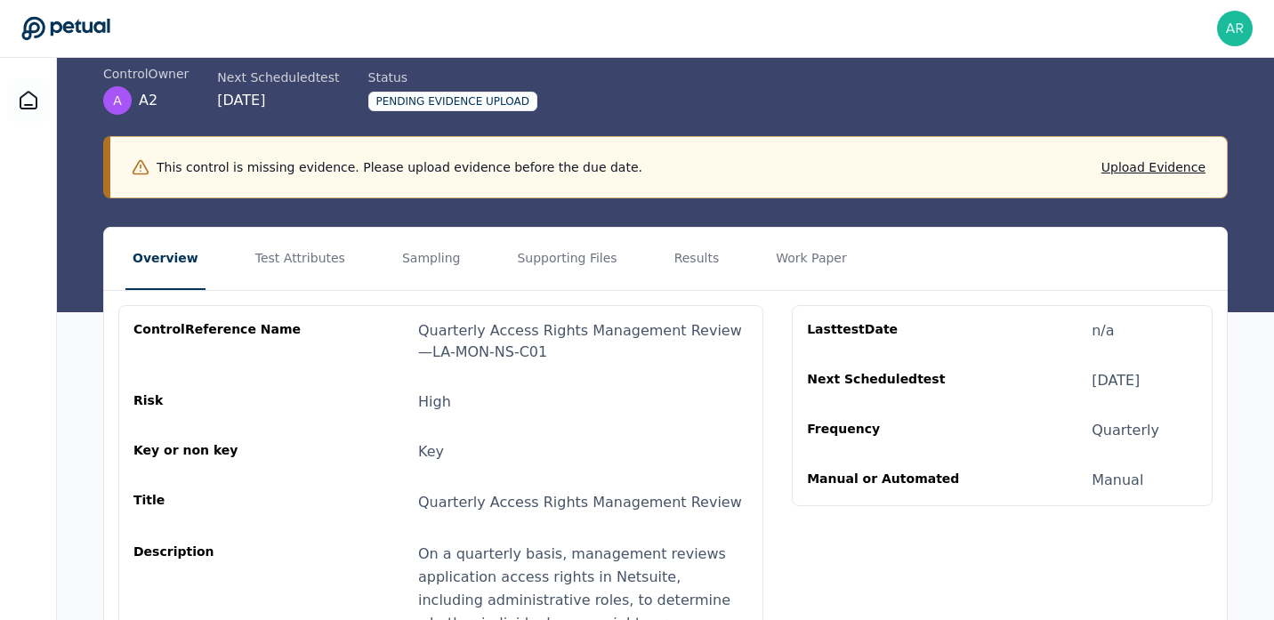
scroll to position [95, 0]
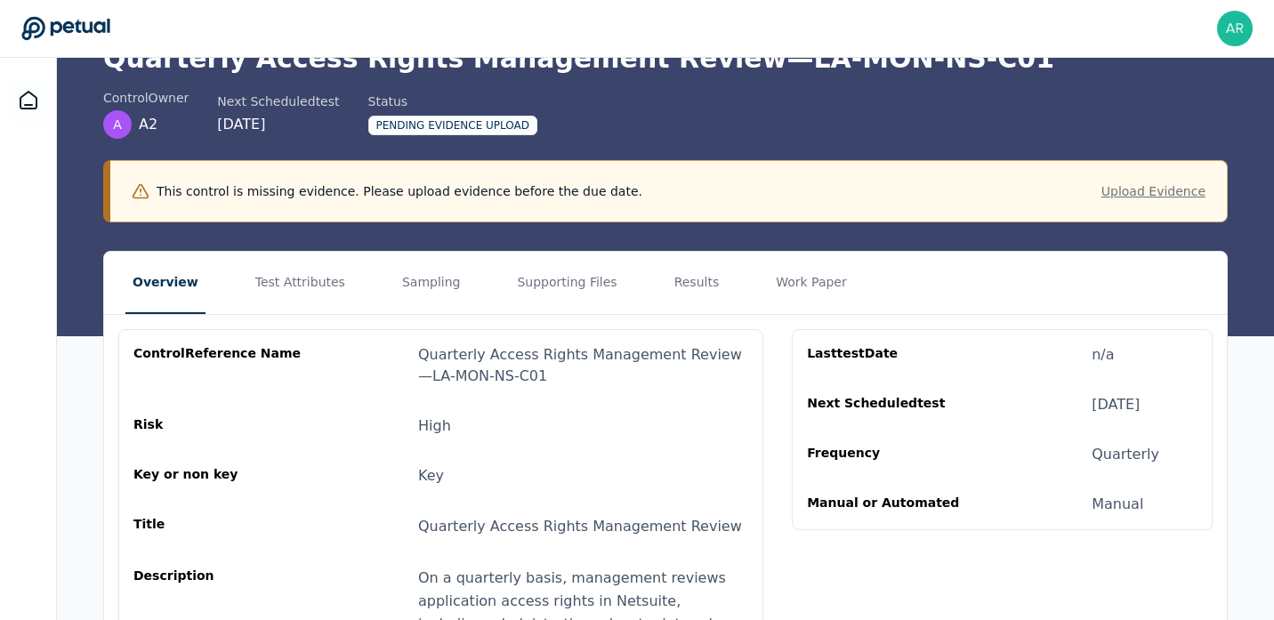
click at [1156, 194] on button "Upload Evidence" at bounding box center [1153, 191] width 104 height 18
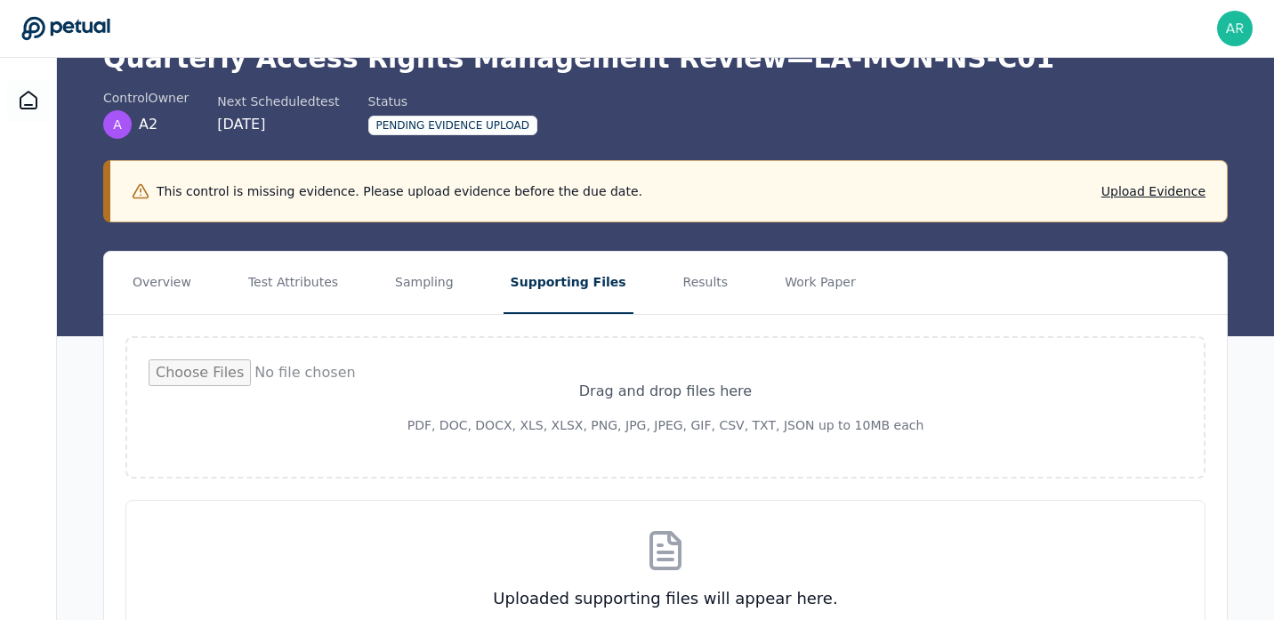
type input "**********"
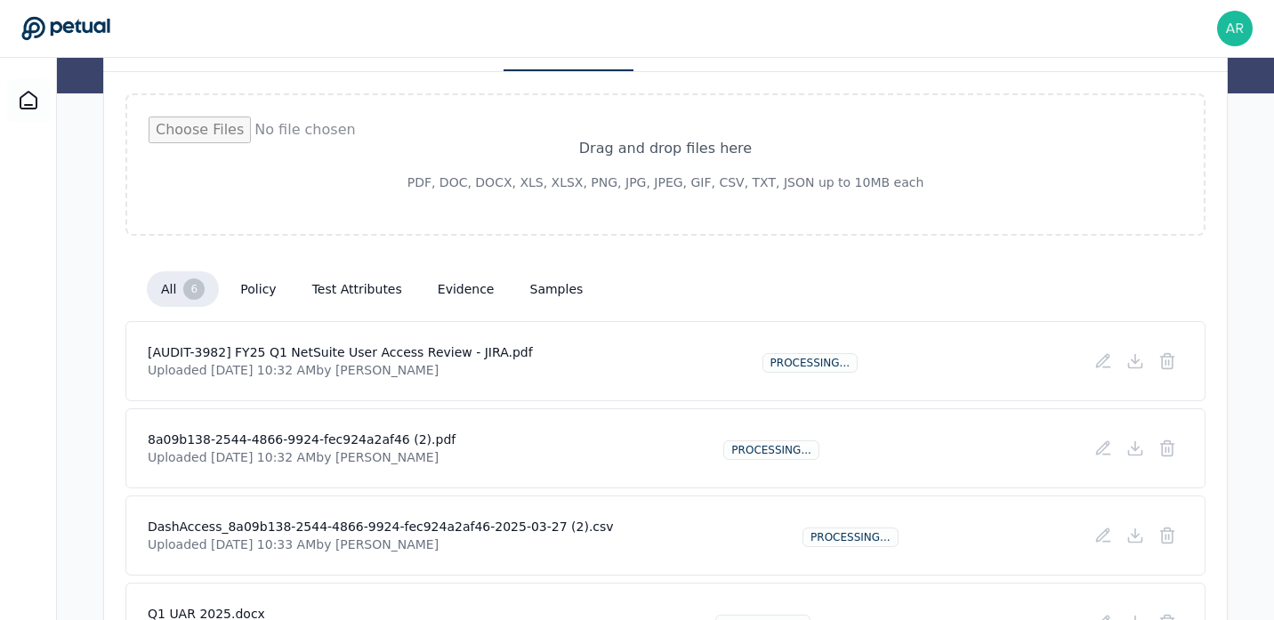
scroll to position [254, 0]
click at [78, 267] on div "Overview Test Attributes Sampling Supporting Files Results Work Paper Drag and …" at bounding box center [665, 449] width 1217 height 880
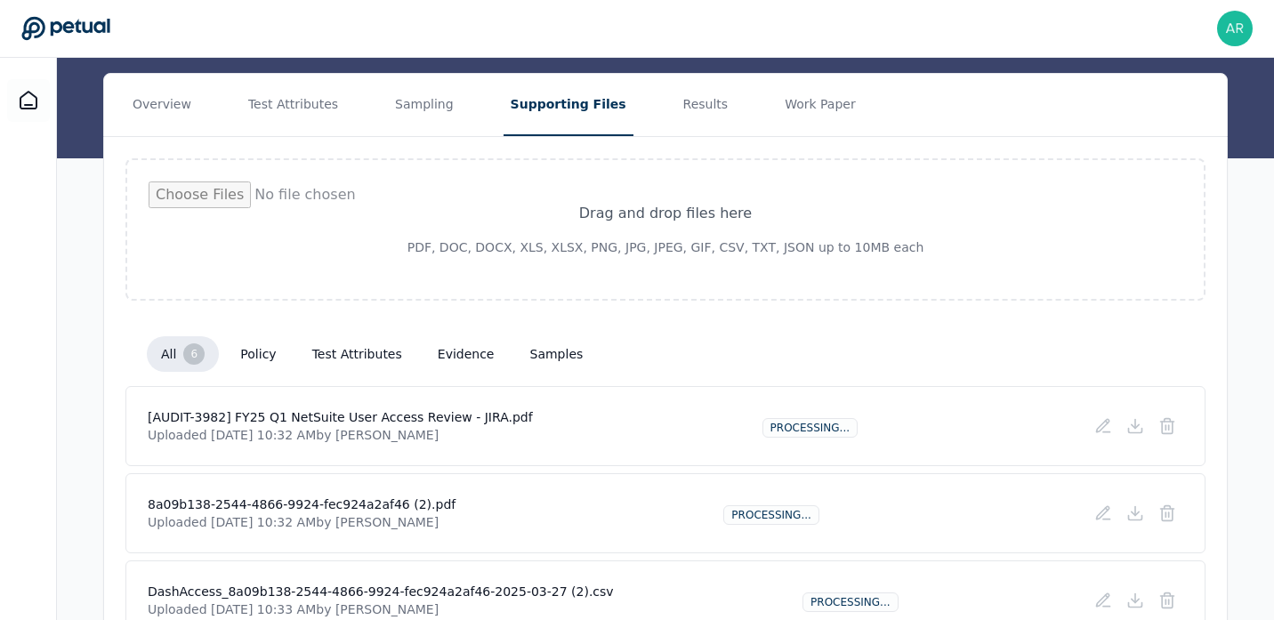
scroll to position [10, 0]
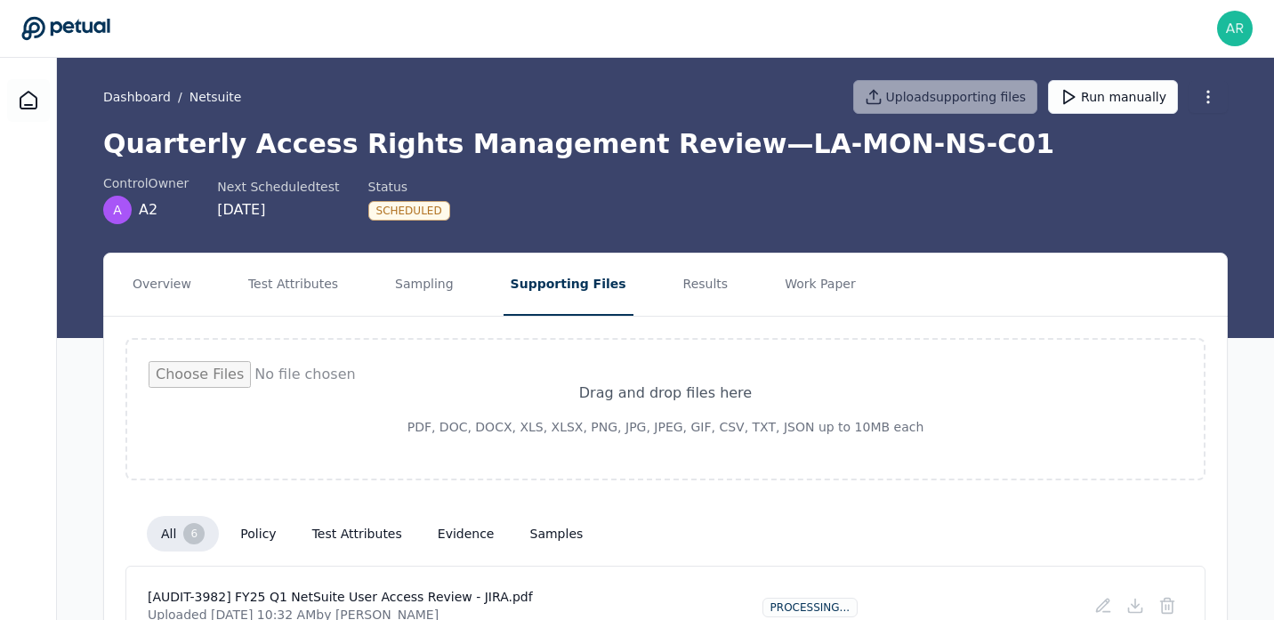
click at [674, 405] on input "file" at bounding box center [666, 409] width 1034 height 96
type input "**********"
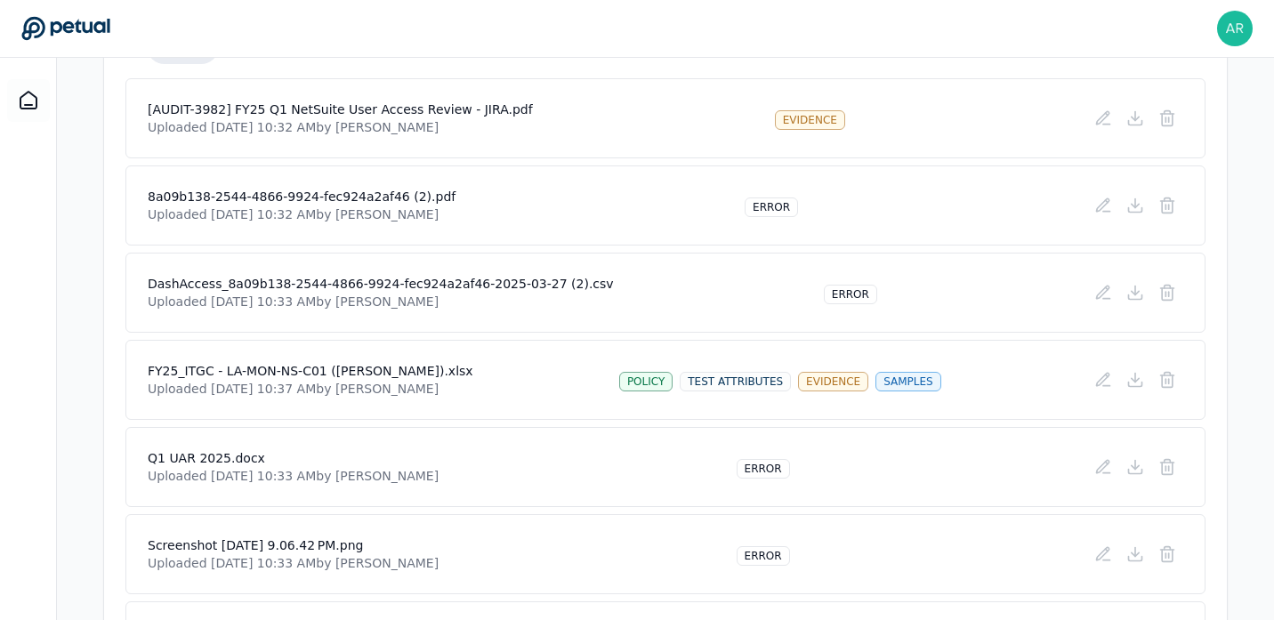
scroll to position [515, 0]
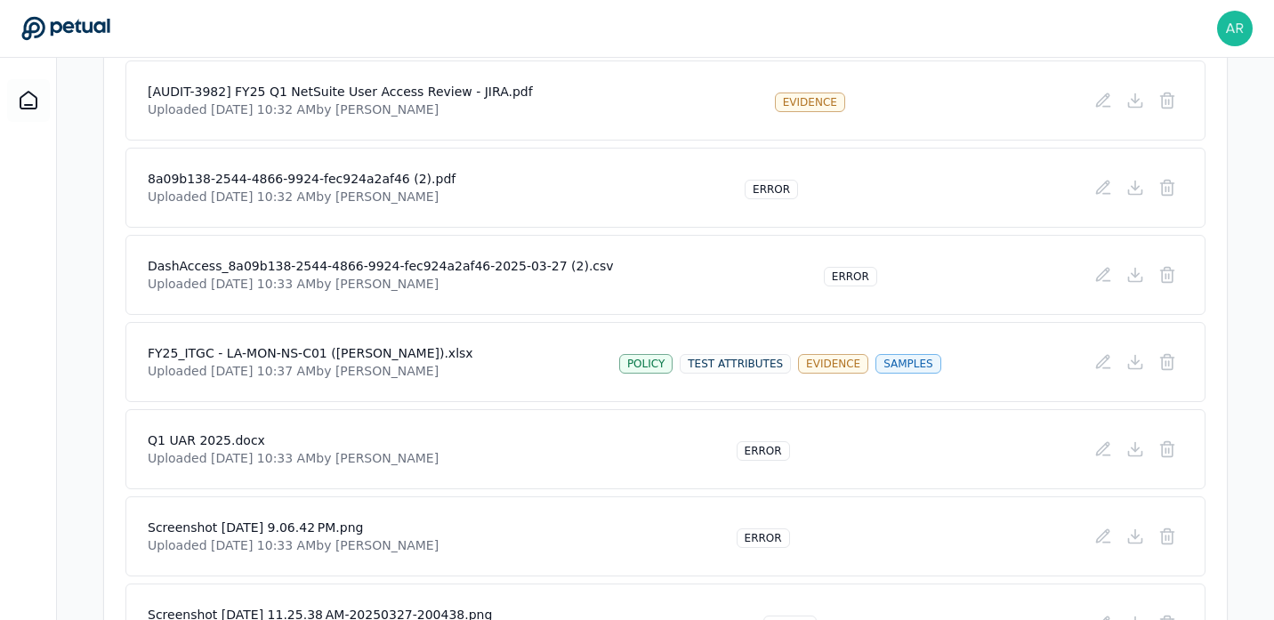
click at [738, 271] on div "DashAccess_8a09b138-2544-4866-9924-fec924a2af46-2025-03-27 (2).csv Uploaded [DA…" at bounding box center [666, 275] width 1036 height 36
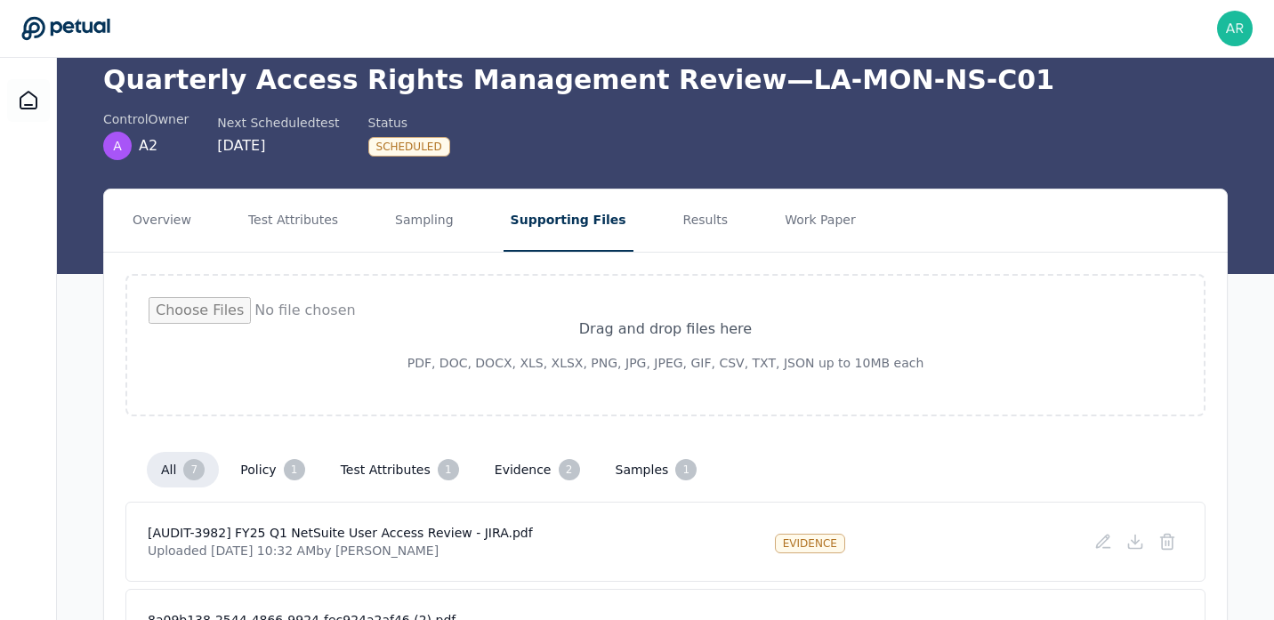
scroll to position [0, 0]
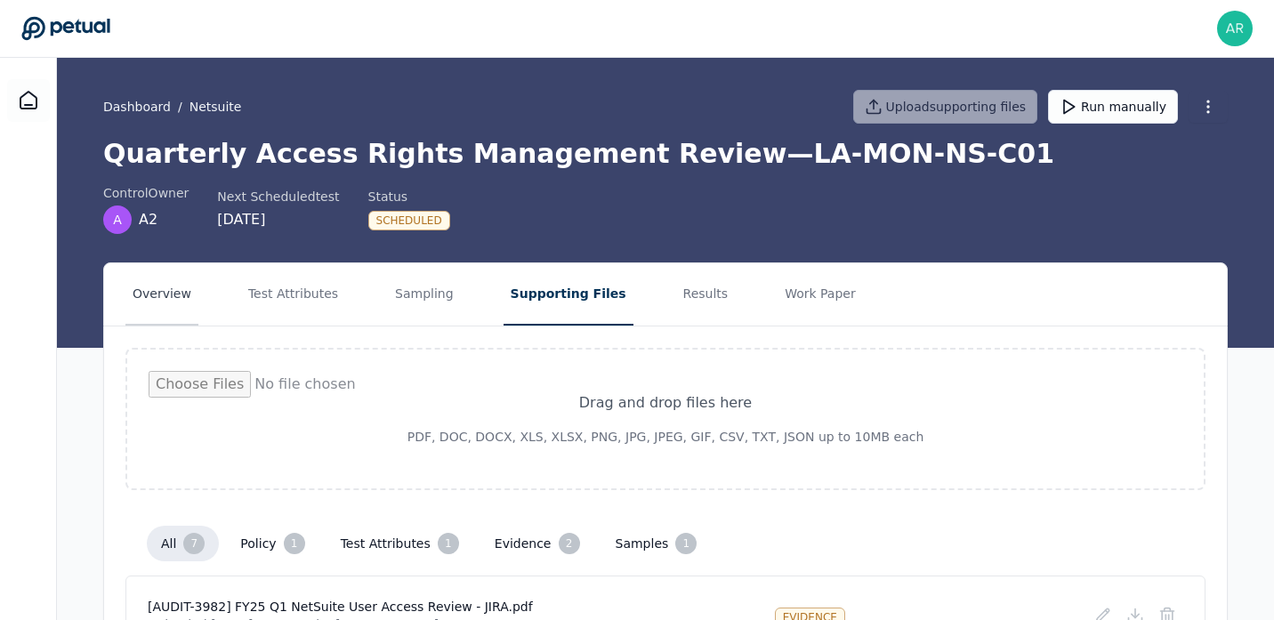
click at [169, 297] on button "Overview" at bounding box center [161, 294] width 73 height 62
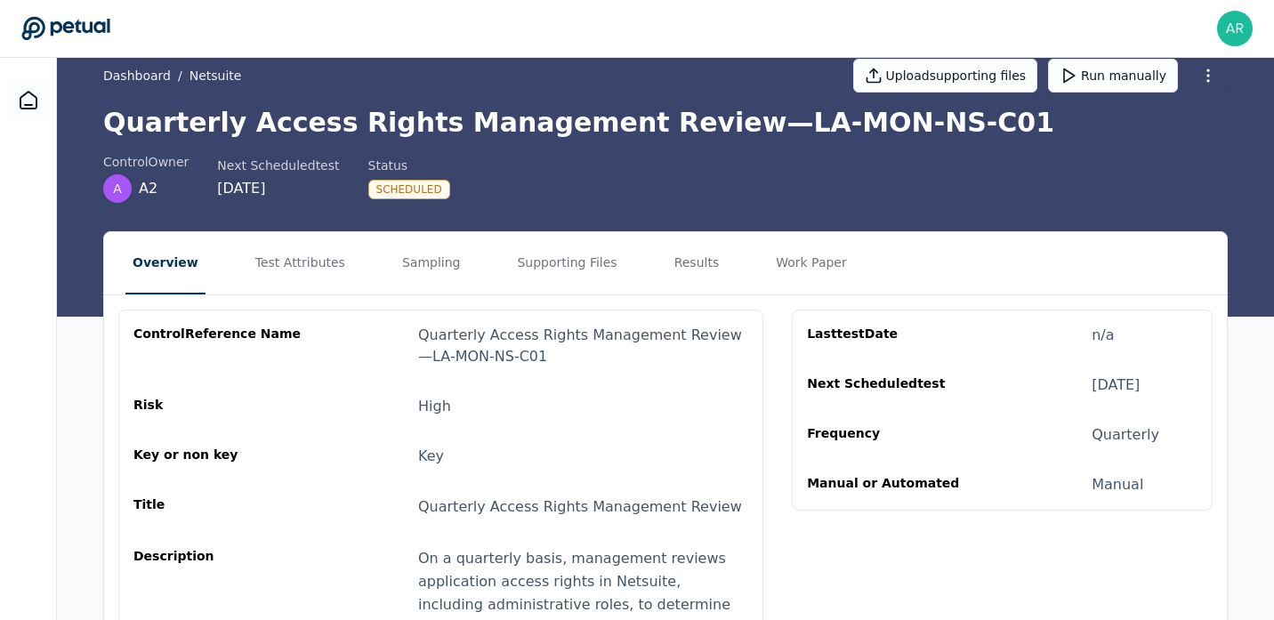
scroll to position [35, 0]
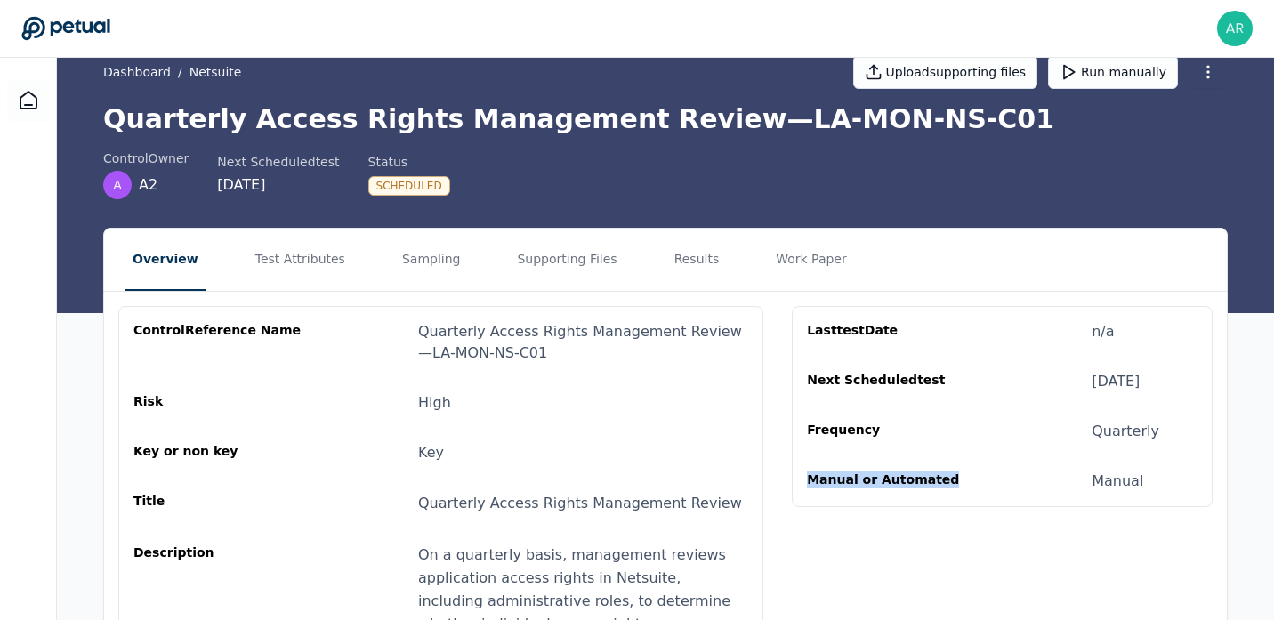
drag, startPoint x: 943, startPoint y: 478, endPoint x: 807, endPoint y: 481, distance: 136.2
click at [807, 481] on div "Manual or Automated" at bounding box center [892, 481] width 171 height 21
click at [859, 472] on div "Manual or Automated" at bounding box center [892, 481] width 171 height 21
drag, startPoint x: 869, startPoint y: 479, endPoint x: 904, endPoint y: 479, distance: 34.7
click at [902, 479] on div "Manual or Automated" at bounding box center [892, 481] width 171 height 21
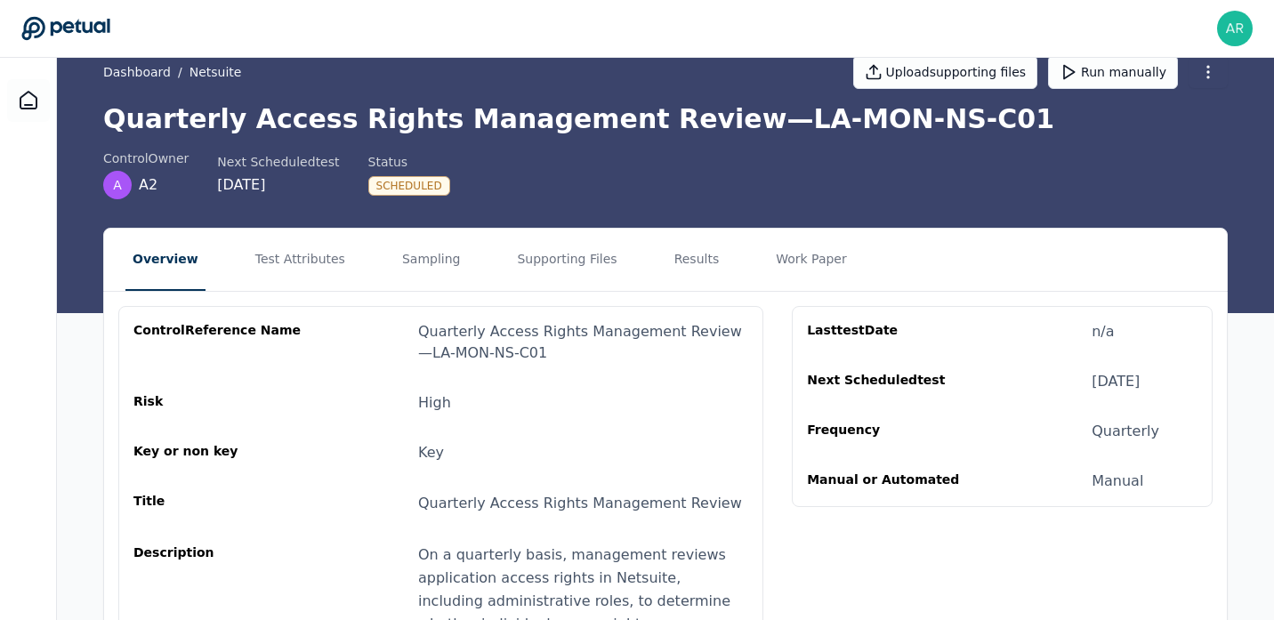
click at [854, 488] on div "Manual or Automated" at bounding box center [892, 481] width 171 height 21
drag, startPoint x: 806, startPoint y: 484, endPoint x: 935, endPoint y: 470, distance: 129.8
click at [935, 470] on div "Last test Date n/a Next Scheduled test [DATE] Frequency Quarterly Manual or Aut…" at bounding box center [1002, 406] width 391 height 171
click at [948, 475] on div "Manual or Automated" at bounding box center [892, 481] width 171 height 21
drag, startPoint x: 1109, startPoint y: 483, endPoint x: 1142, endPoint y: 479, distance: 34.1
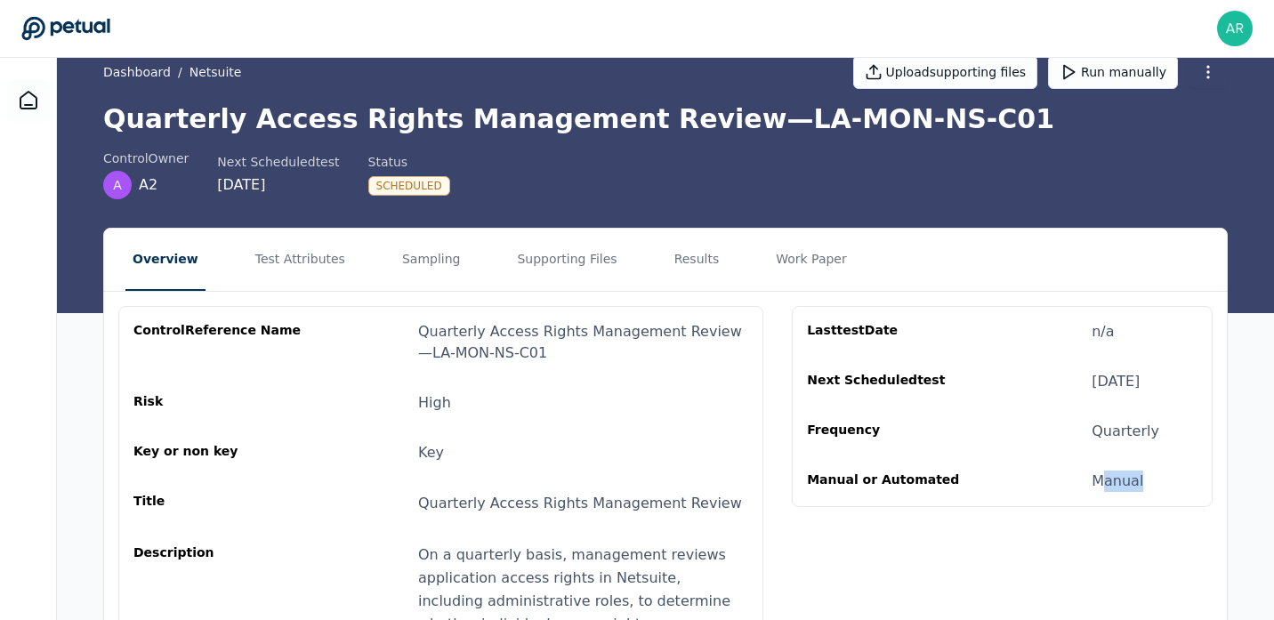
click at [1141, 479] on div "Manual or Automated Manual" at bounding box center [1002, 481] width 391 height 21
click at [1074, 486] on div "Manual or Automated Manual" at bounding box center [1002, 481] width 391 height 21
drag, startPoint x: 938, startPoint y: 481, endPoint x: 812, endPoint y: 488, distance: 125.6
click at [812, 488] on div "Manual or Automated" at bounding box center [892, 481] width 171 height 21
click at [817, 472] on div "Manual or Automated" at bounding box center [892, 481] width 171 height 21
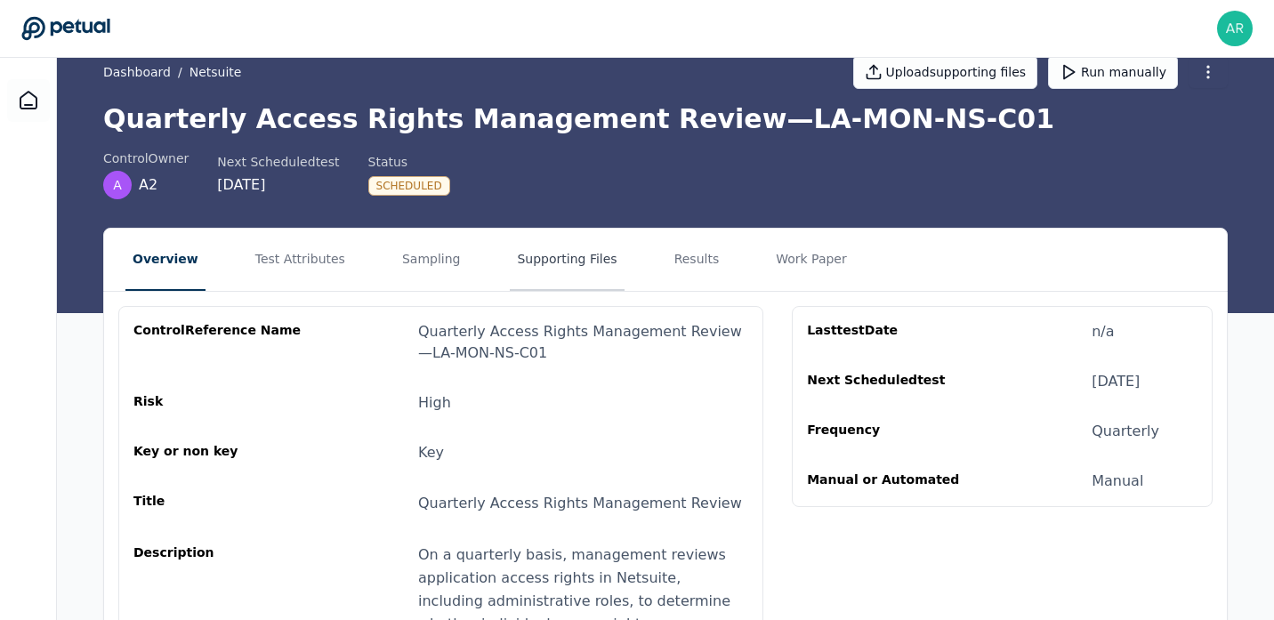
click at [519, 278] on button "Supporting Files" at bounding box center [567, 260] width 114 height 62
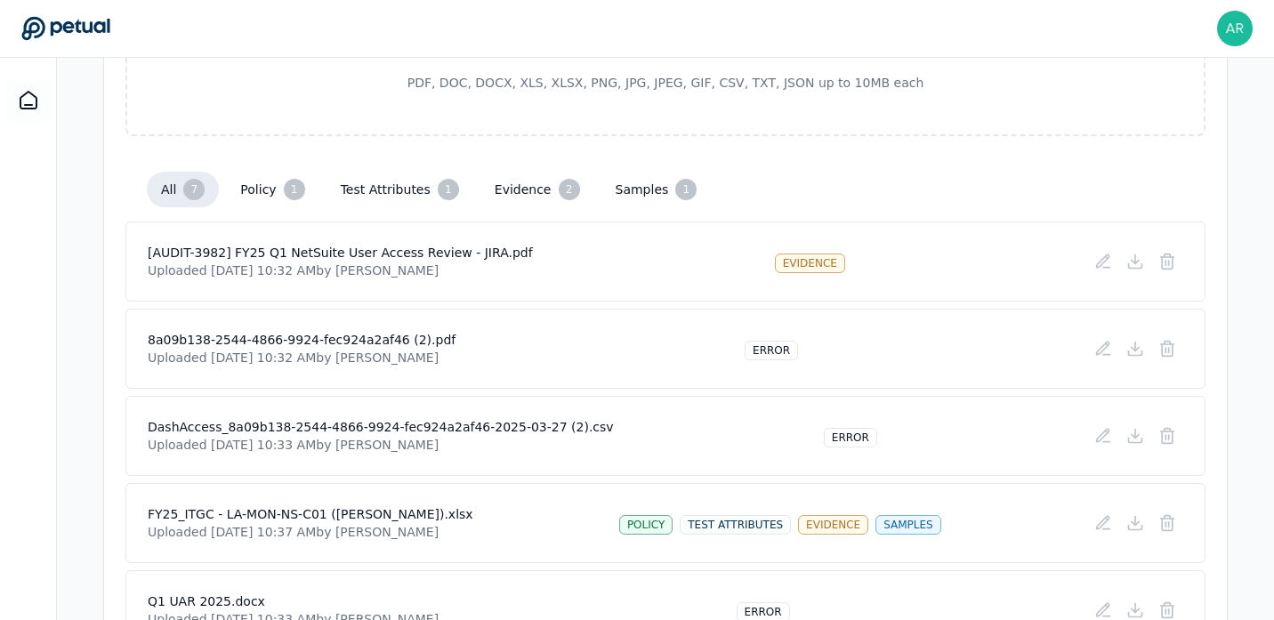
scroll to position [359, 0]
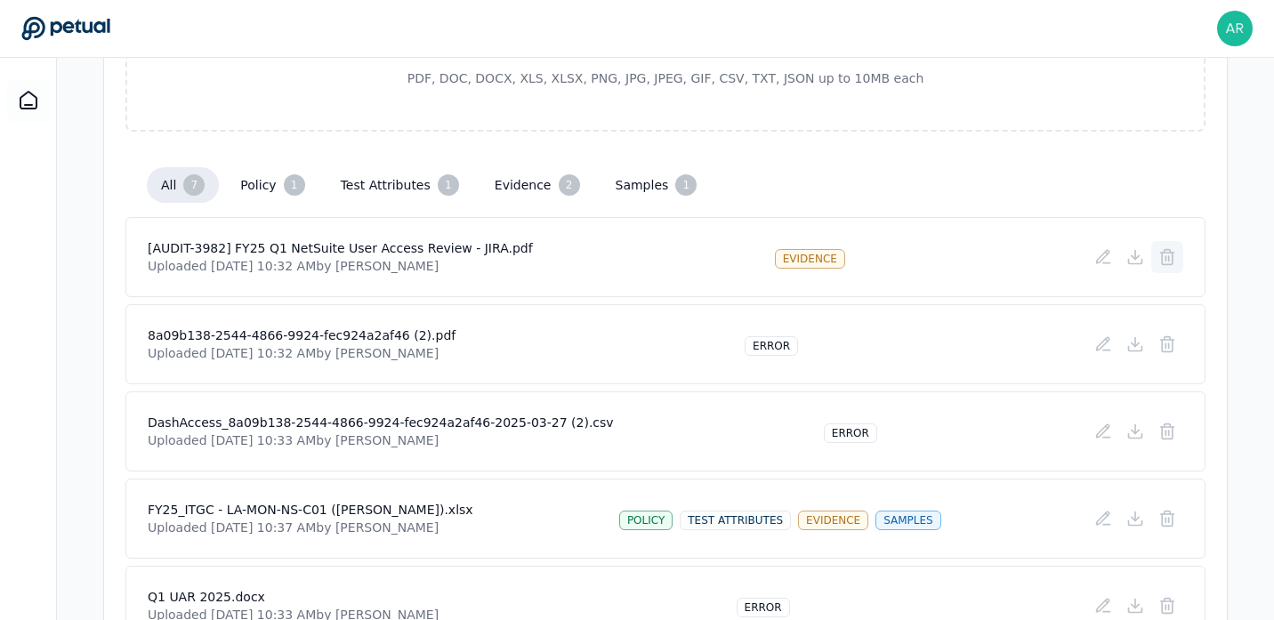
click at [1160, 258] on icon at bounding box center [1167, 257] width 18 height 18
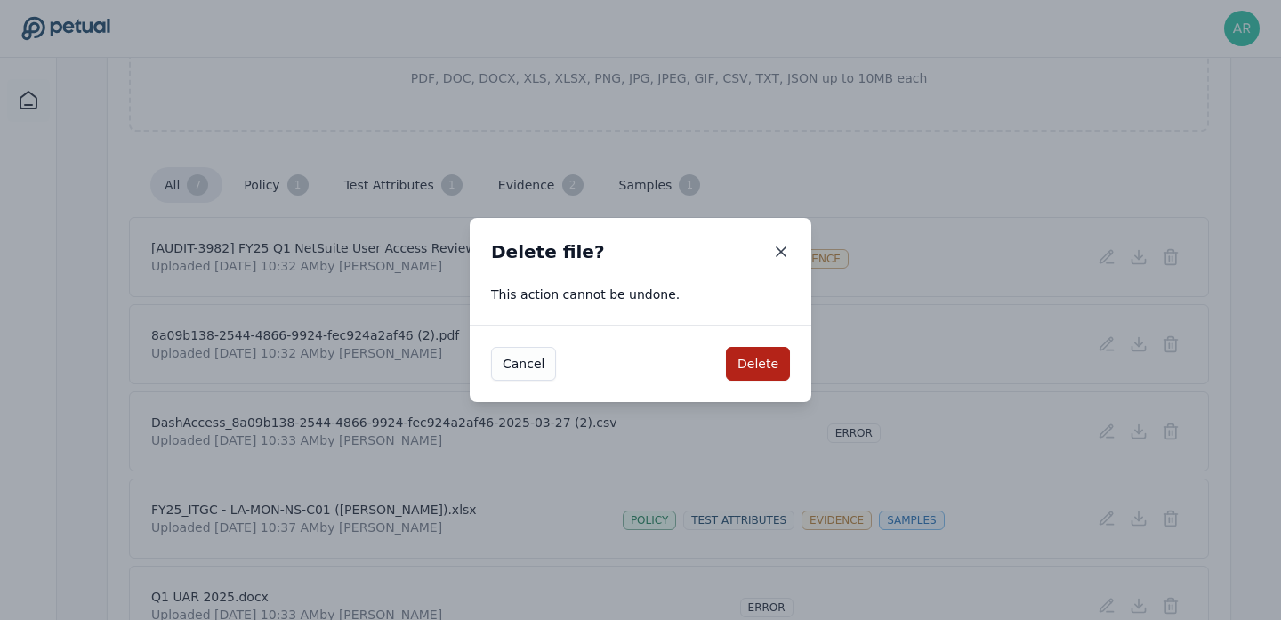
click at [775, 254] on icon at bounding box center [781, 252] width 18 height 18
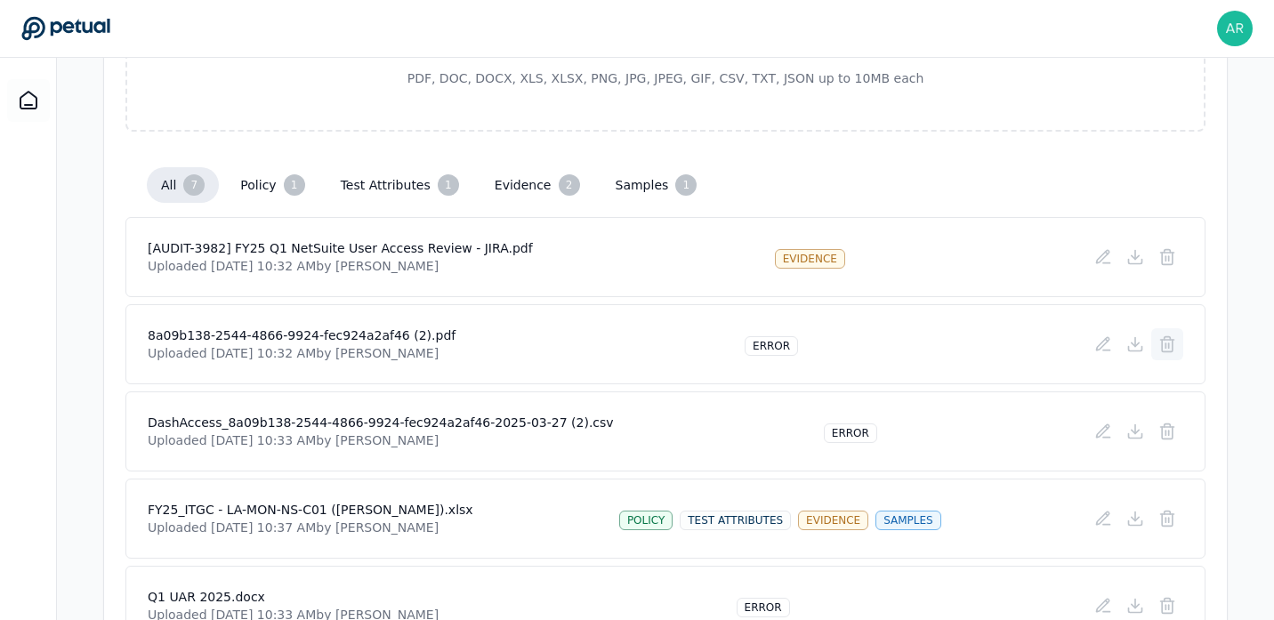
click at [1176, 354] on button at bounding box center [1167, 344] width 32 height 32
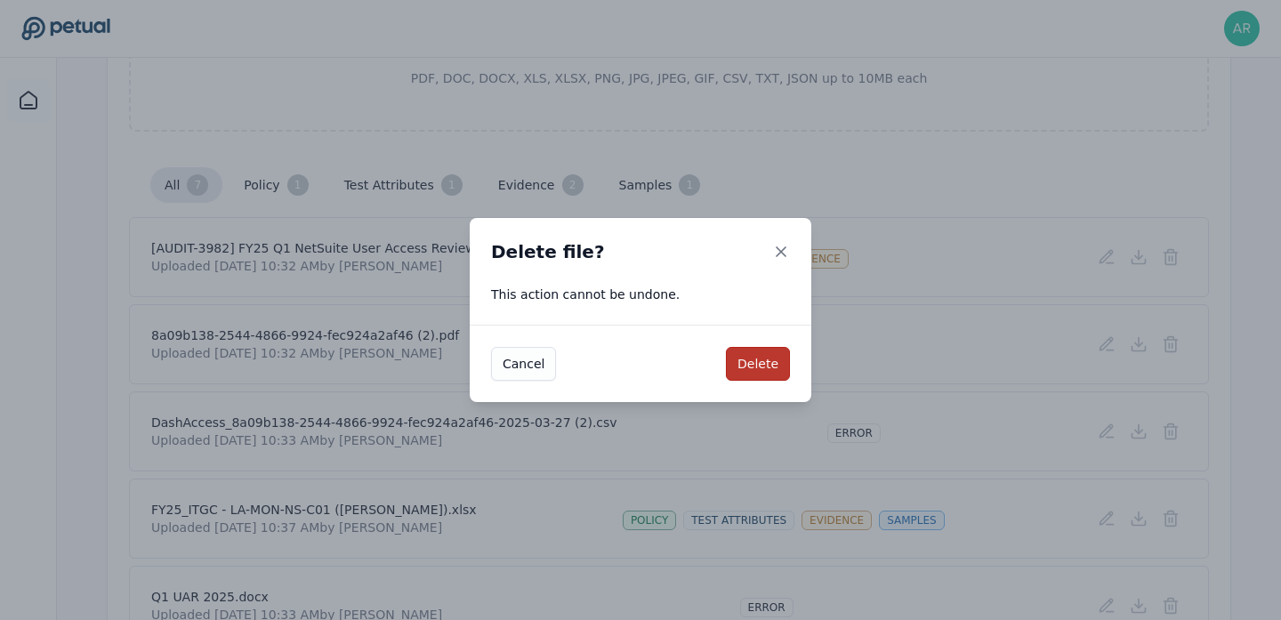
click at [751, 359] on button "Delete" at bounding box center [758, 364] width 64 height 34
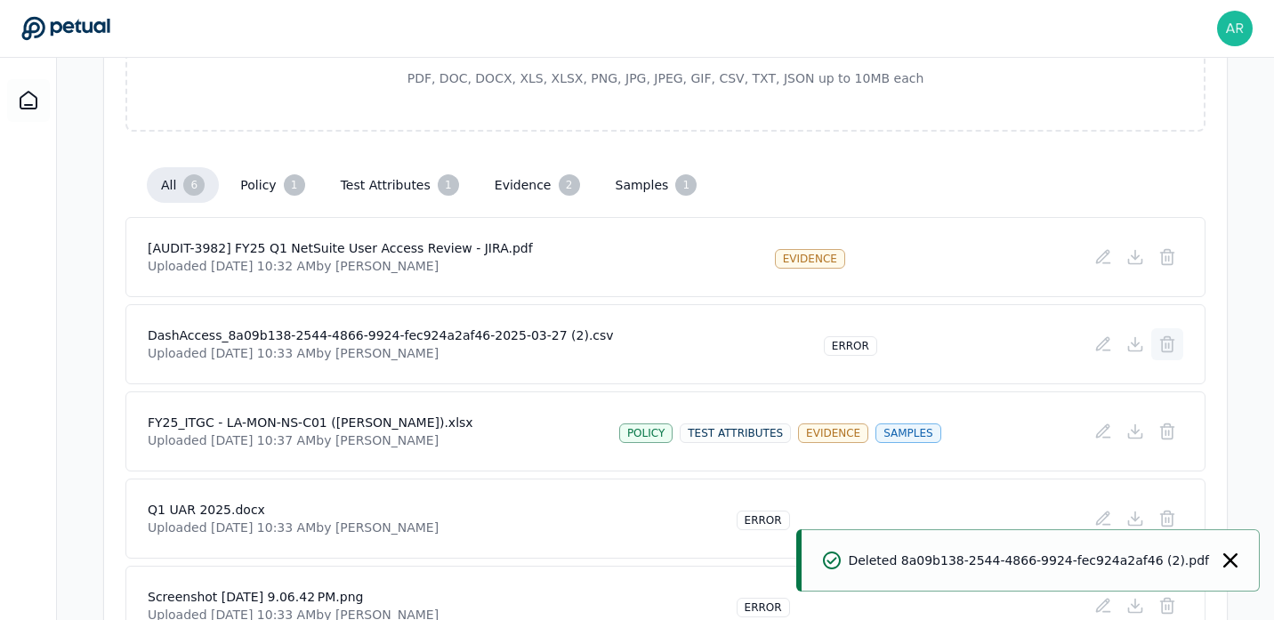
click at [1174, 352] on icon at bounding box center [1167, 344] width 18 height 18
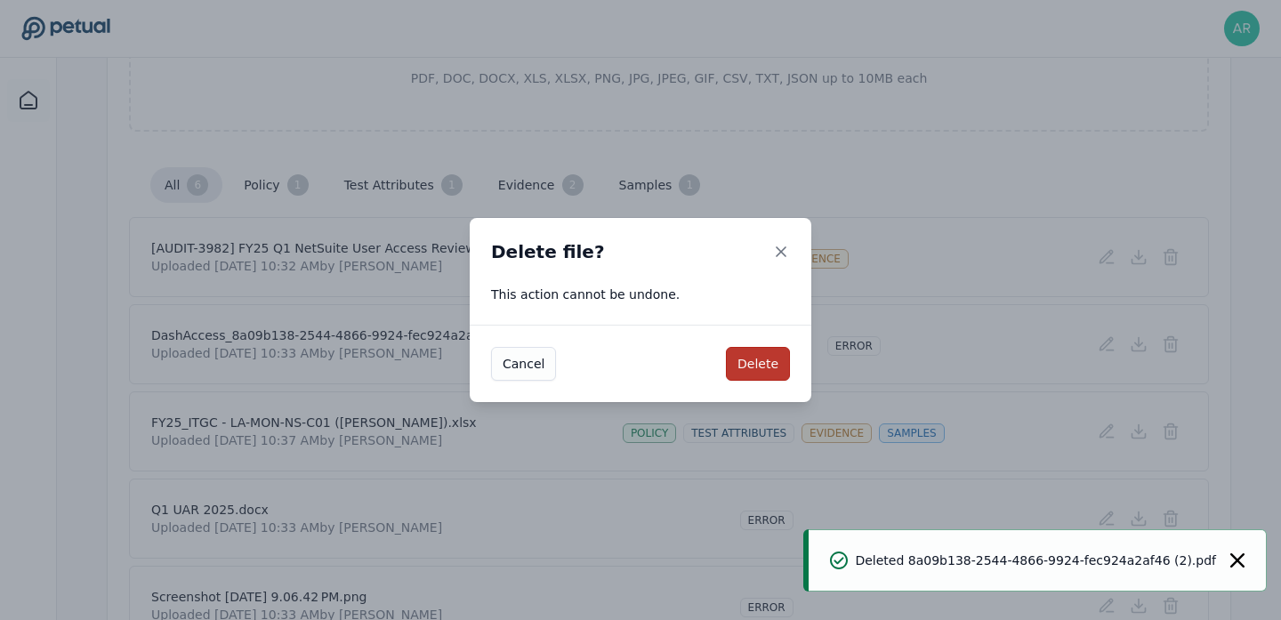
click at [765, 367] on button "Delete" at bounding box center [758, 364] width 64 height 34
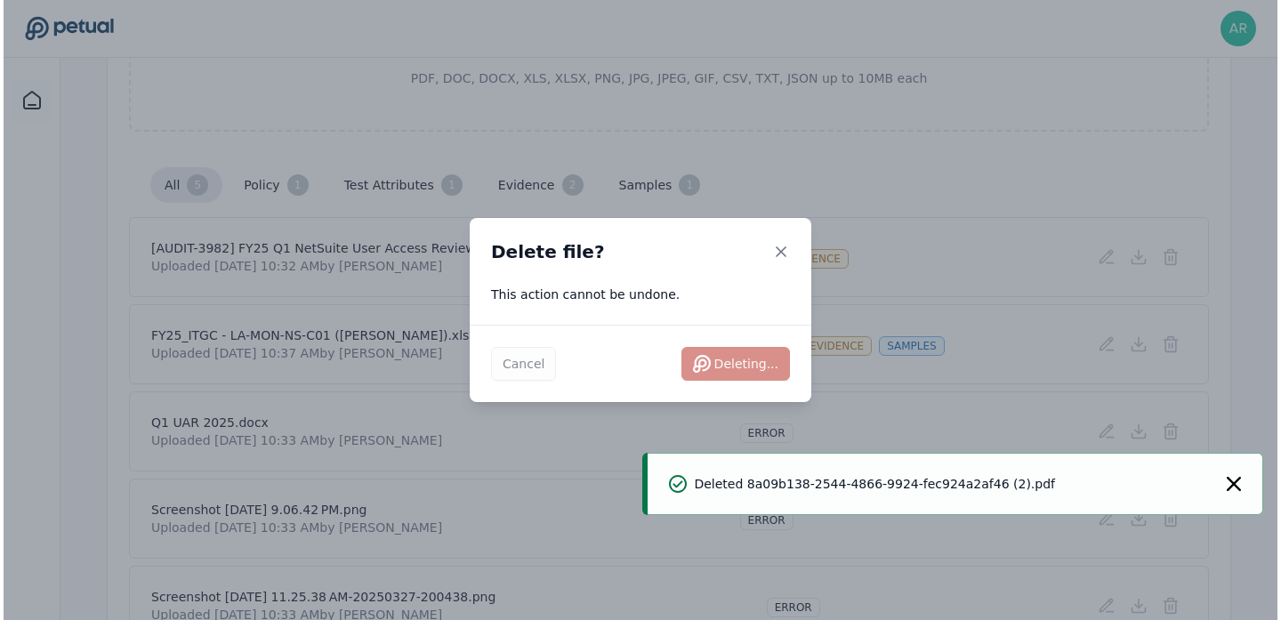
scroll to position [464, 0]
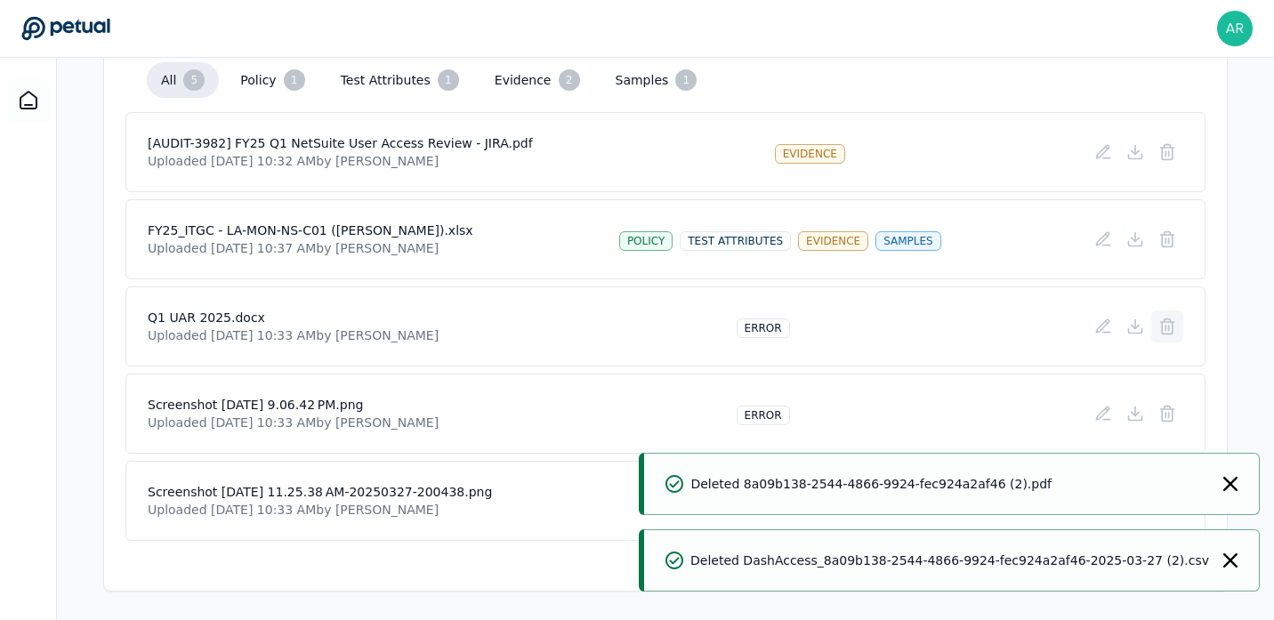
click at [1171, 326] on icon at bounding box center [1167, 327] width 18 height 18
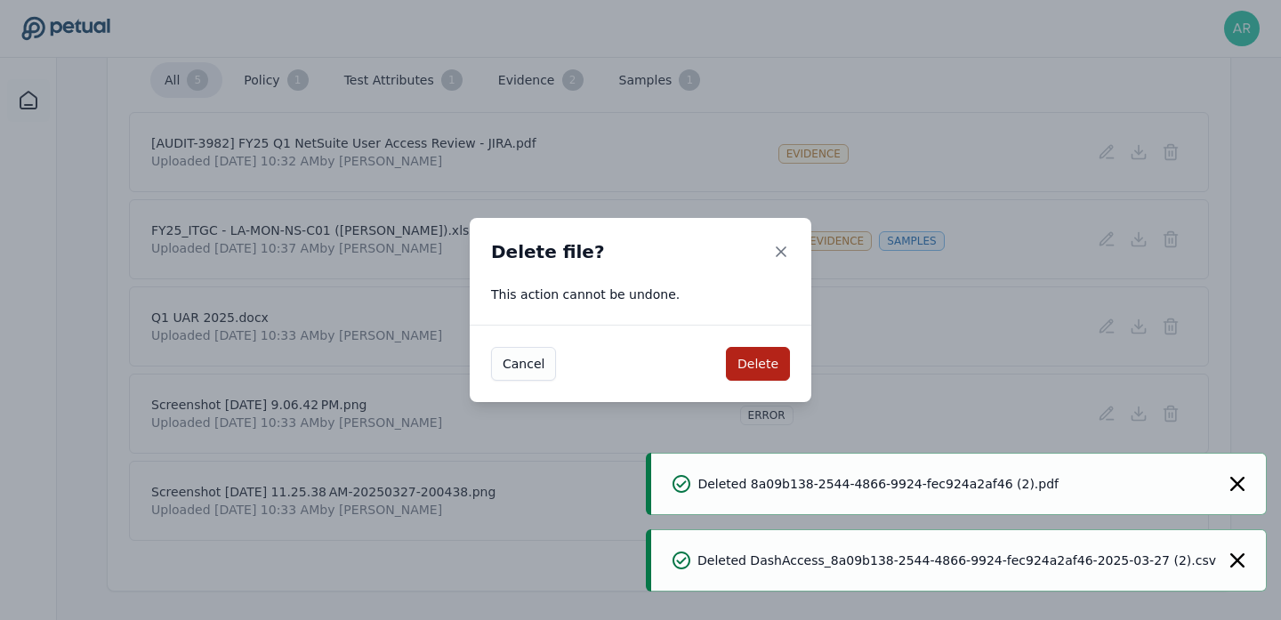
click at [736, 343] on div "Cancel Delete" at bounding box center [641, 363] width 342 height 77
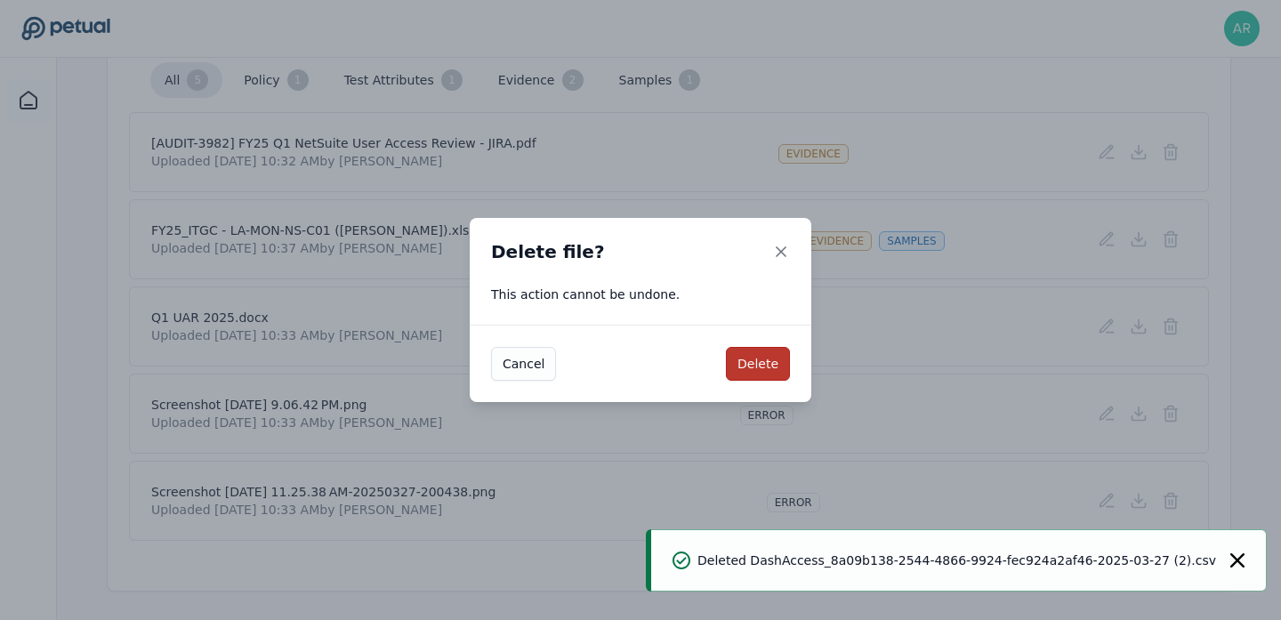
click at [762, 370] on button "Delete" at bounding box center [758, 364] width 64 height 34
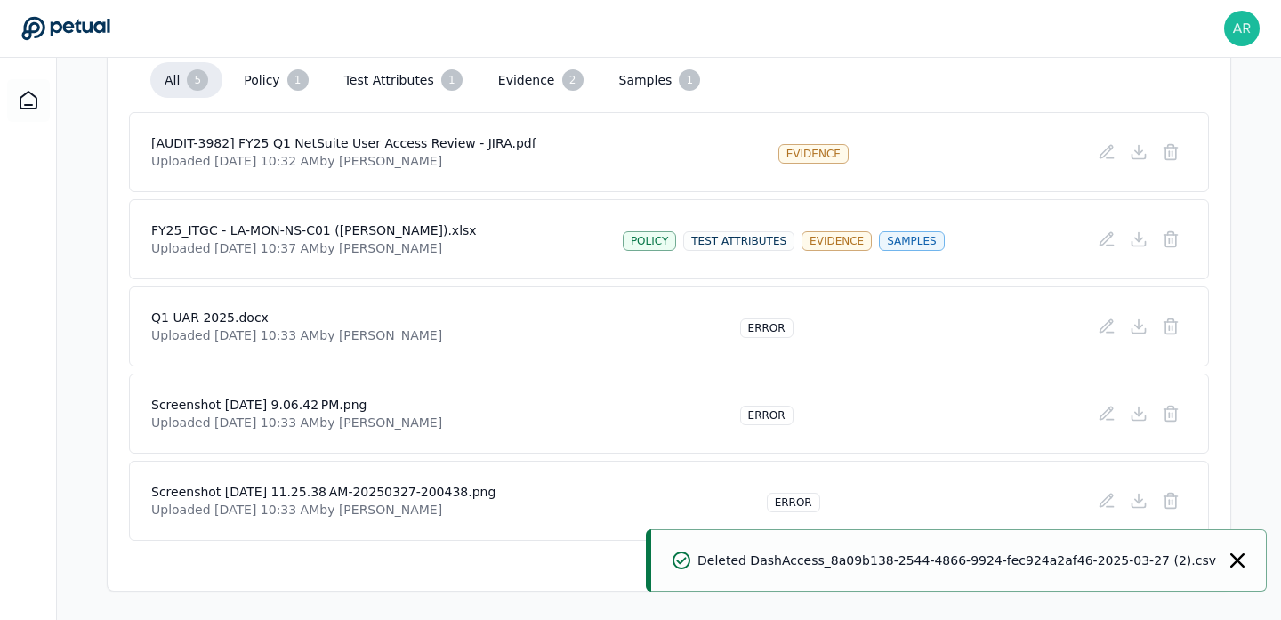
scroll to position [376, 0]
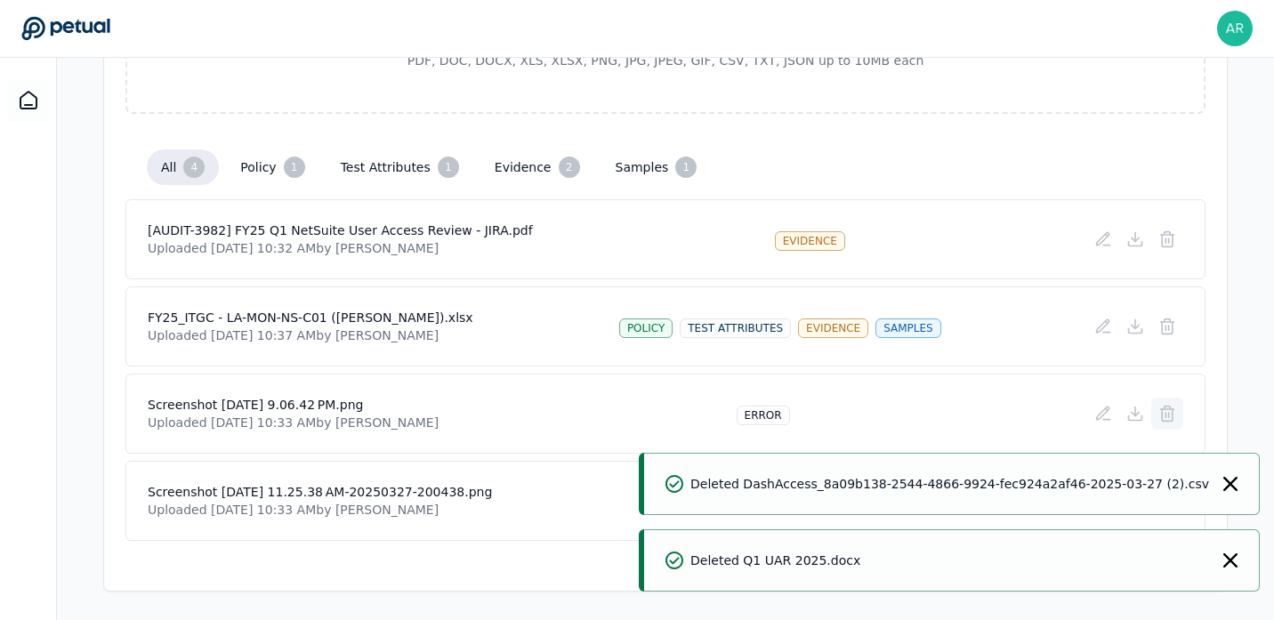
click at [1166, 421] on icon at bounding box center [1167, 415] width 11 height 12
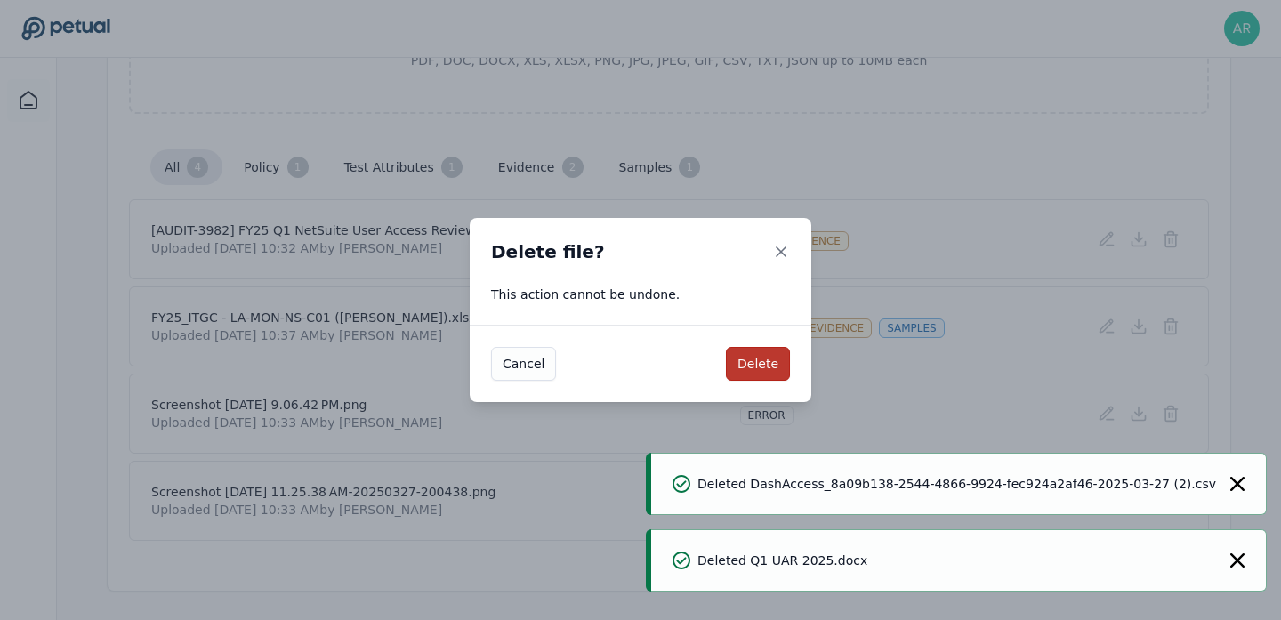
click at [761, 355] on button "Delete" at bounding box center [758, 364] width 64 height 34
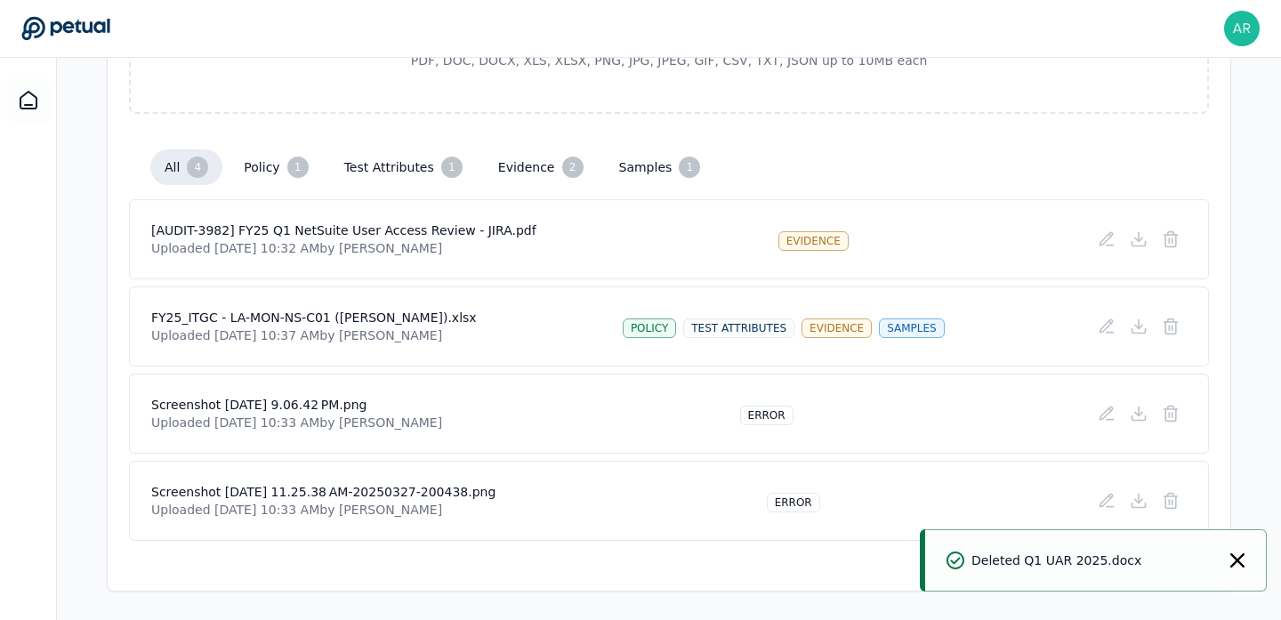
scroll to position [289, 0]
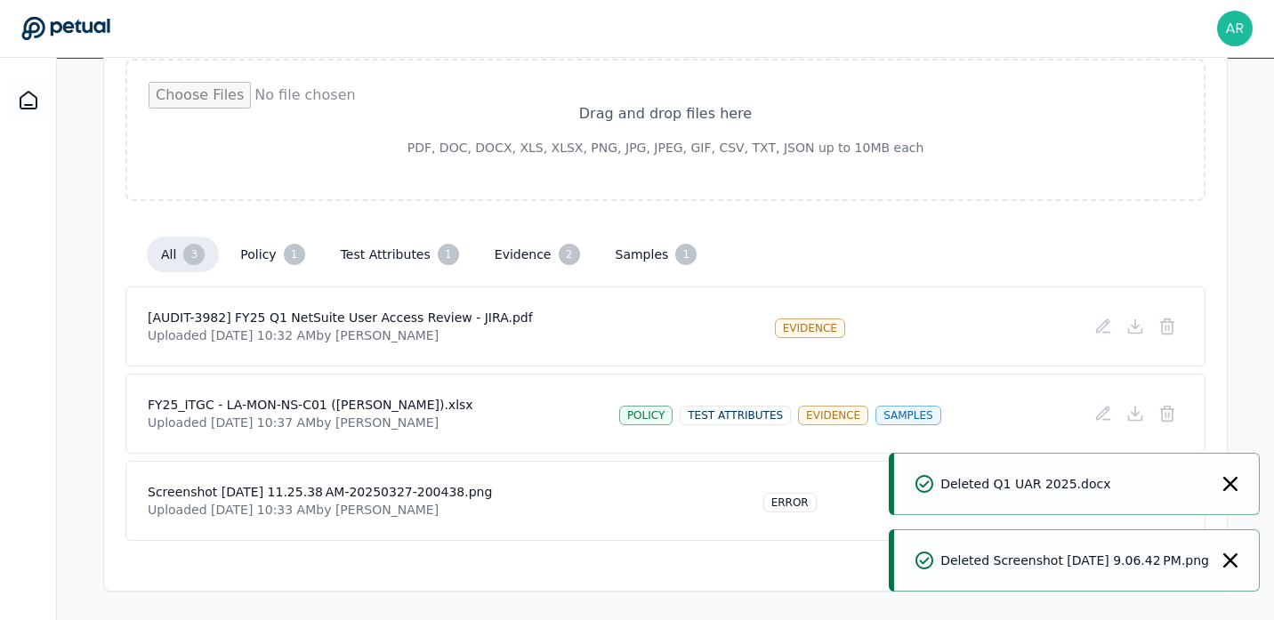
click at [1243, 481] on div "Deleted Q1 UAR 2025.docx" at bounding box center [1077, 484] width 366 height 62
click at [1235, 482] on icon "Notifications (F8)" at bounding box center [1230, 484] width 14 height 14
click at [1162, 496] on icon at bounding box center [1167, 502] width 11 height 12
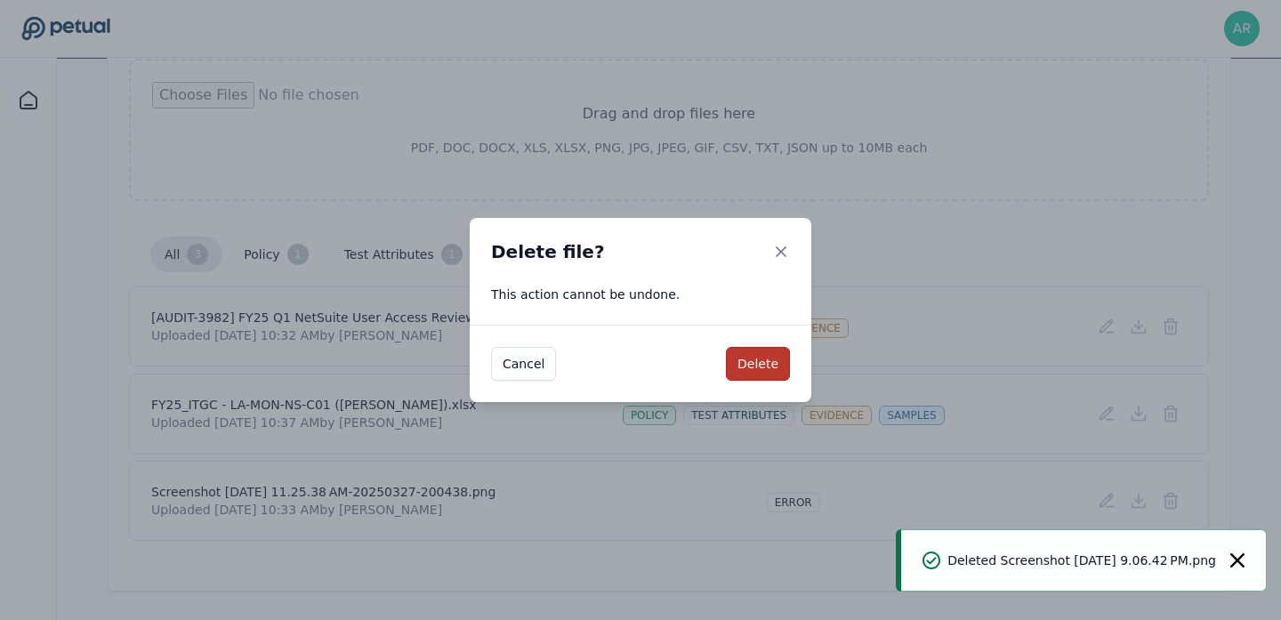
click at [743, 364] on button "Delete" at bounding box center [758, 364] width 64 height 34
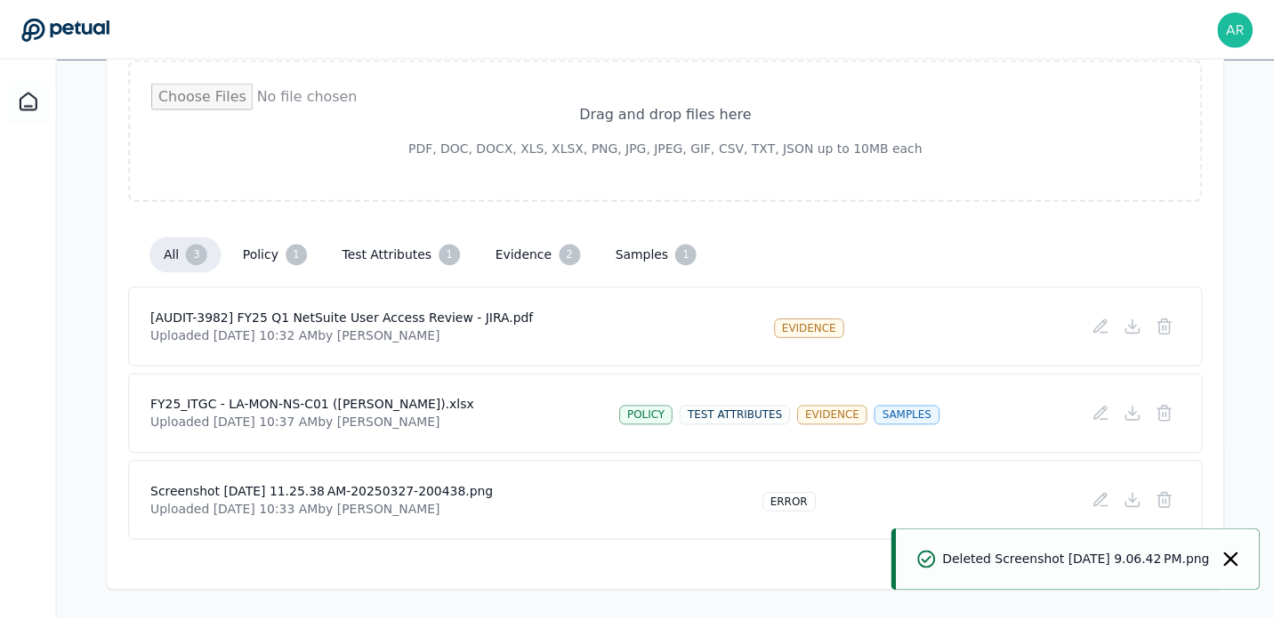
scroll to position [202, 0]
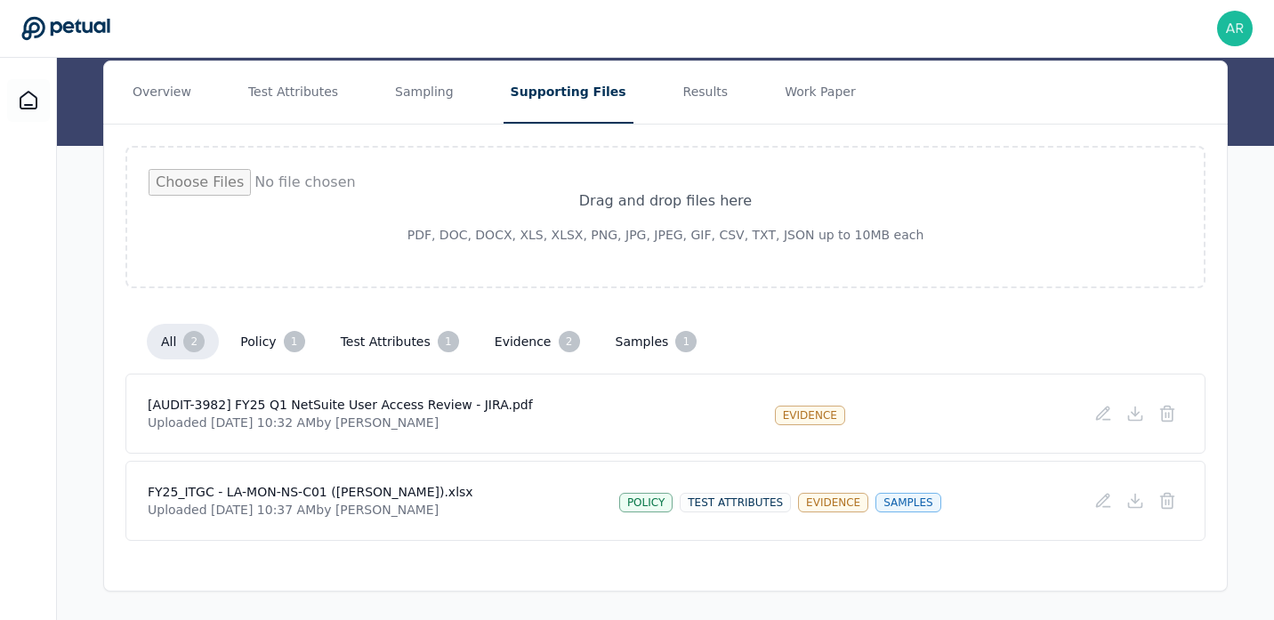
click at [624, 214] on input "file" at bounding box center [666, 217] width 1034 height 96
type input "**********"
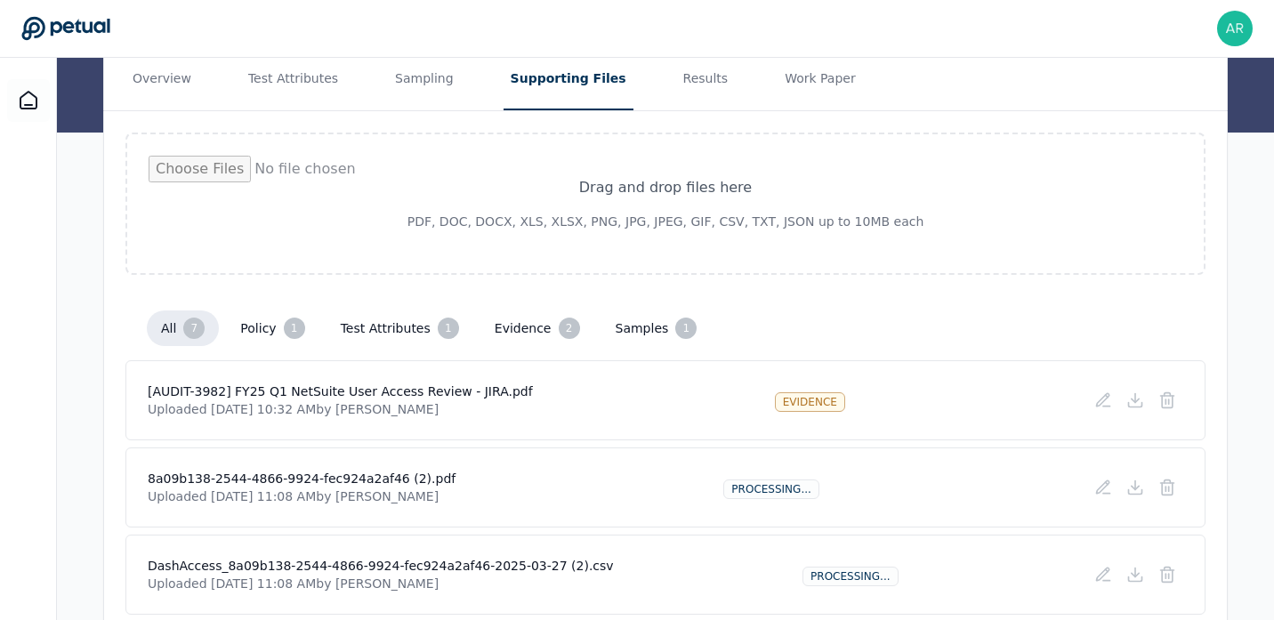
scroll to position [0, 0]
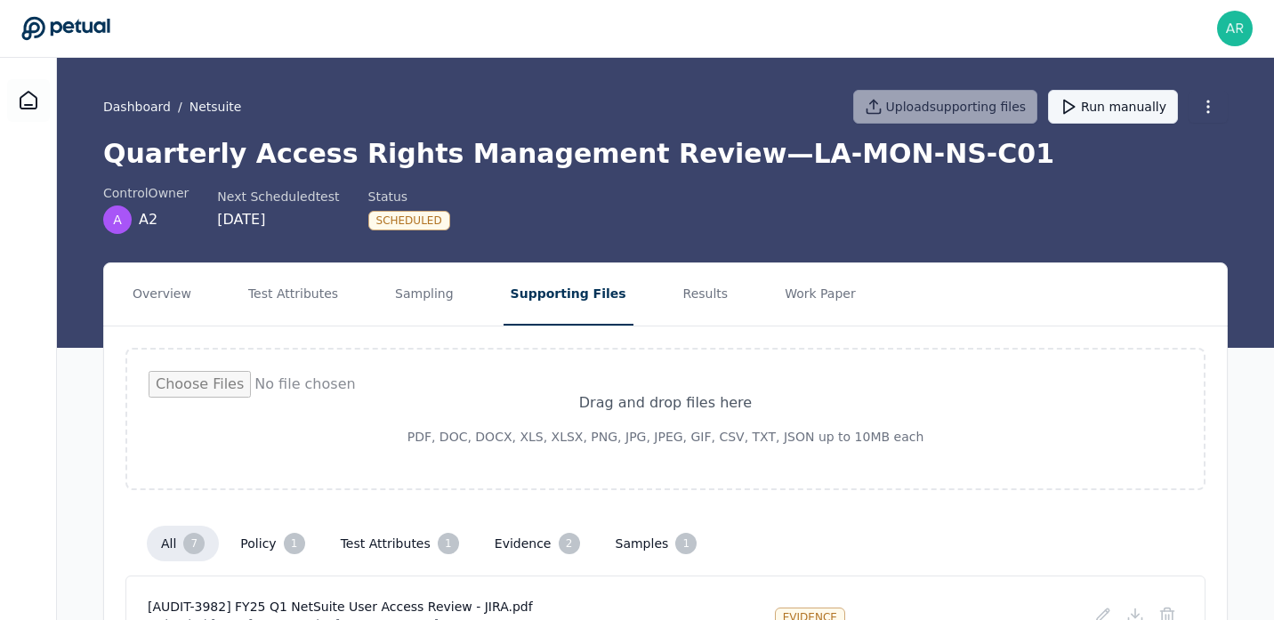
click at [1098, 109] on button "Run manually" at bounding box center [1113, 107] width 130 height 34
click at [683, 287] on button "Results" at bounding box center [706, 294] width 60 height 62
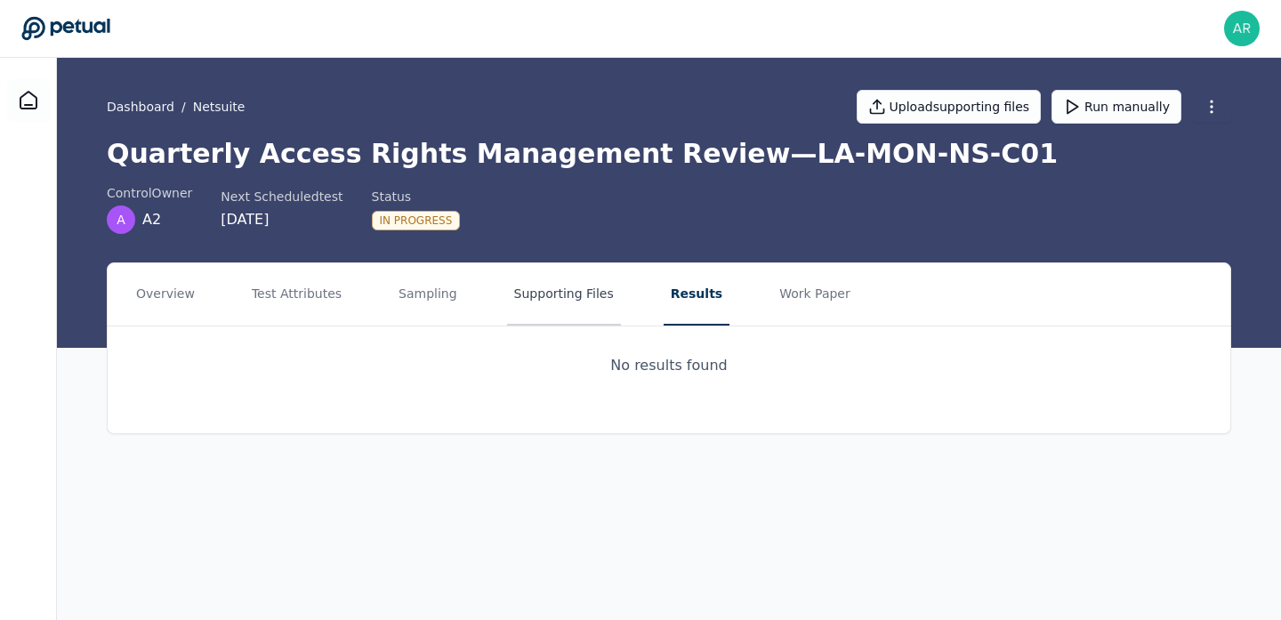
click at [565, 302] on button "Supporting Files" at bounding box center [564, 294] width 114 height 62
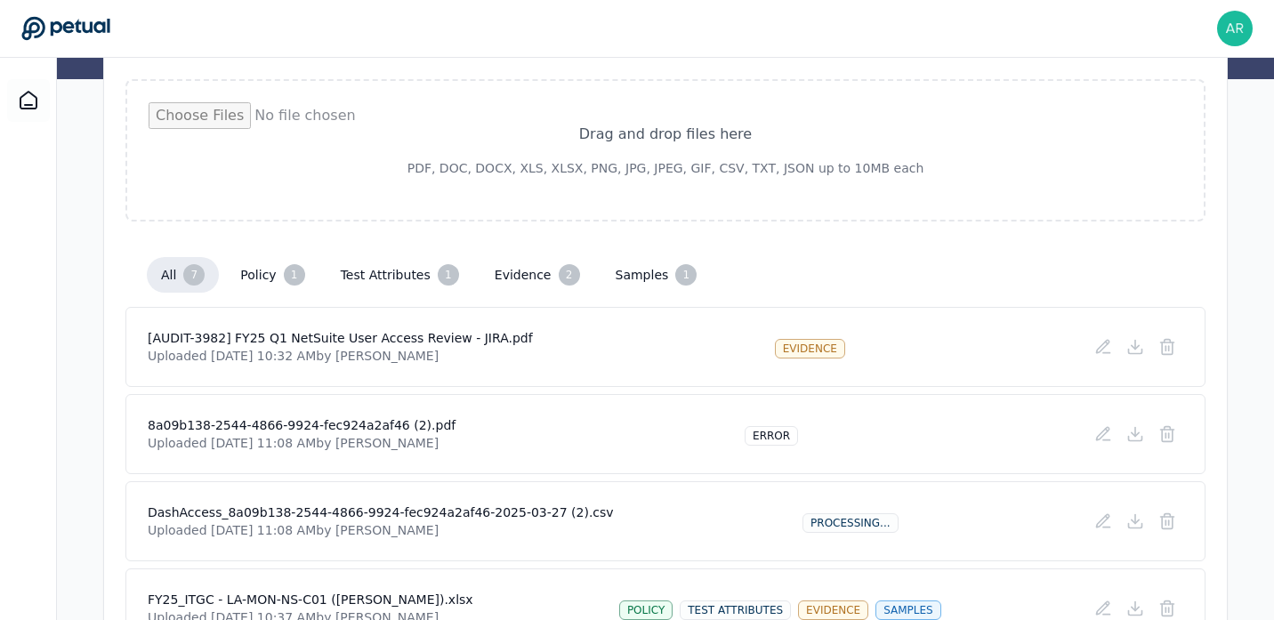
scroll to position [308, 0]
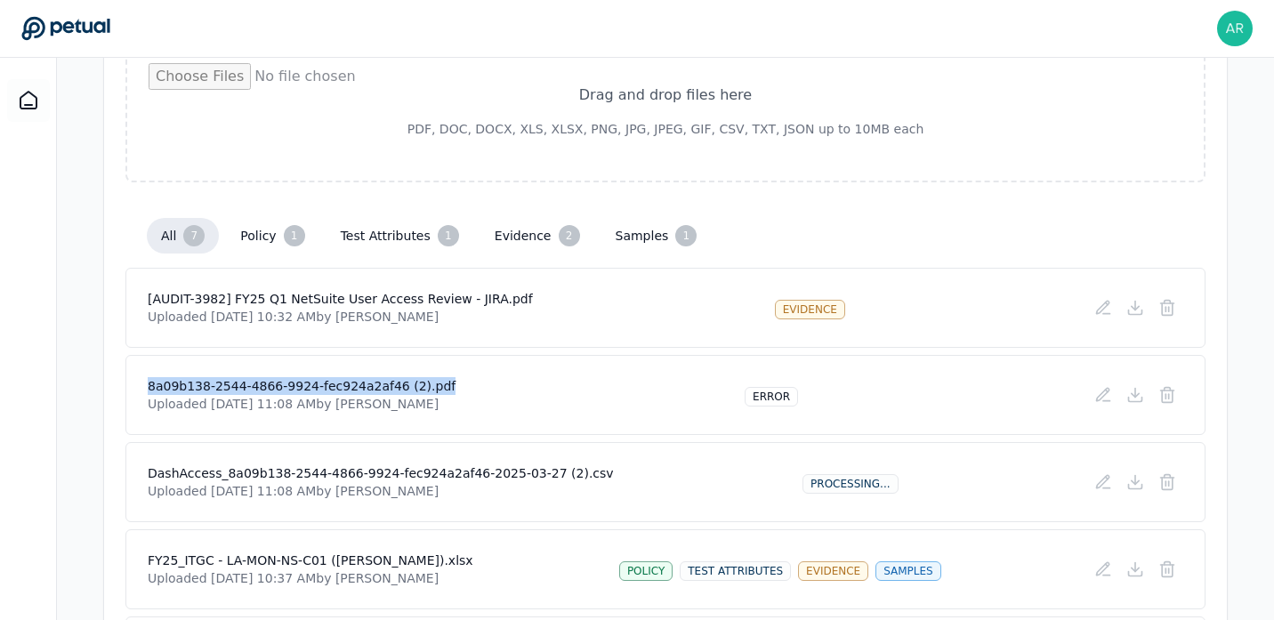
drag, startPoint x: 142, startPoint y: 388, endPoint x: 458, endPoint y: 387, distance: 315.8
click at [458, 387] on div "8a09b138-2544-4866-9924-fec924a2af46 (2).pdf Uploaded [DATE] 11:08 AM by [PERSO…" at bounding box center [665, 395] width 1080 height 80
click at [480, 384] on div "8a09b138-2544-4866-9924-fec924a2af46 (2).pdf Uploaded [DATE] 11:08 AM by [PERSO…" at bounding box center [666, 395] width 1036 height 36
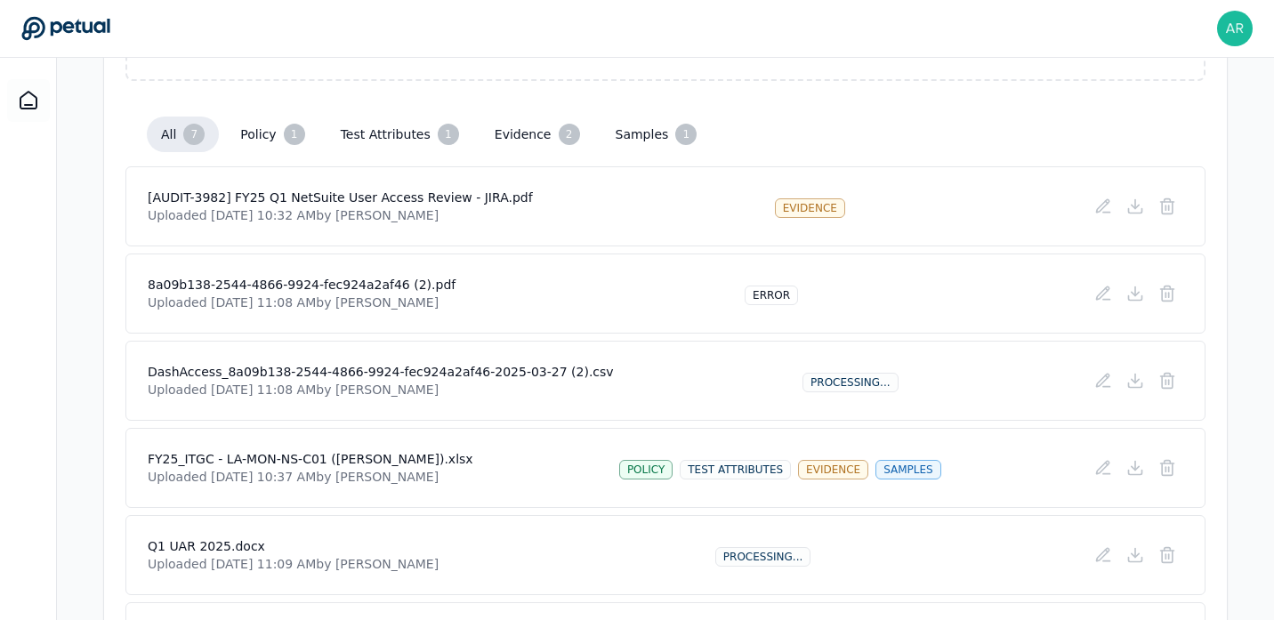
scroll to position [424, 0]
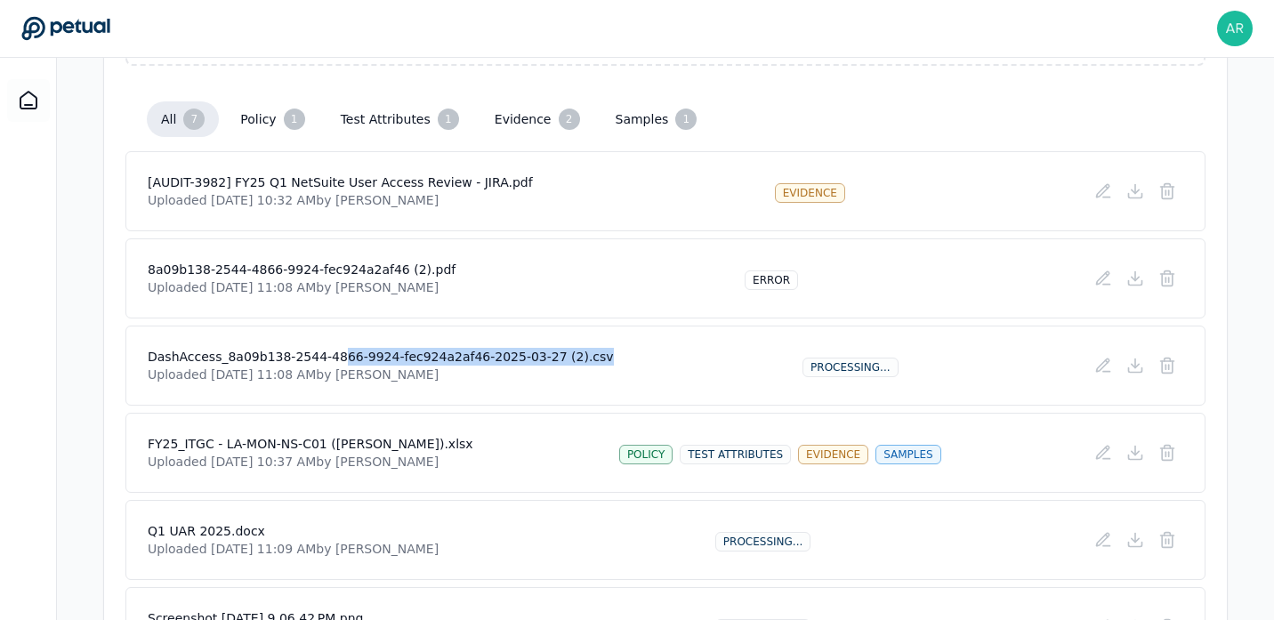
drag, startPoint x: 620, startPoint y: 352, endPoint x: 343, endPoint y: 356, distance: 276.7
click at [343, 356] on div "DashAccess_8a09b138-2544-4866-9924-fec924a2af46-2025-03-27 (2).csv Uploaded [DA…" at bounding box center [666, 366] width 1036 height 36
click at [327, 360] on h4 "DashAccess_8a09b138-2544-4866-9924-fec924a2af46-2025-03-27 (2).csv" at bounding box center [381, 357] width 466 height 18
drag, startPoint x: 145, startPoint y: 358, endPoint x: 585, endPoint y: 352, distance: 440.4
click at [585, 352] on div "DashAccess_8a09b138-2544-4866-9924-fec924a2af46-2025-03-27 (2).csv Uploaded [DA…" at bounding box center [665, 366] width 1080 height 80
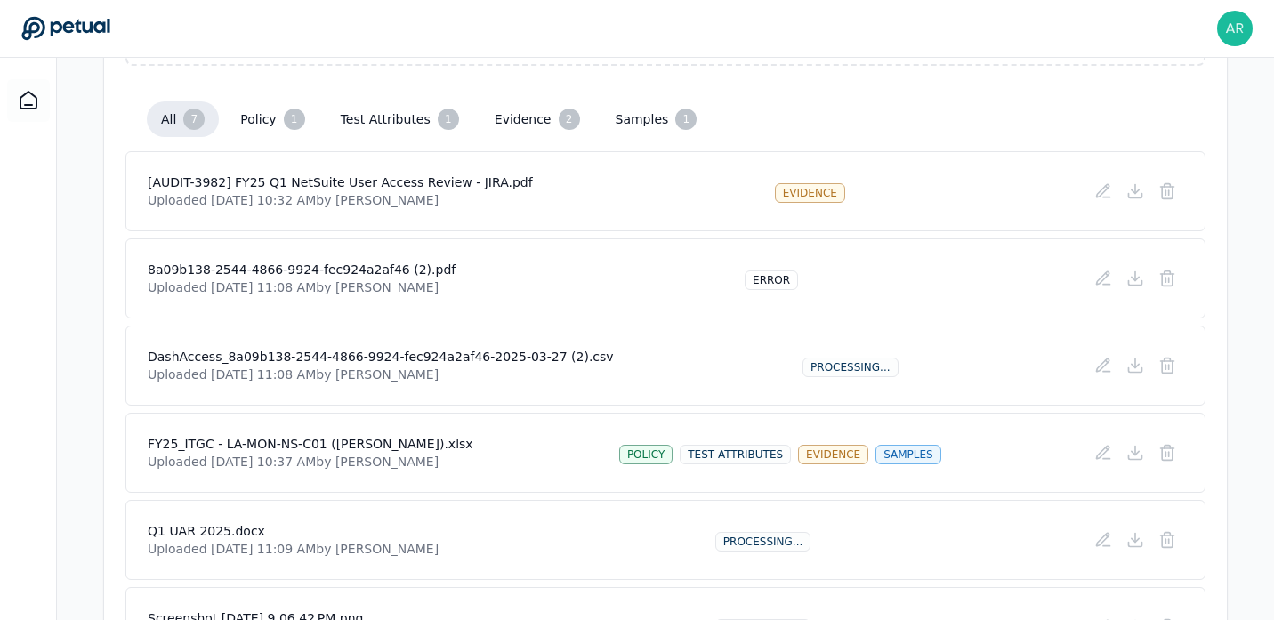
click at [606, 254] on div "8a09b138-2544-4866-9924-fec924a2af46 (2).pdf Uploaded [DATE] 11:08 AM by [PERSO…" at bounding box center [665, 278] width 1080 height 80
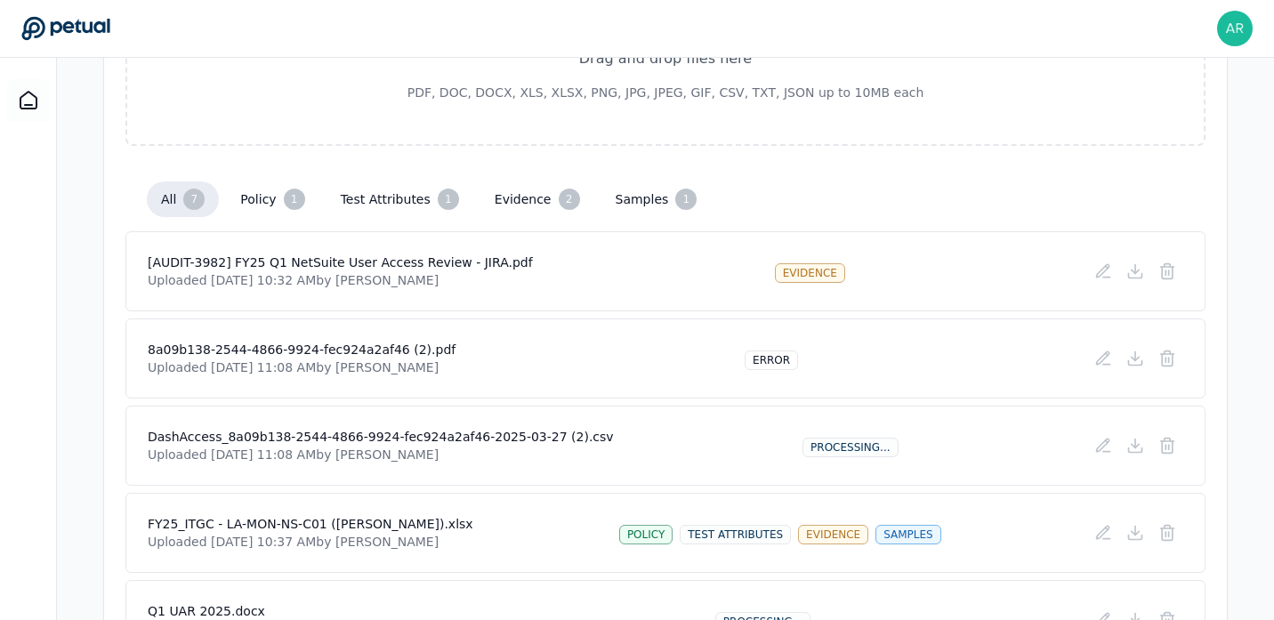
scroll to position [343, 0]
click at [401, 351] on h4 "8a09b138-2544-4866-9924-fec924a2af46 (2).pdf" at bounding box center [302, 352] width 308 height 18
drag, startPoint x: 452, startPoint y: 359, endPoint x: 165, endPoint y: 359, distance: 287.4
click at [165, 359] on div "8a09b138-2544-4866-9924-fec924a2af46 (2).pdf Uploaded [DATE] 11:08 AM by [PERSO…" at bounding box center [666, 361] width 1036 height 36
click at [495, 377] on div "8a09b138-2544-4866-9924-fec924a2af46 (2).pdf Uploaded [DATE] 11:08 AM by [PERSO…" at bounding box center [666, 361] width 1036 height 36
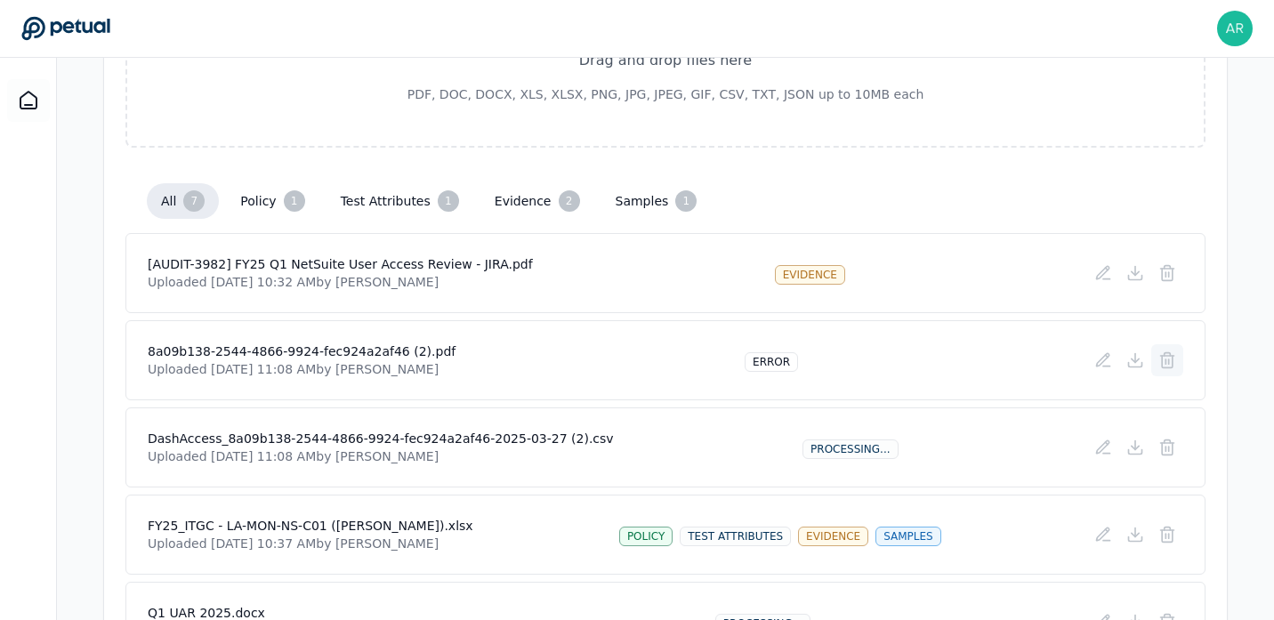
click at [1171, 366] on icon at bounding box center [1167, 360] width 18 height 18
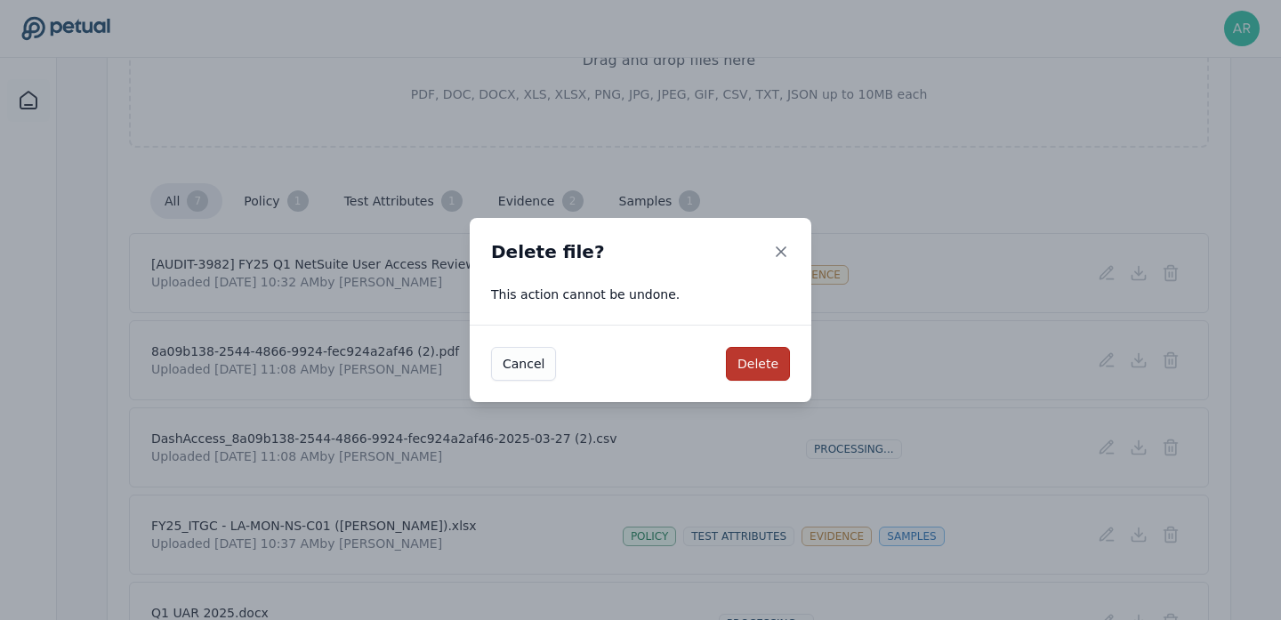
click at [772, 366] on button "Delete" at bounding box center [758, 364] width 64 height 34
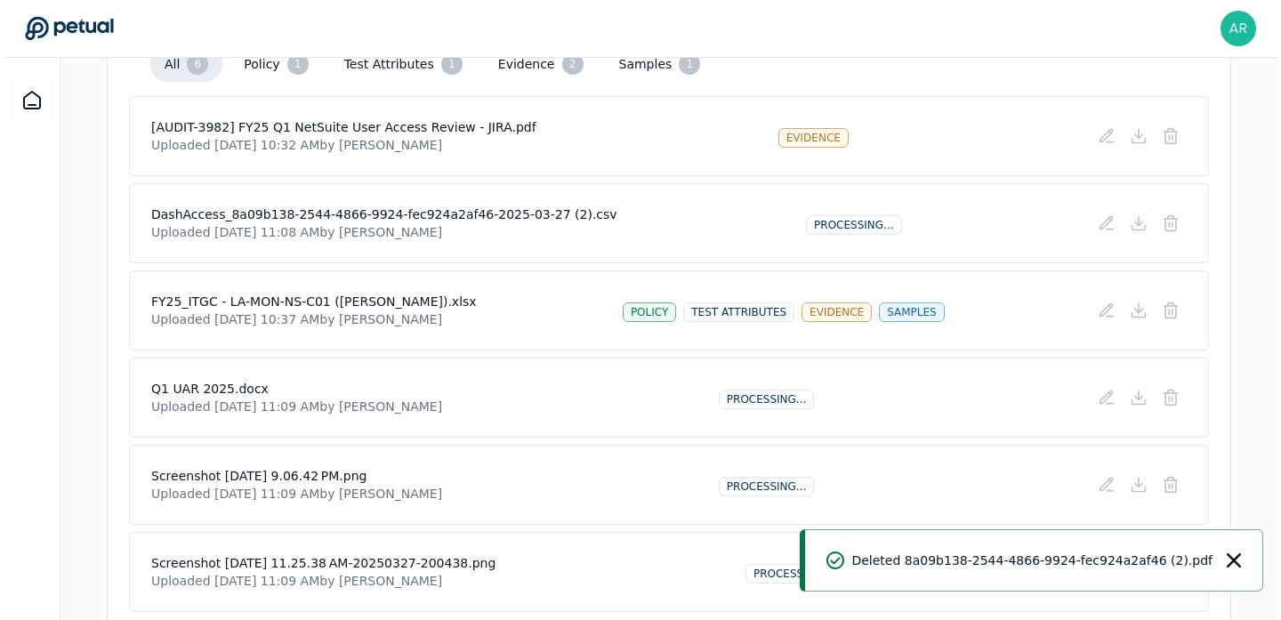
scroll to position [480, 0]
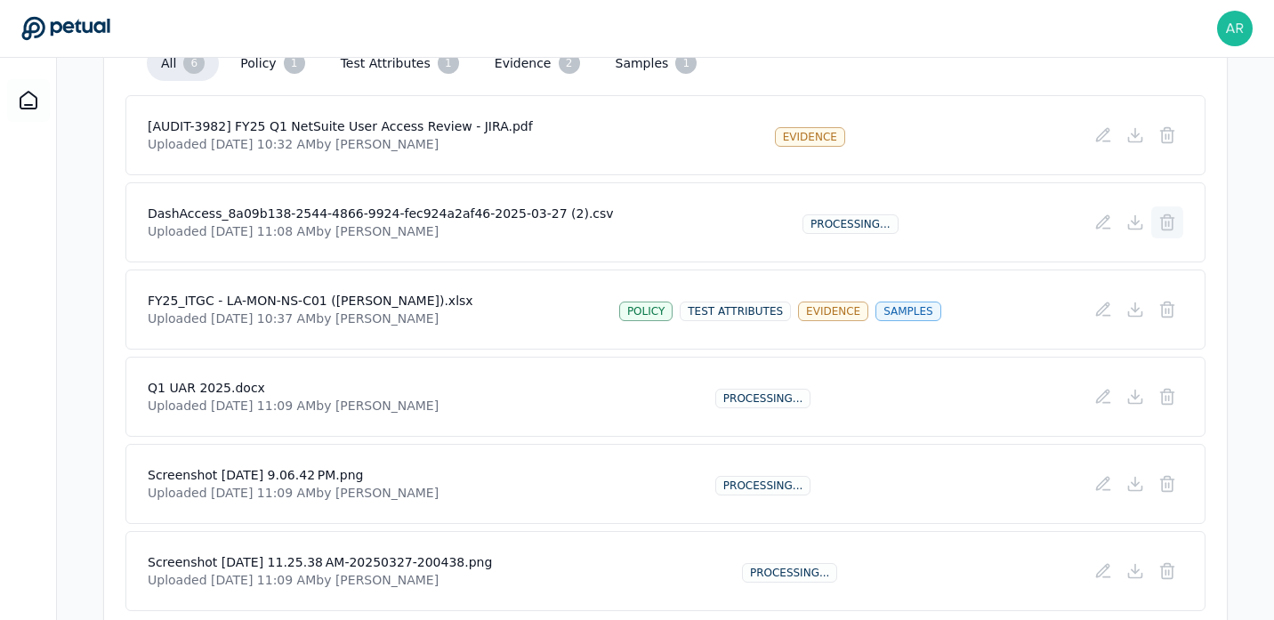
click at [1171, 227] on icon at bounding box center [1167, 223] width 18 height 18
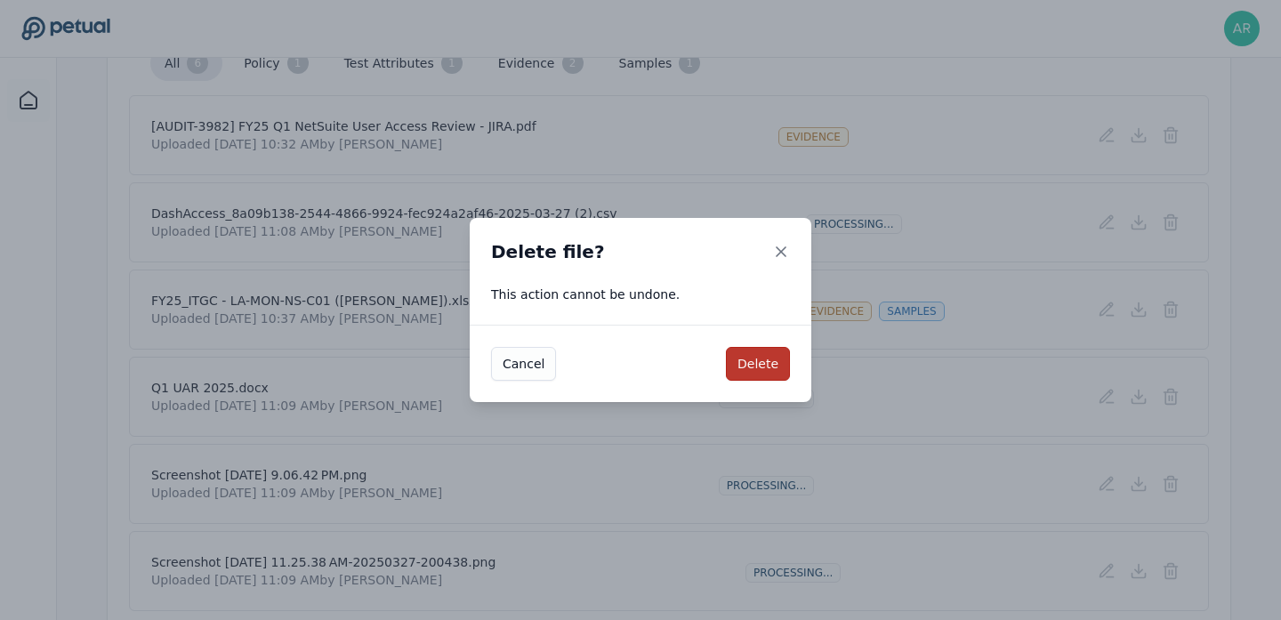
click at [768, 361] on button "Delete" at bounding box center [758, 364] width 64 height 34
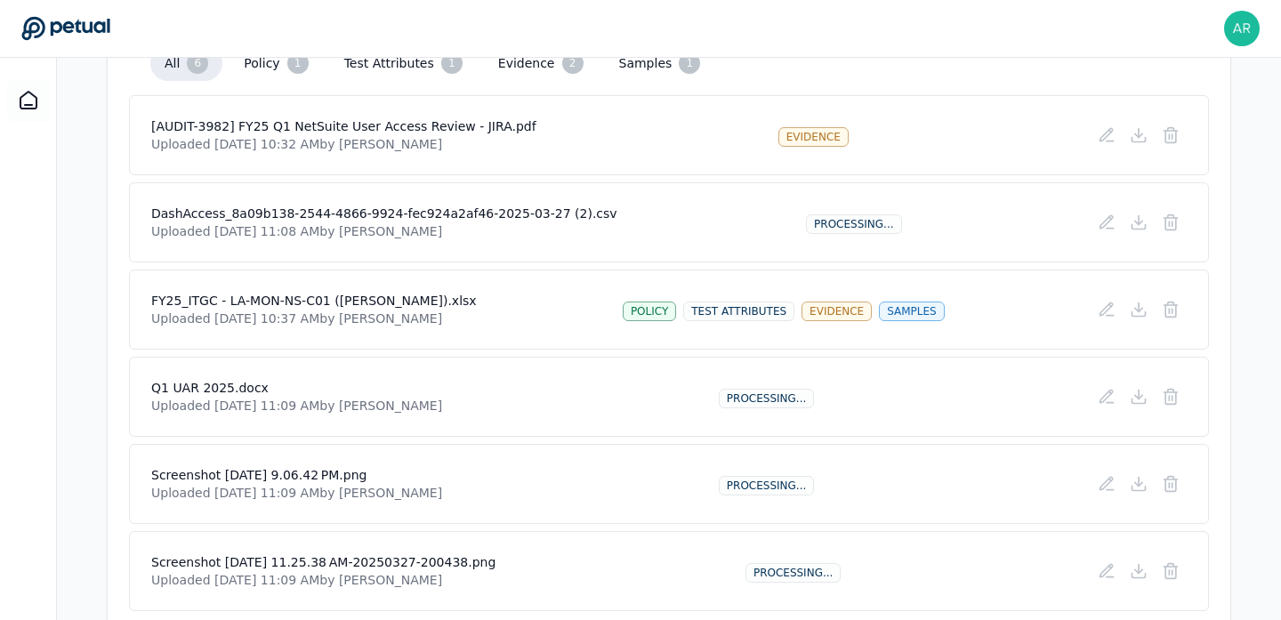
scroll to position [464, 0]
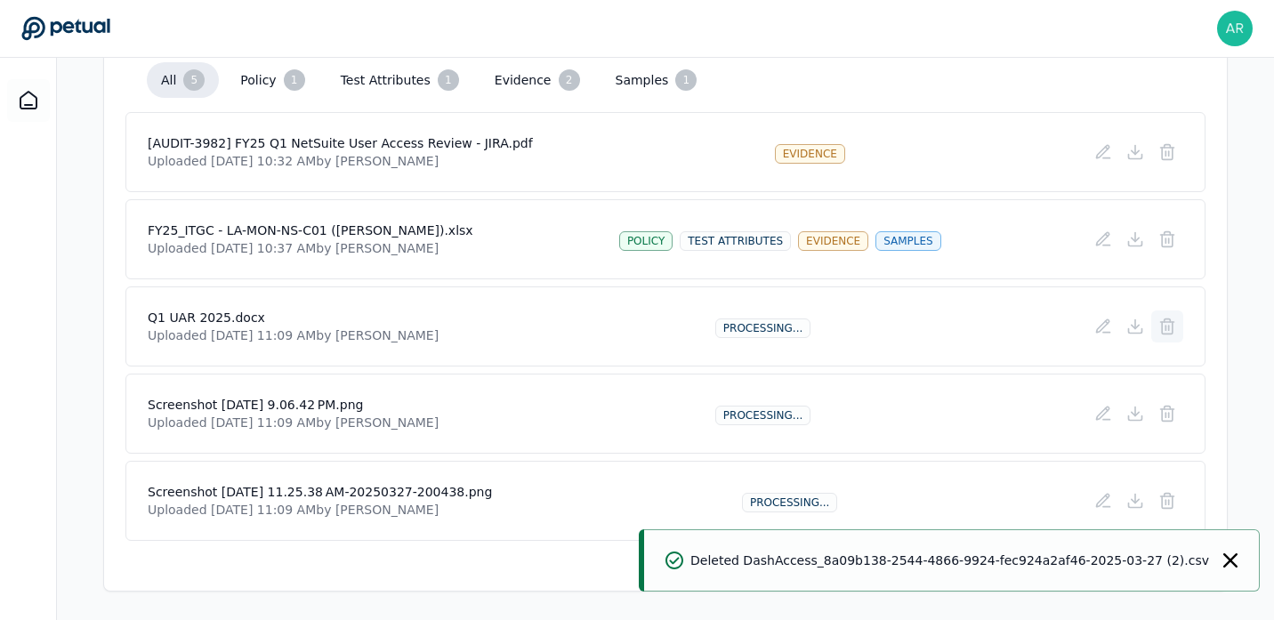
click at [1166, 328] on icon at bounding box center [1167, 327] width 18 height 18
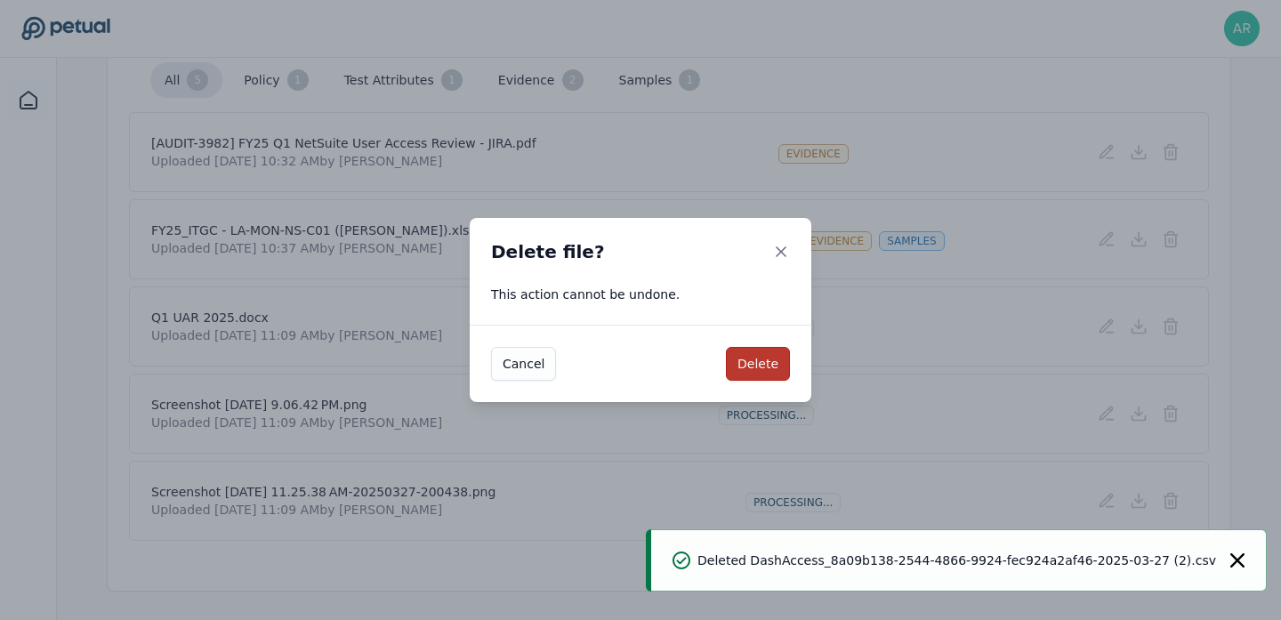
click at [752, 363] on button "Delete" at bounding box center [758, 364] width 64 height 34
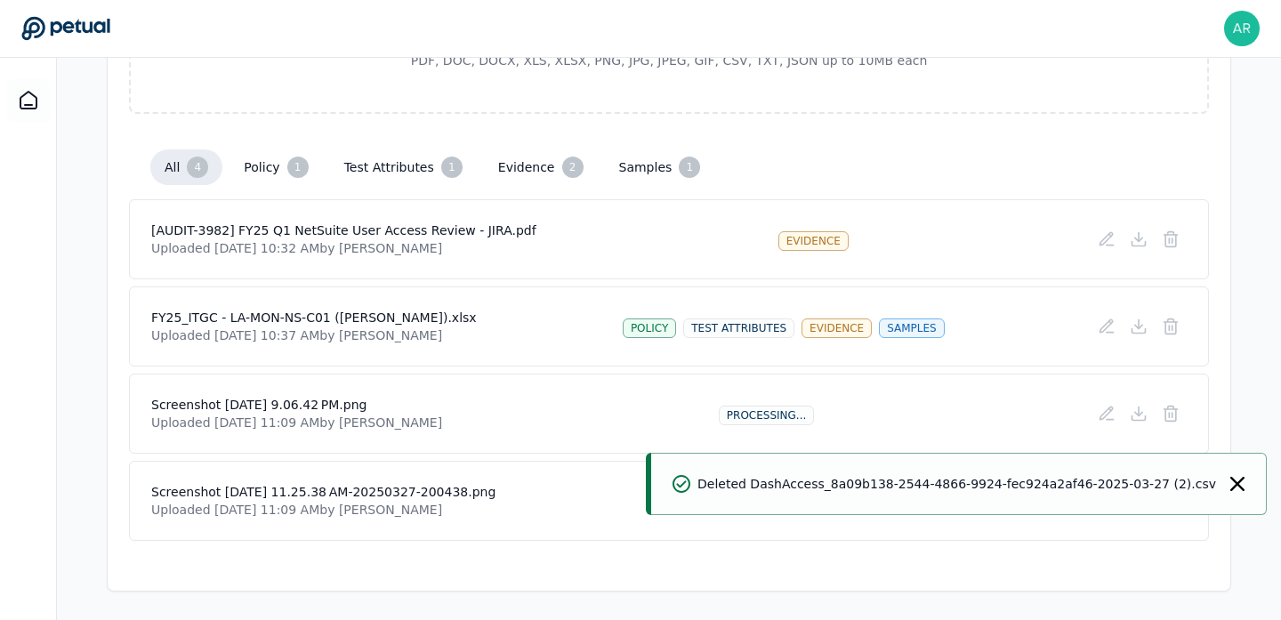
scroll to position [376, 0]
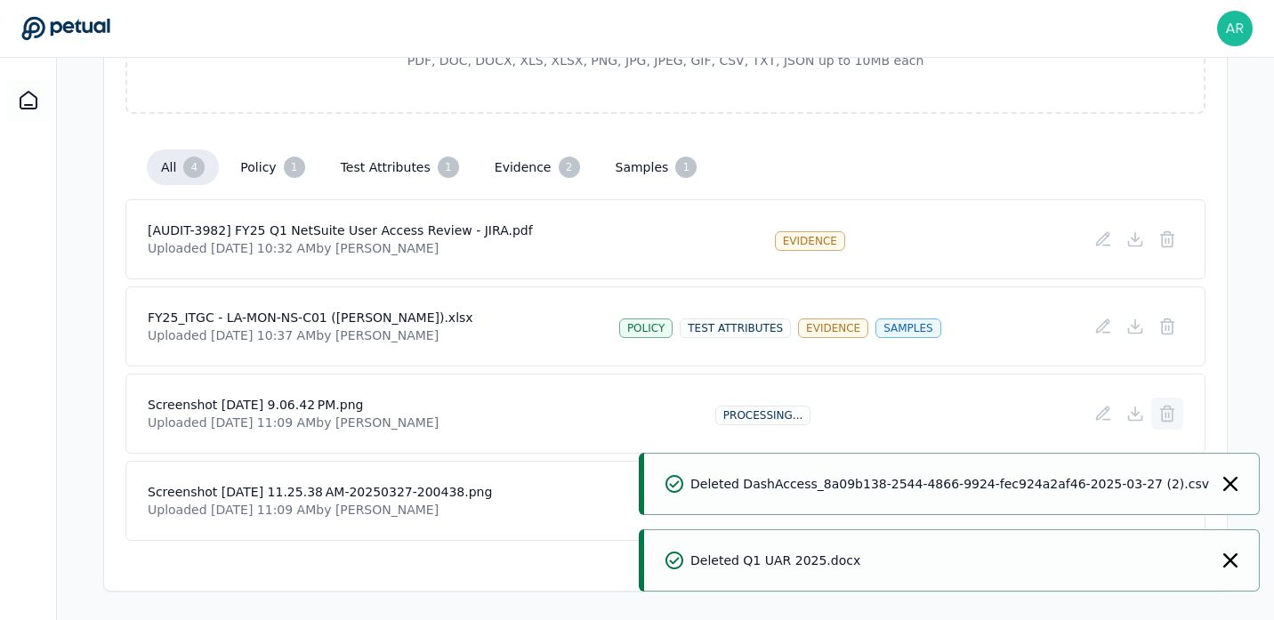
click at [1165, 411] on icon at bounding box center [1167, 414] width 18 height 18
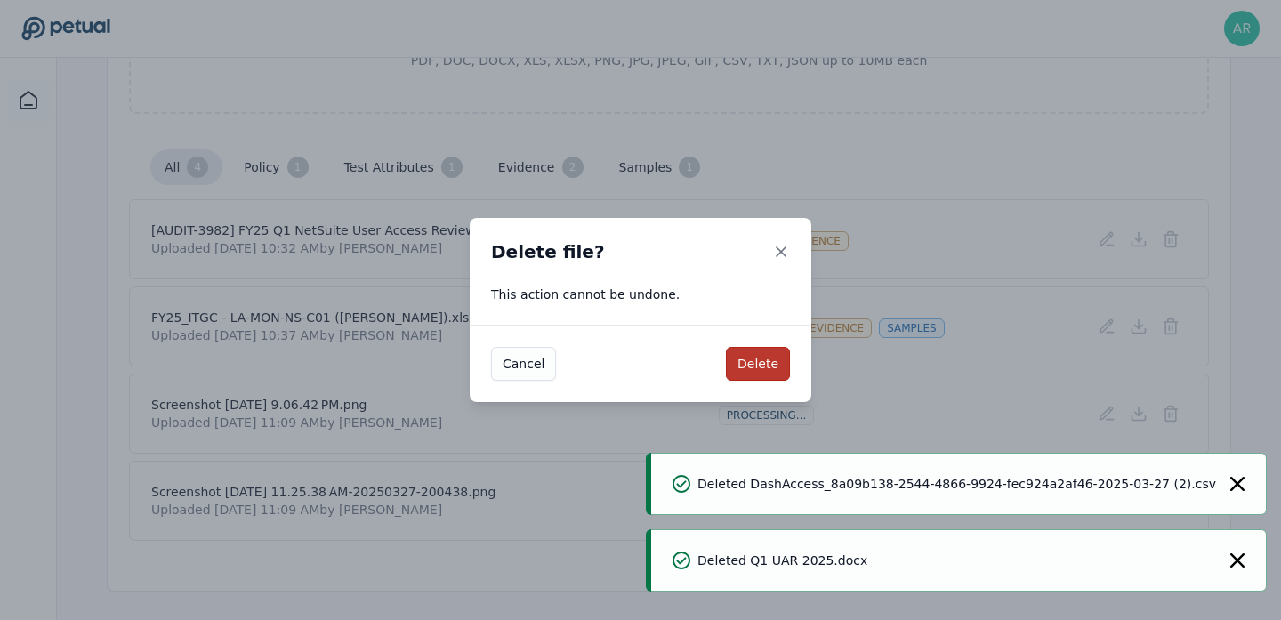
click at [754, 365] on button "Delete" at bounding box center [758, 364] width 64 height 34
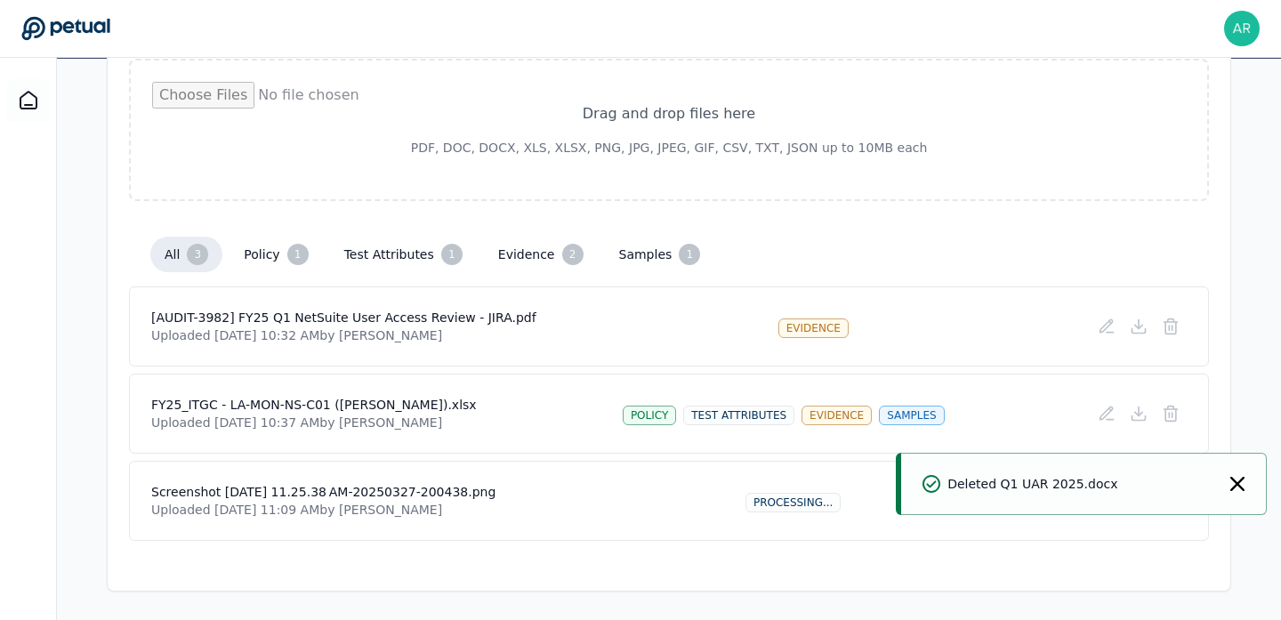
scroll to position [289, 0]
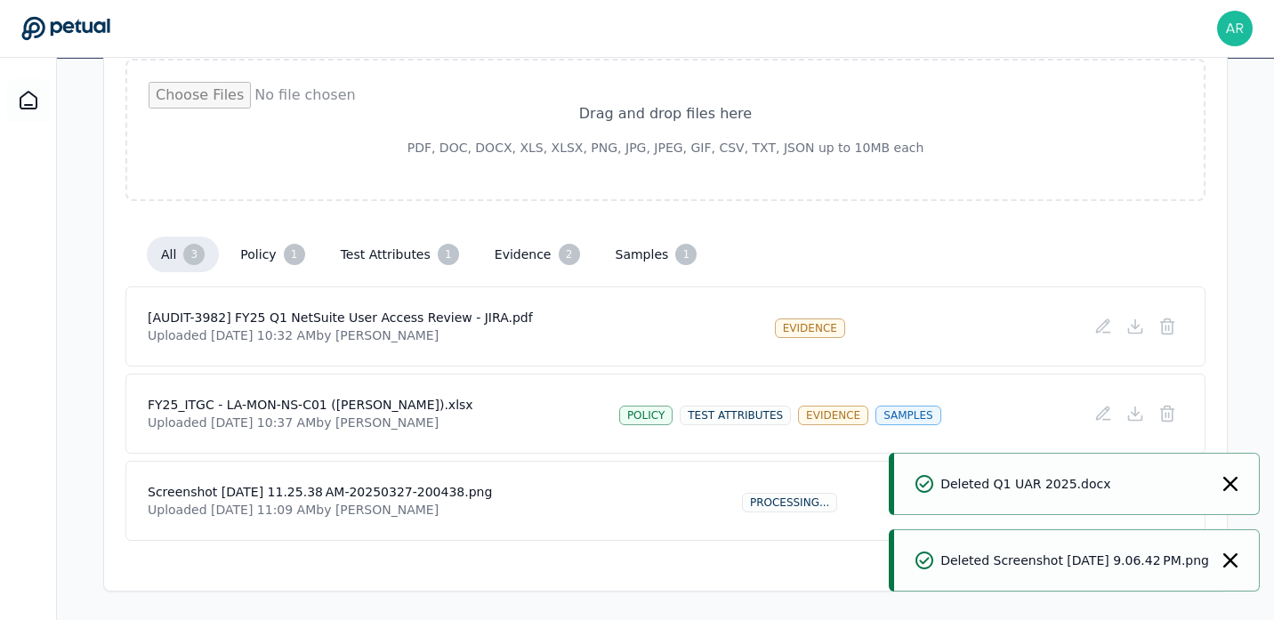
click at [1229, 480] on icon "Notifications (F8)" at bounding box center [1230, 484] width 14 height 14
click at [1178, 496] on button at bounding box center [1167, 501] width 32 height 32
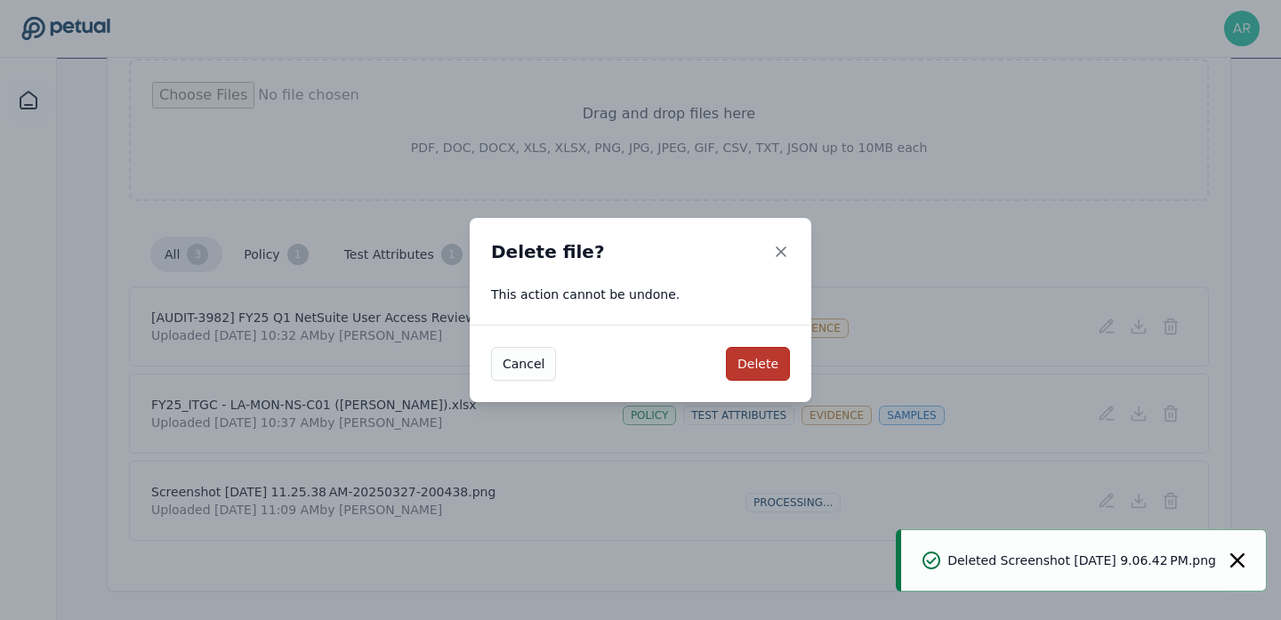
click at [766, 364] on button "Delete" at bounding box center [758, 364] width 64 height 34
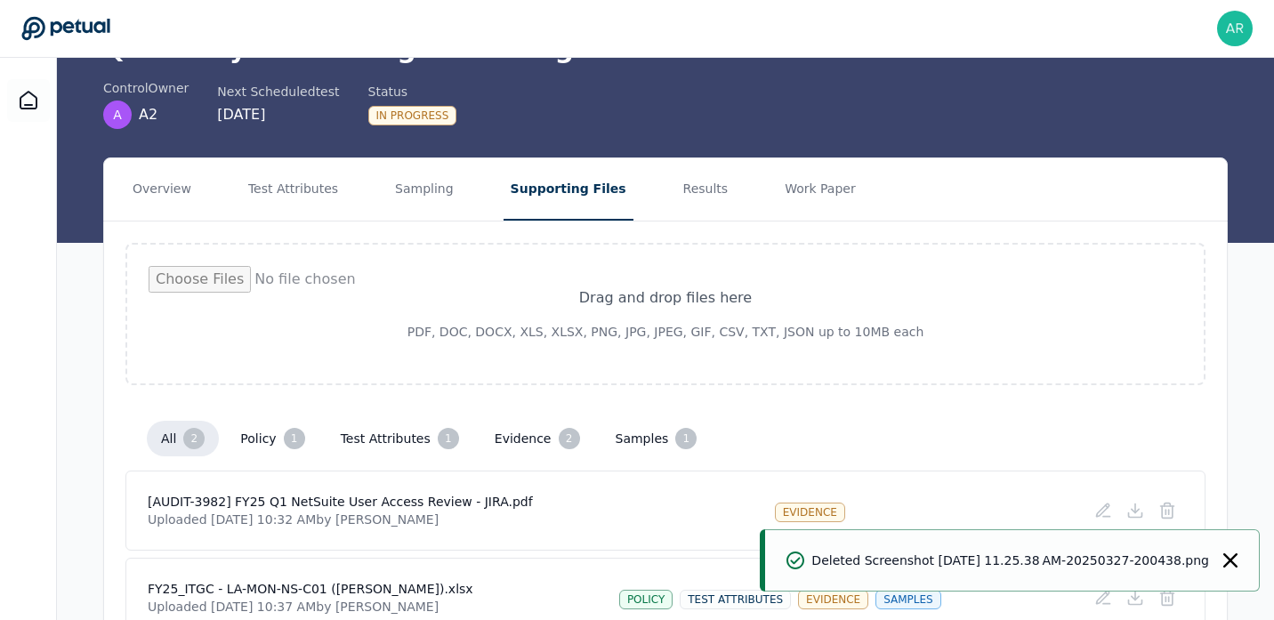
scroll to position [202, 0]
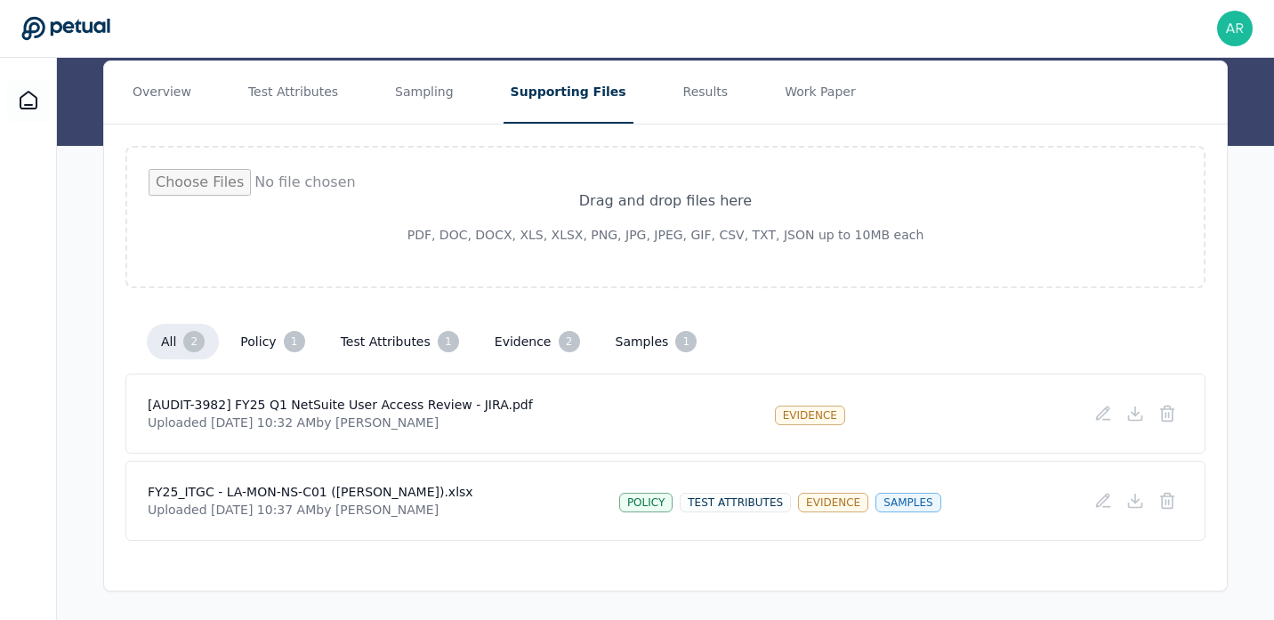
click at [680, 220] on input "file" at bounding box center [666, 217] width 1034 height 96
type input "**********"
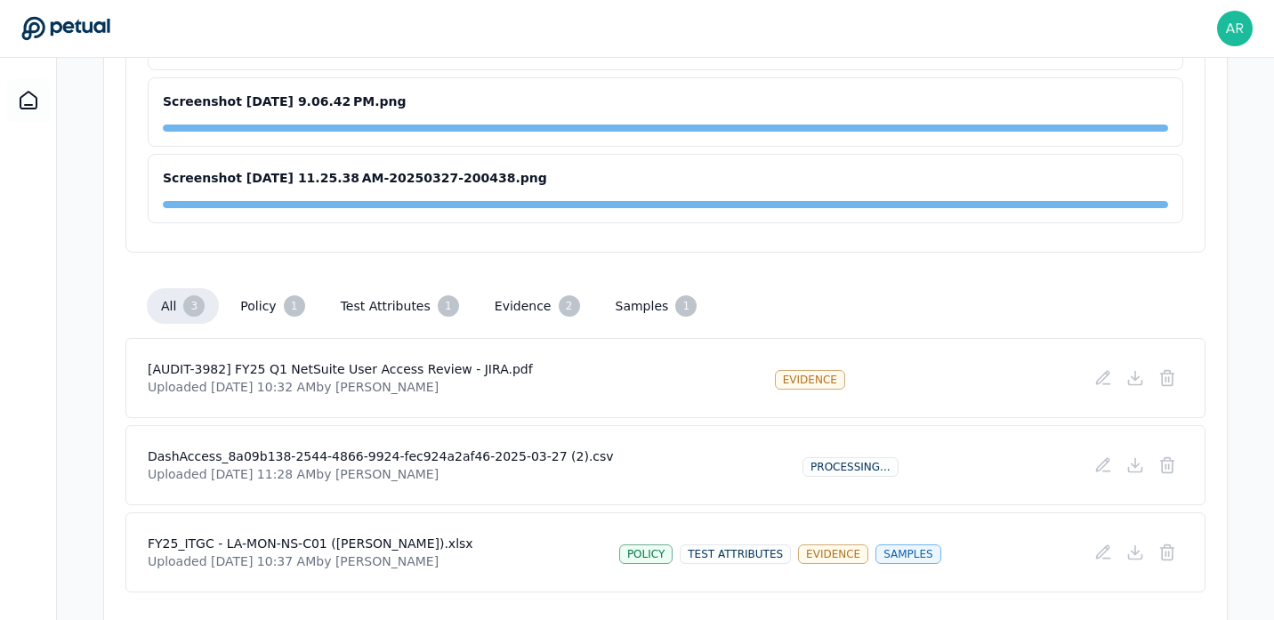
scroll to position [624, 0]
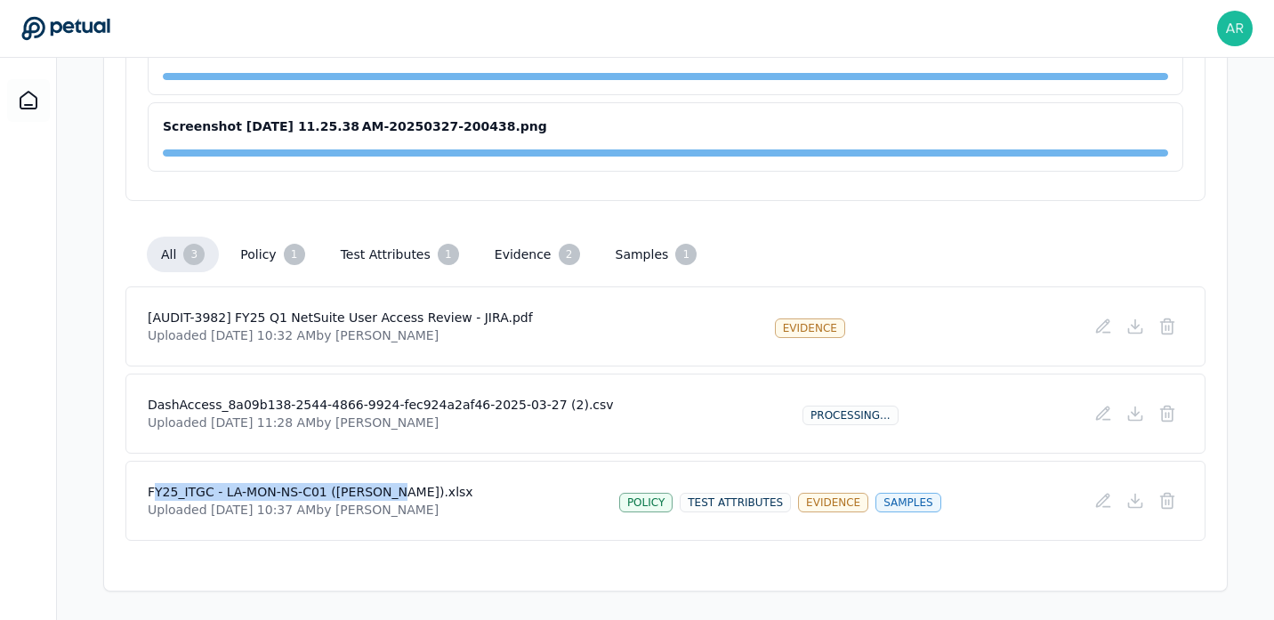
drag, startPoint x: 152, startPoint y: 493, endPoint x: 404, endPoint y: 488, distance: 251.8
click at [404, 488] on h4 "FY25_ITGC - LA-MON-NS-C01 ([PERSON_NAME]).xlsx" at bounding box center [311, 492] width 326 height 18
click at [421, 486] on h4 "FY25_ITGC - LA-MON-NS-C01 ([PERSON_NAME]).xlsx" at bounding box center [311, 492] width 326 height 18
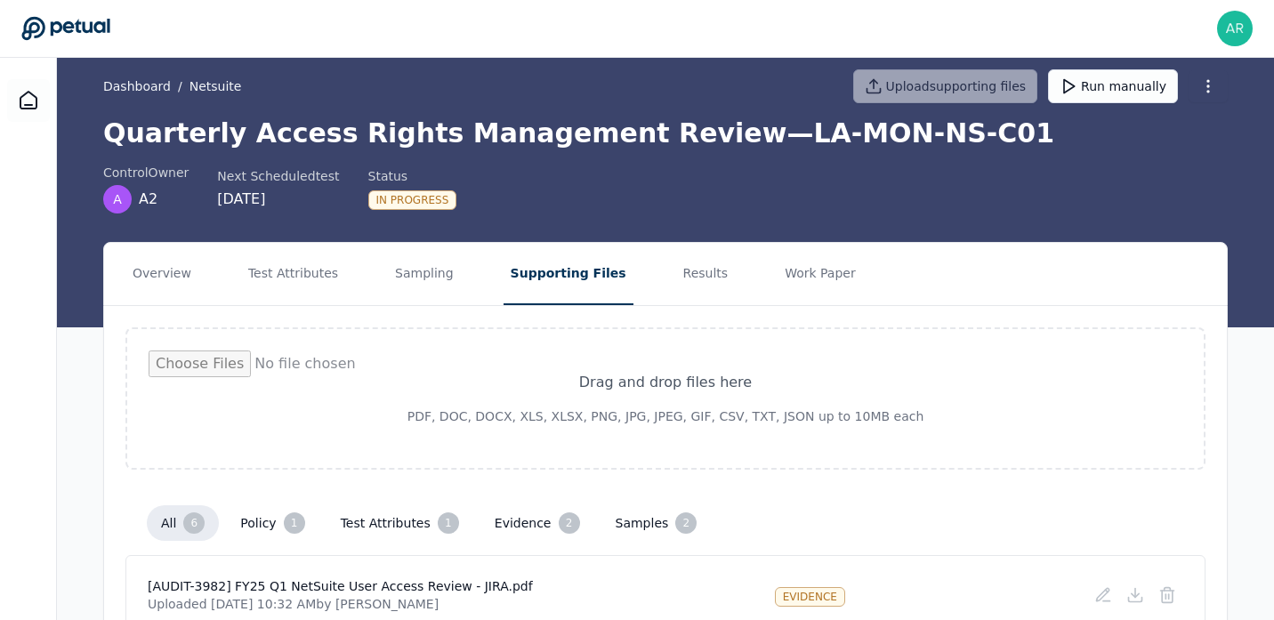
scroll to position [0, 0]
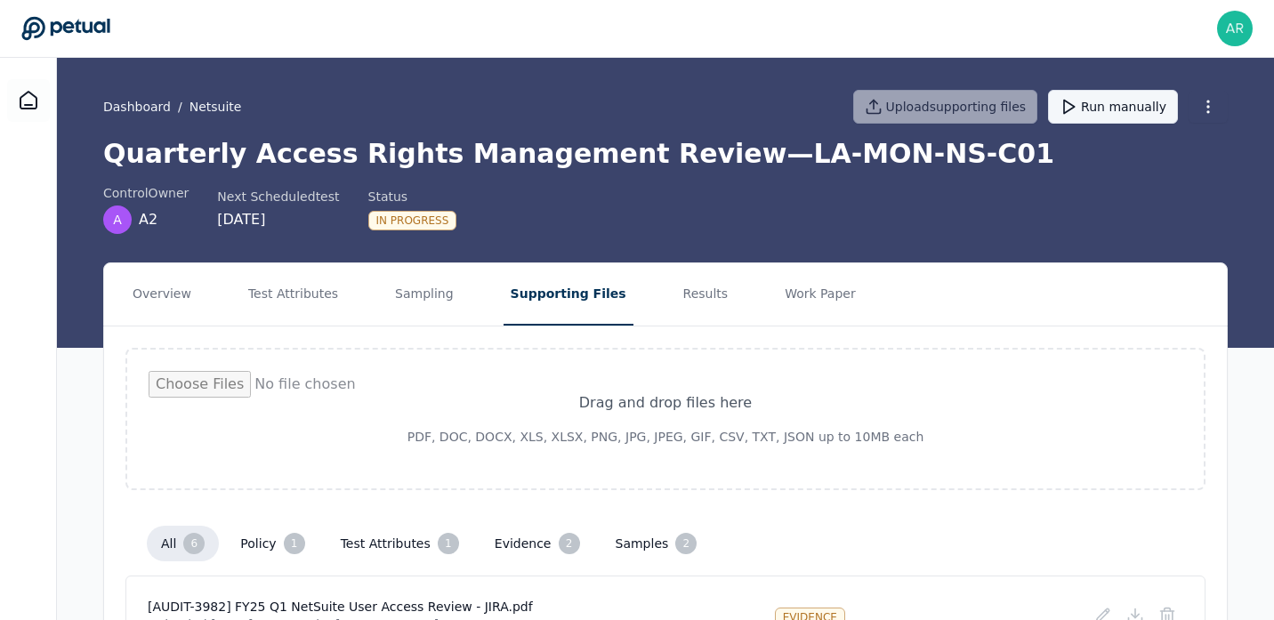
click at [1103, 108] on button "Run manually" at bounding box center [1113, 107] width 130 height 34
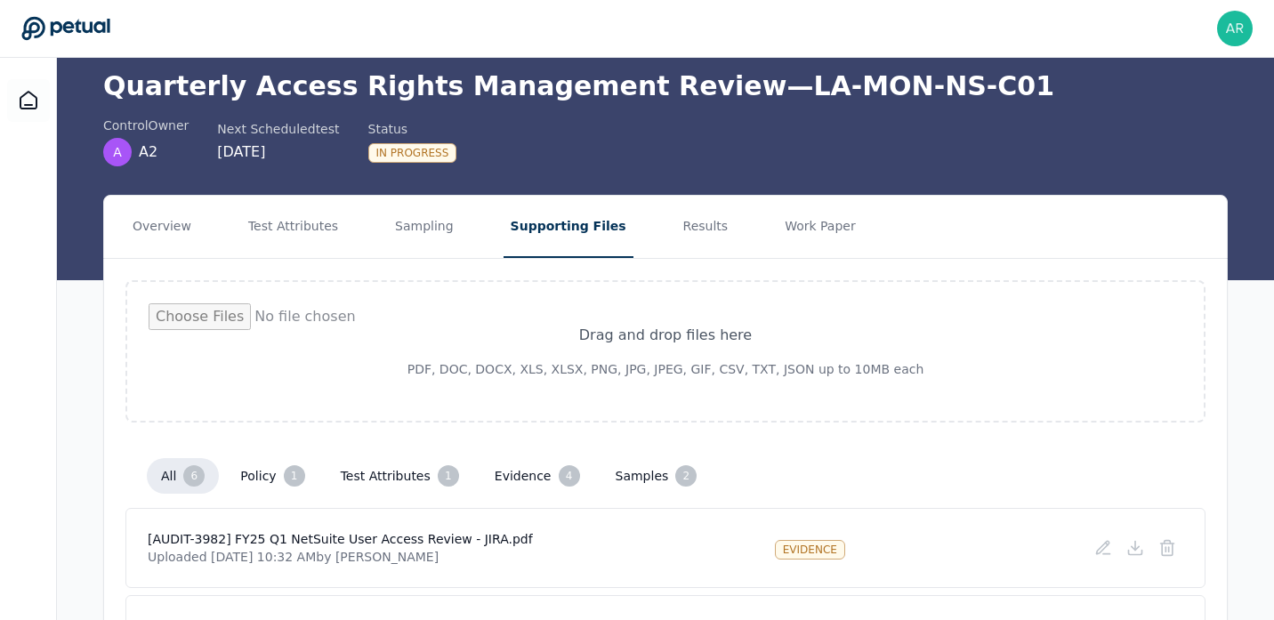
scroll to position [63, 0]
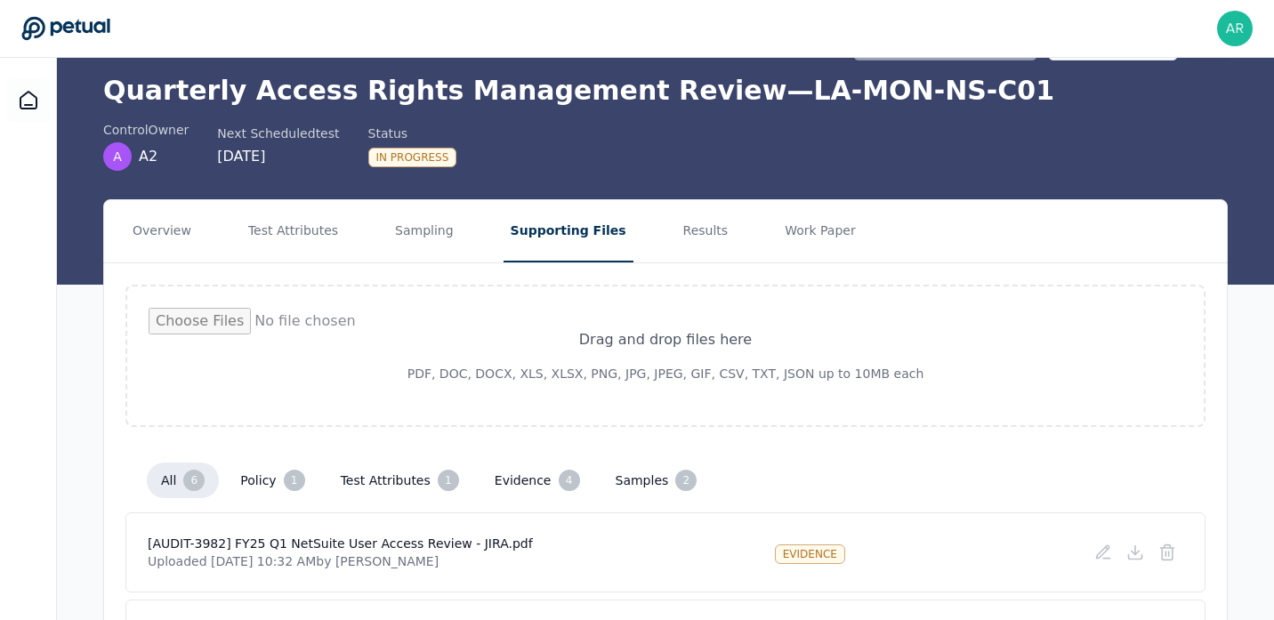
click at [1219, 226] on nav "Overview Test Attributes Sampling Supporting Files Results Work Paper" at bounding box center [665, 231] width 1123 height 62
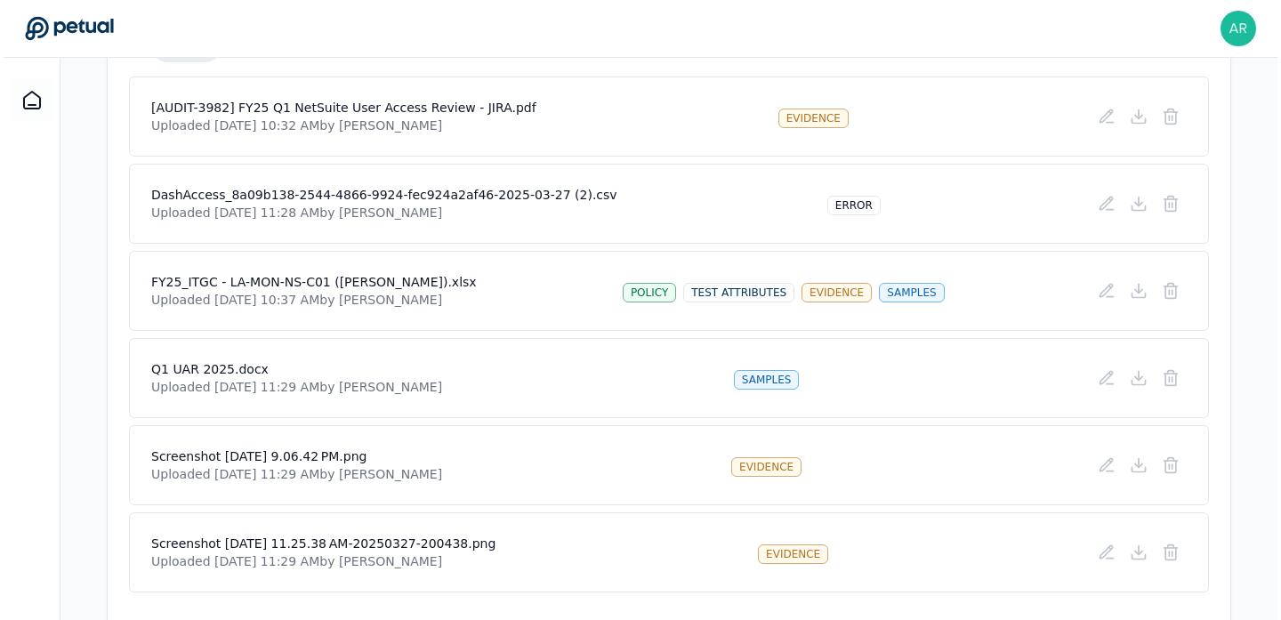
scroll to position [495, 0]
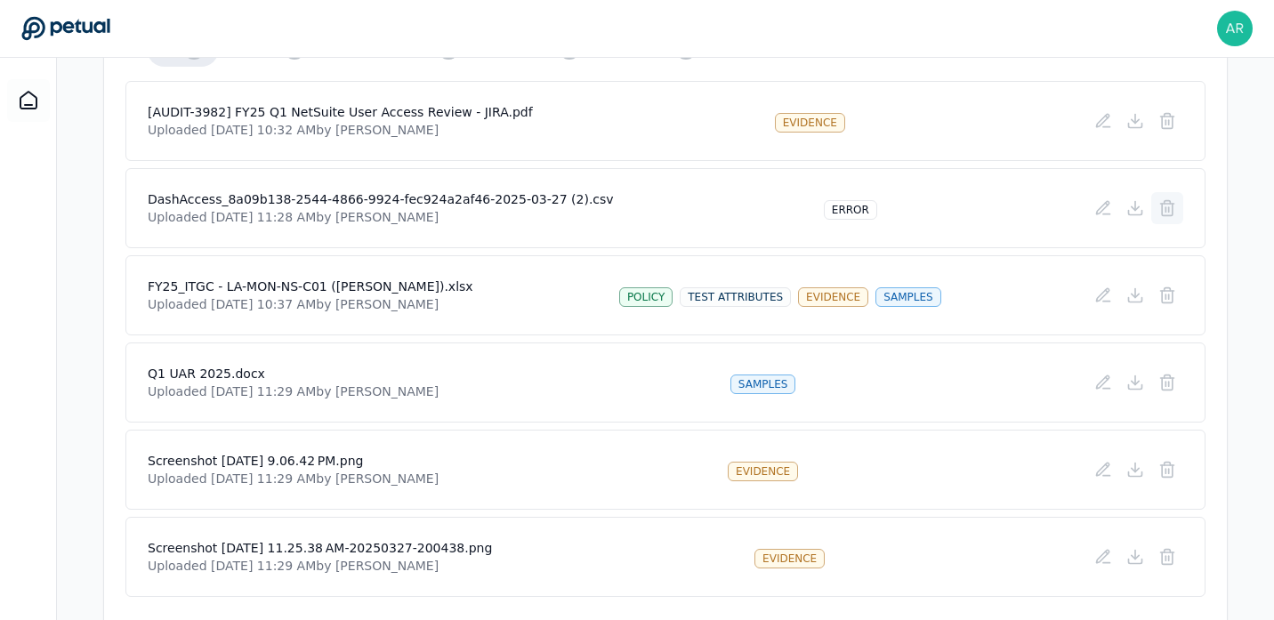
click at [1168, 204] on icon at bounding box center [1166, 204] width 13 height 0
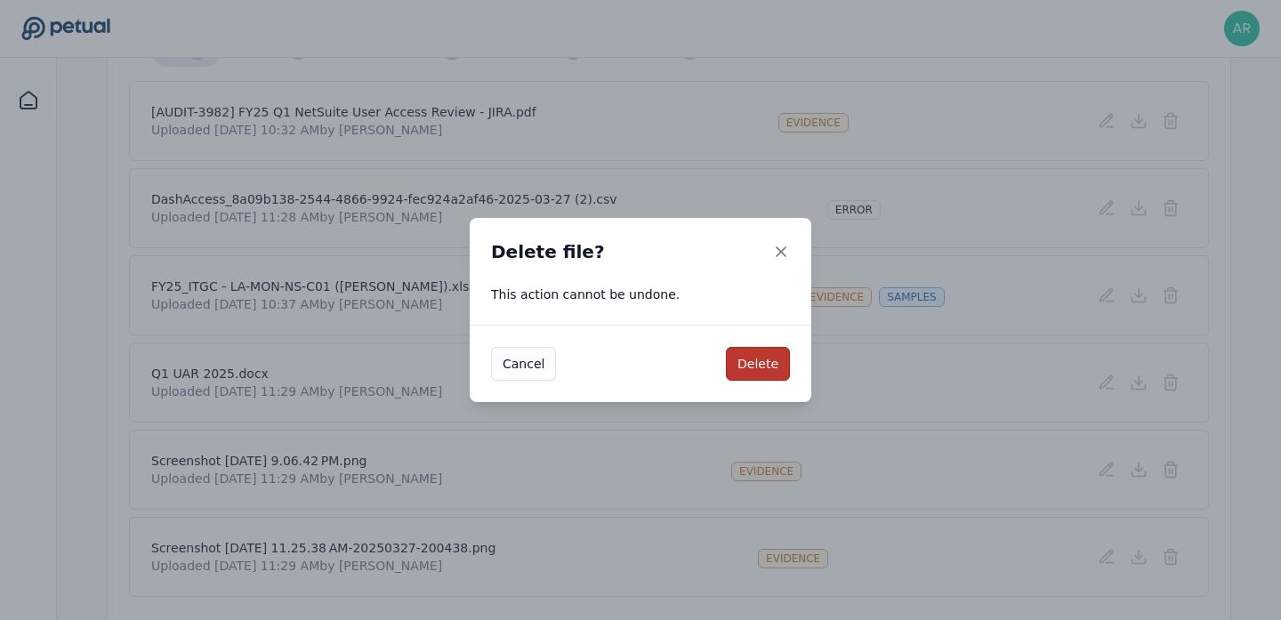
click at [762, 361] on button "Delete" at bounding box center [758, 364] width 64 height 34
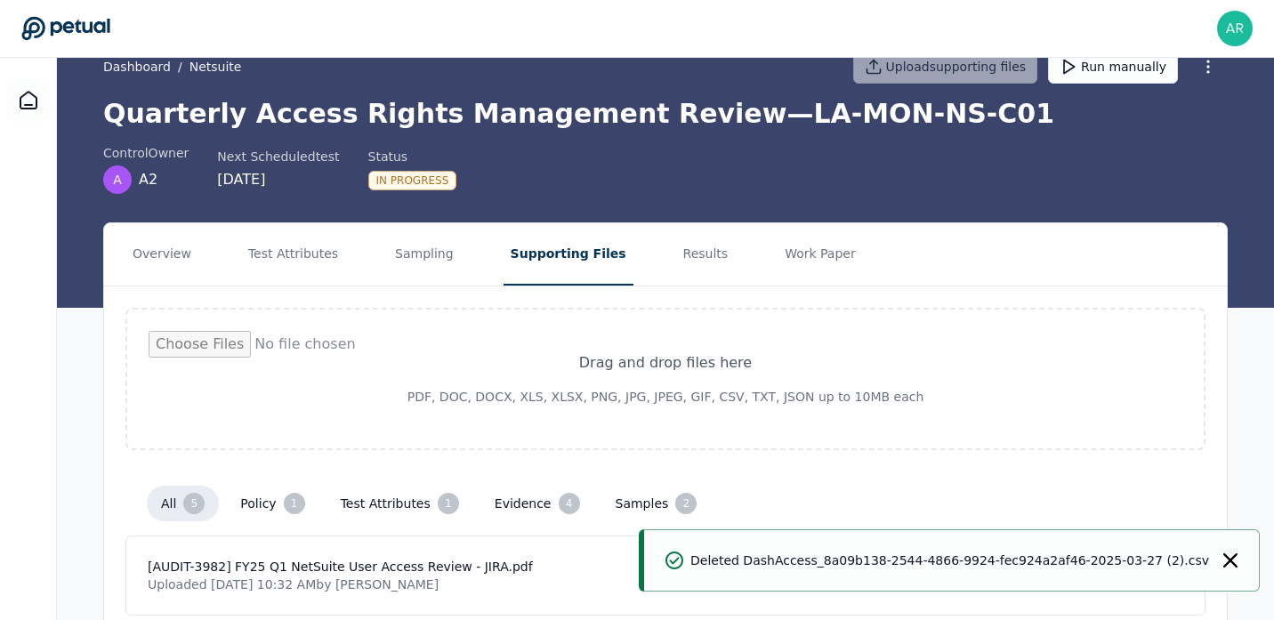
scroll to position [0, 0]
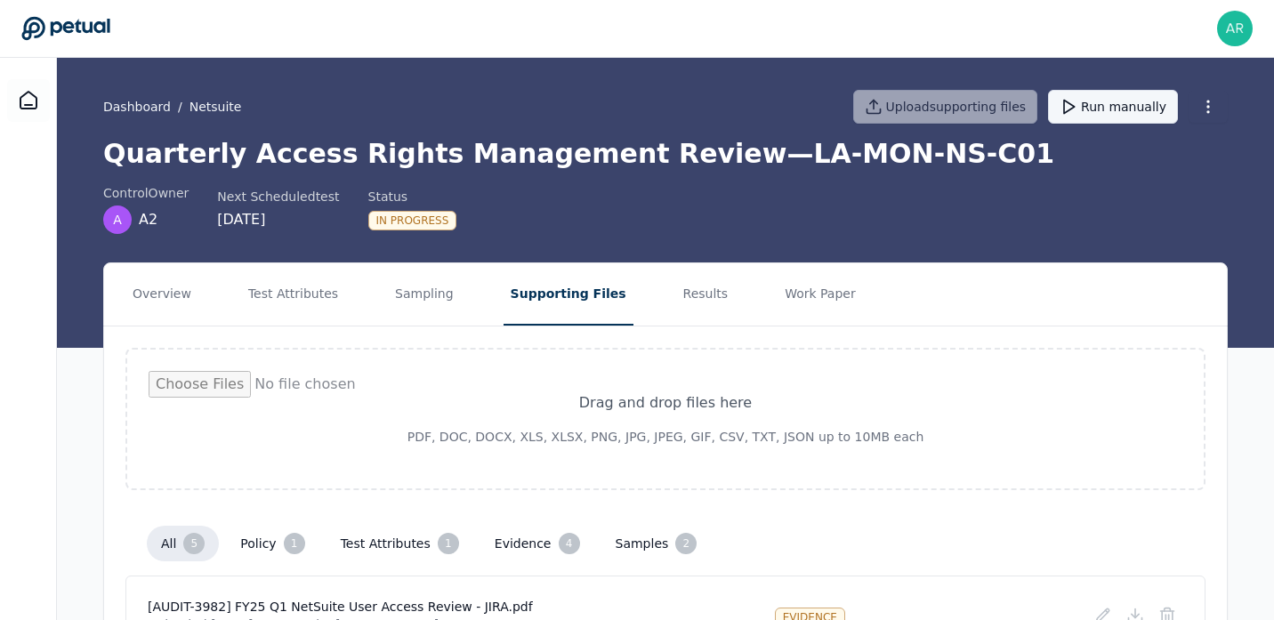
click at [1104, 107] on button "Run manually" at bounding box center [1113, 107] width 130 height 34
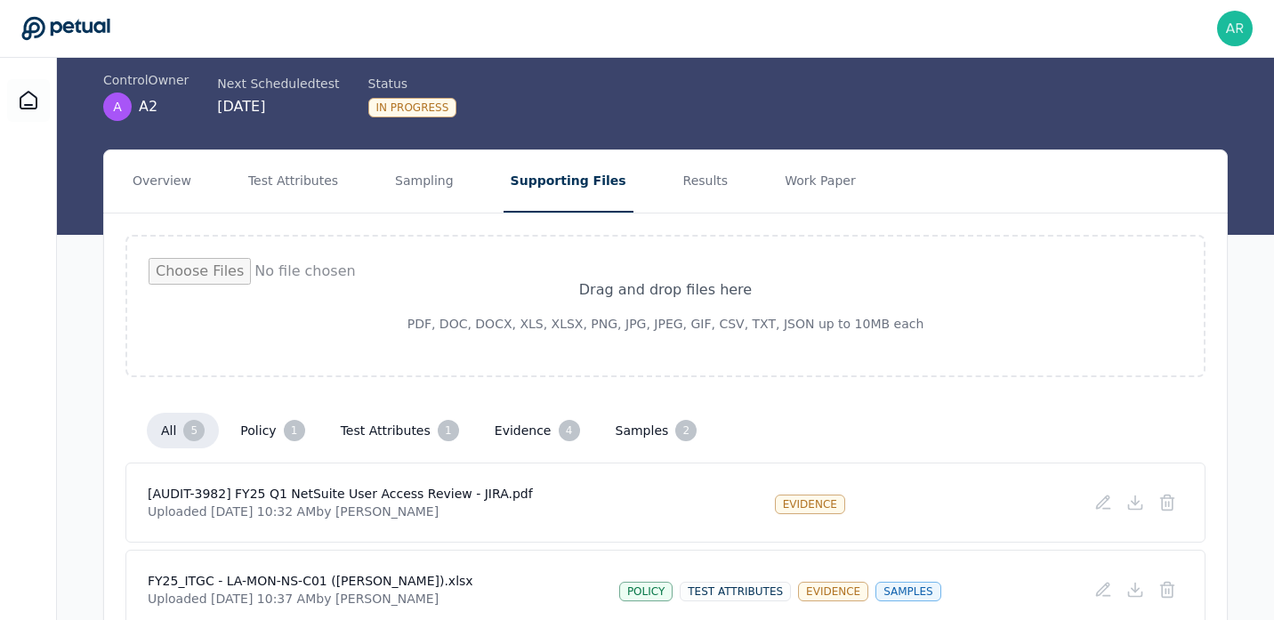
scroll to position [132, 0]
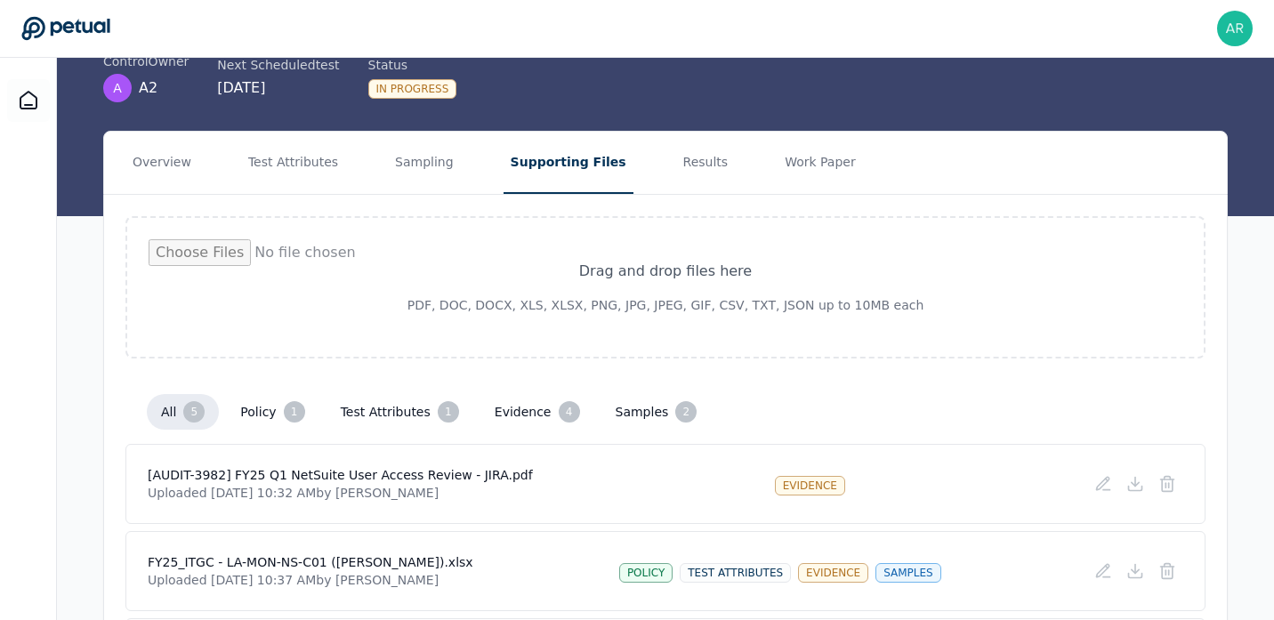
click at [649, 306] on input "file" at bounding box center [666, 287] width 1034 height 96
type input "**********"
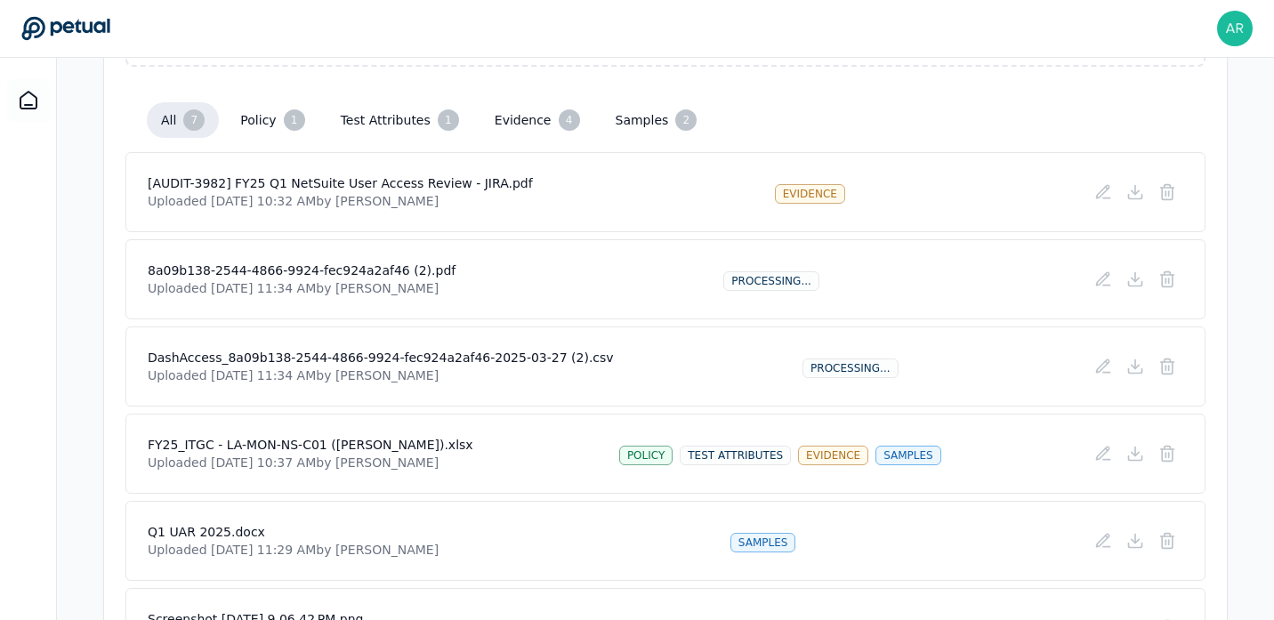
scroll to position [386, 0]
